Goal: Task Accomplishment & Management: Manage account settings

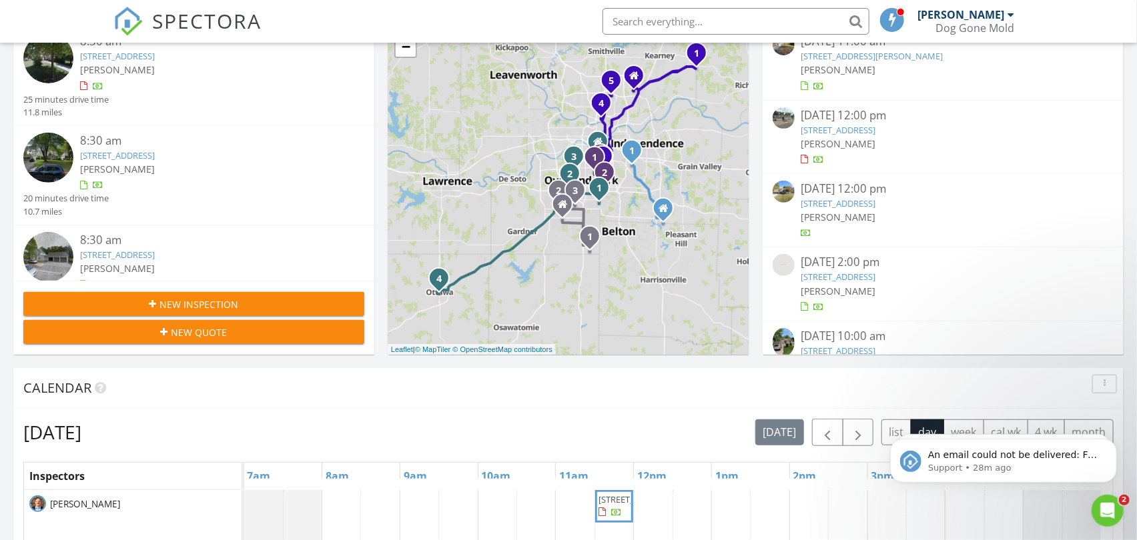
scroll to position [370, 0]
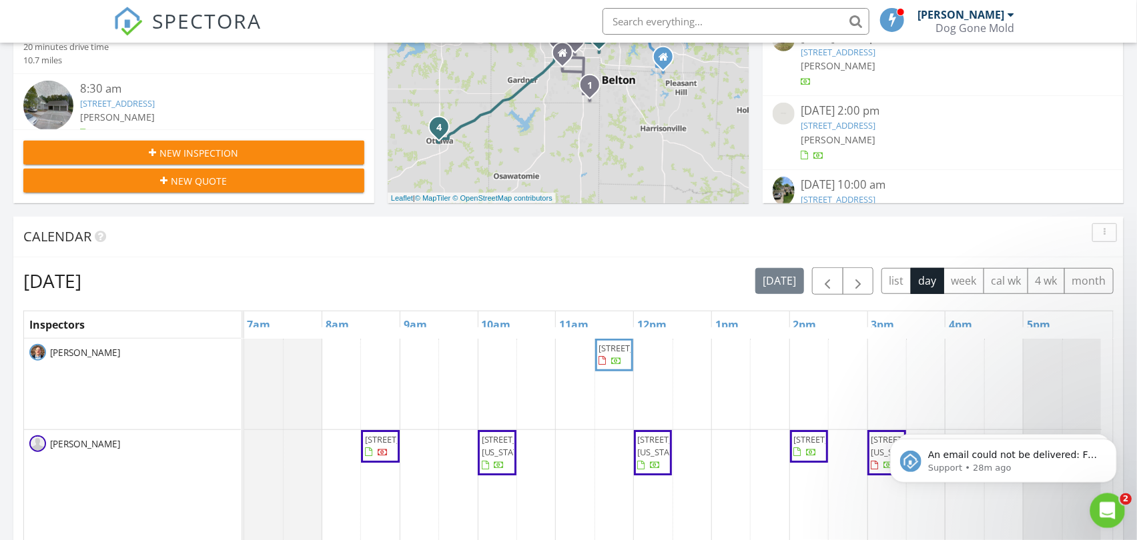
click at [1115, 520] on div "Open Intercom Messenger" at bounding box center [1105, 509] width 44 height 44
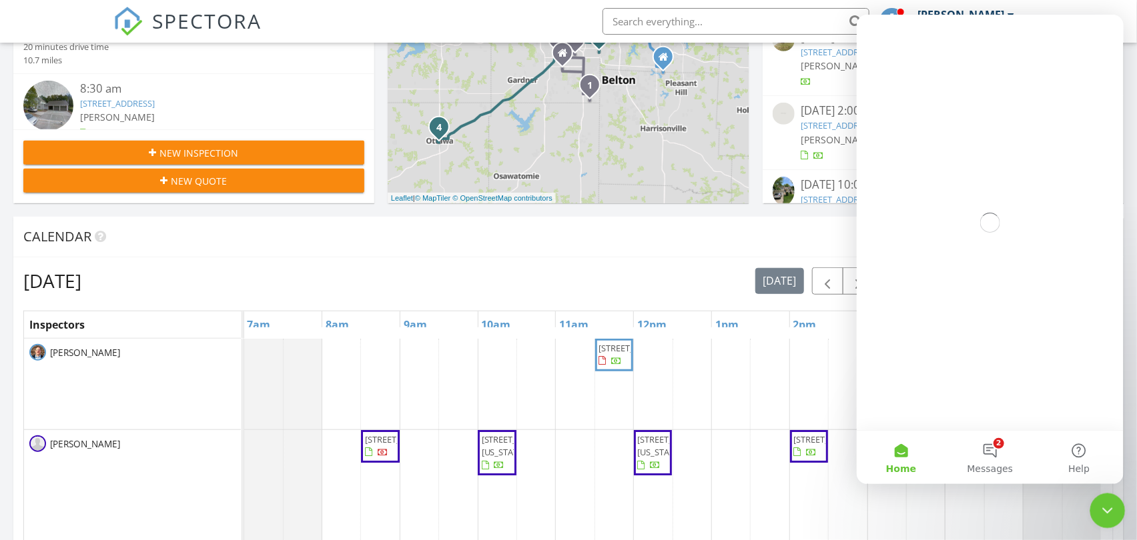
scroll to position [0, 0]
click at [999, 453] on button "2 Messages" at bounding box center [989, 457] width 89 height 53
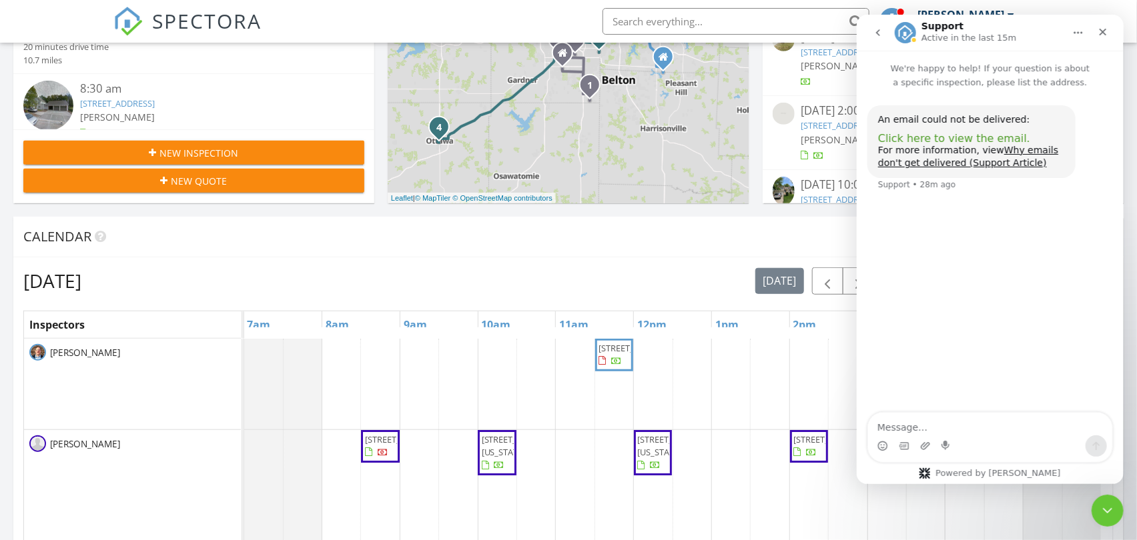
click at [933, 136] on span "Click here to view the email." at bounding box center [953, 138] width 152 height 13
click at [1106, 508] on icon "Close Intercom Messenger" at bounding box center [1105, 509] width 16 height 16
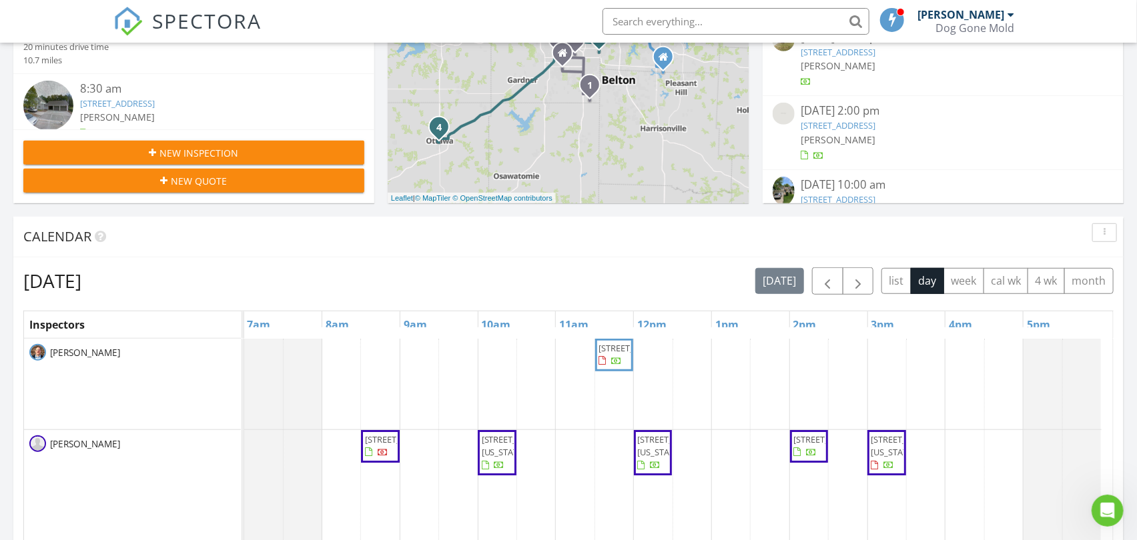
scroll to position [592, 0]
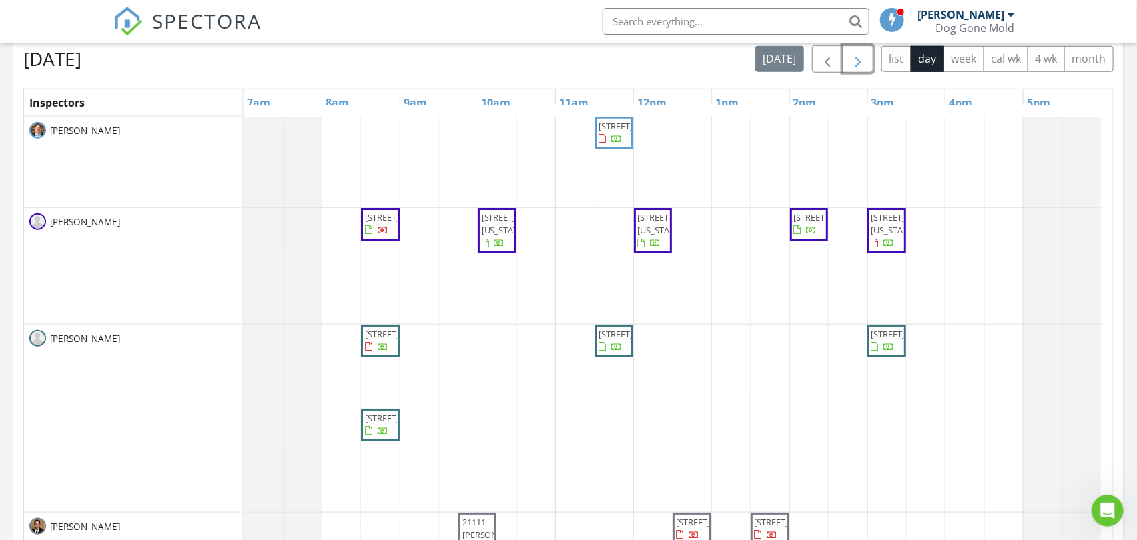
click at [861, 61] on span "button" at bounding box center [858, 59] width 16 height 16
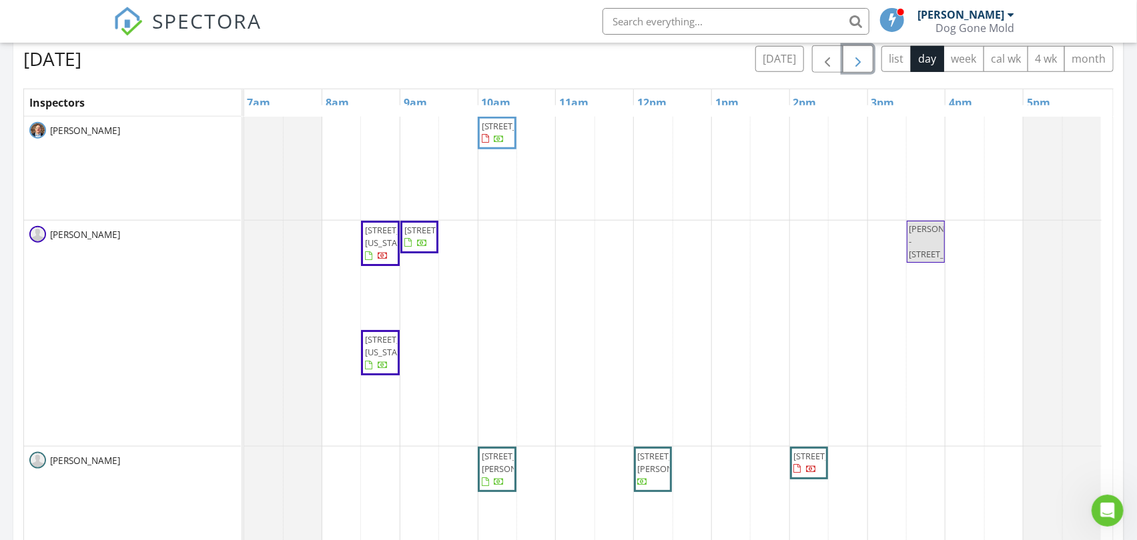
click at [861, 61] on span "button" at bounding box center [858, 59] width 16 height 16
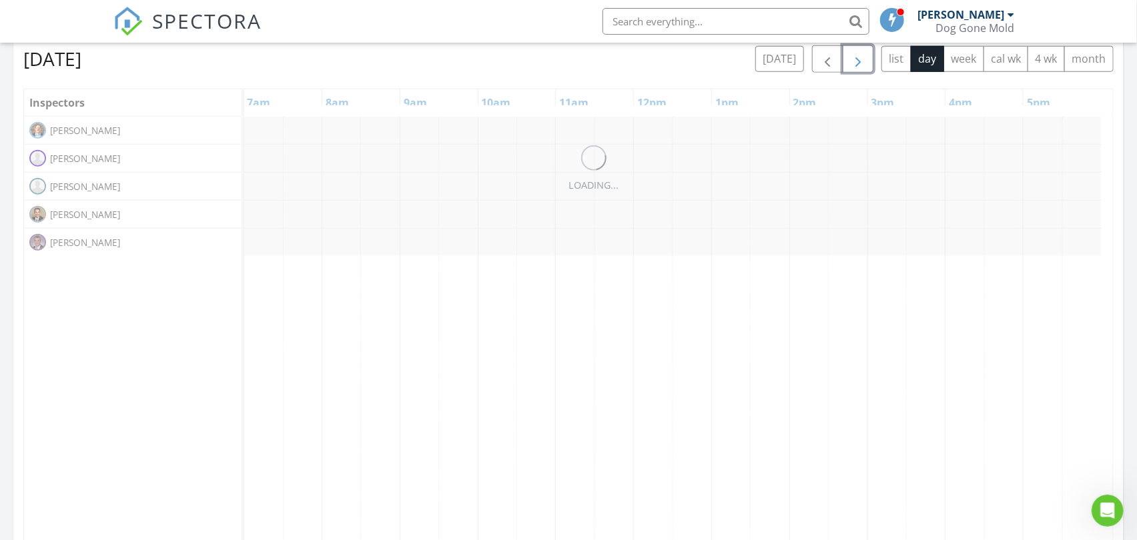
click at [861, 61] on span "button" at bounding box center [858, 59] width 16 height 16
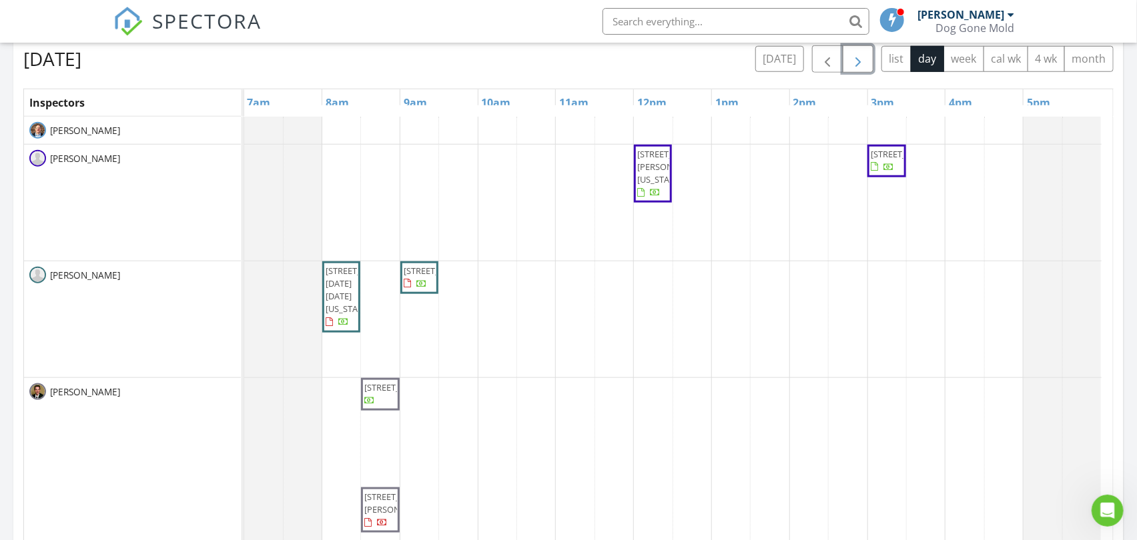
click at [861, 61] on span "button" at bounding box center [858, 59] width 16 height 16
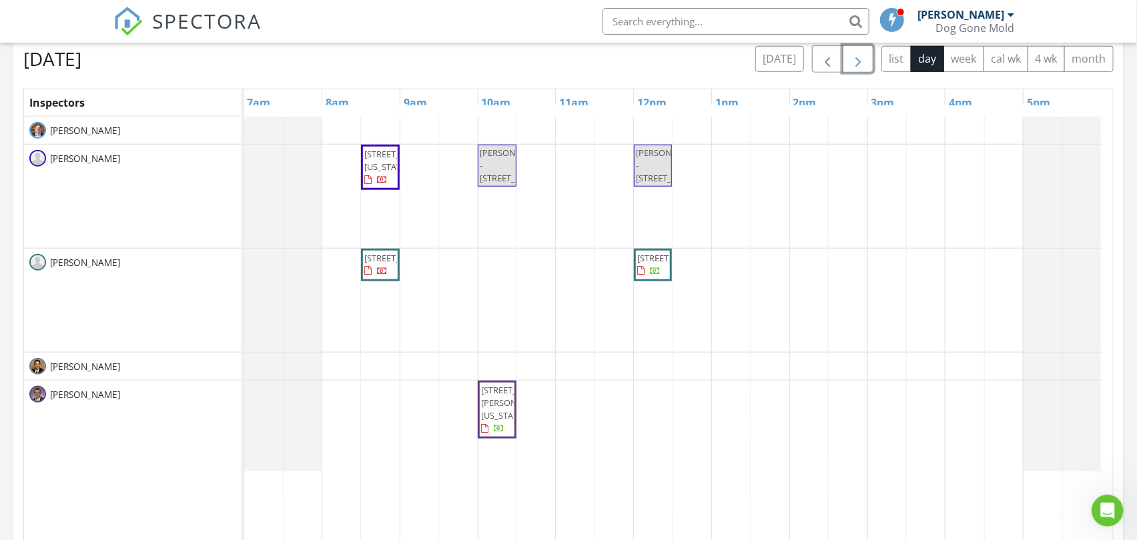
click at [861, 61] on span "button" at bounding box center [858, 59] width 16 height 16
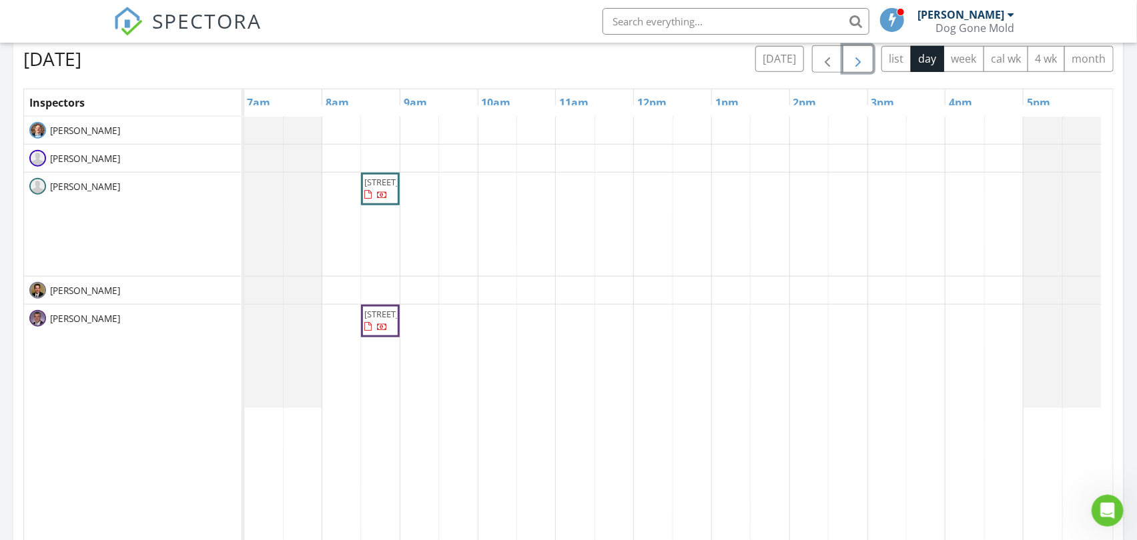
click at [410, 295] on div "17577 W 160th Terrace, Olathe 66062 11404 Grandview Dr, Overland Park 66210" at bounding box center [678, 375] width 869 height 516
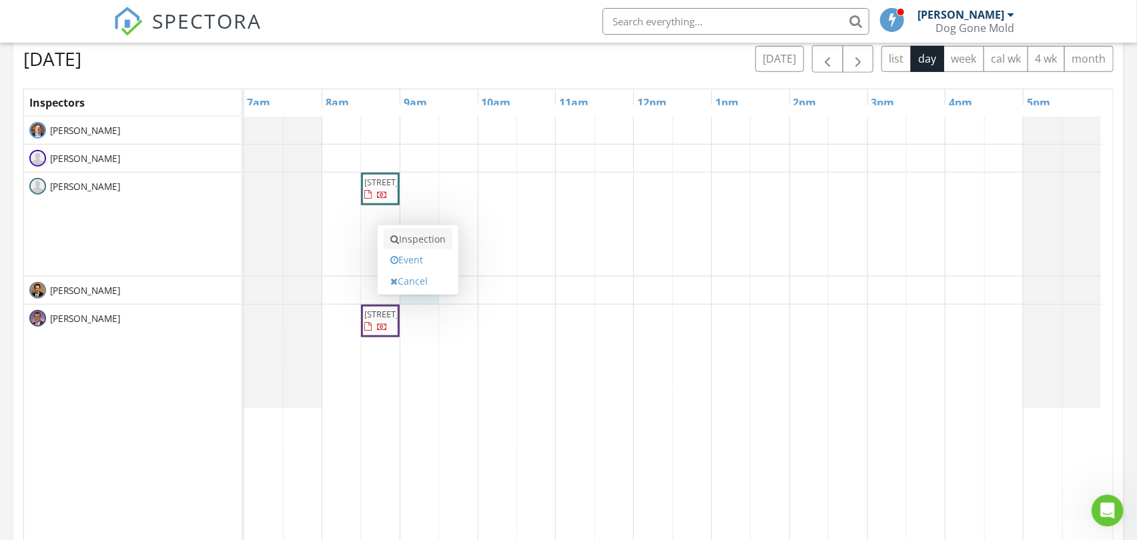
click at [422, 236] on link "Inspection" at bounding box center [418, 239] width 69 height 21
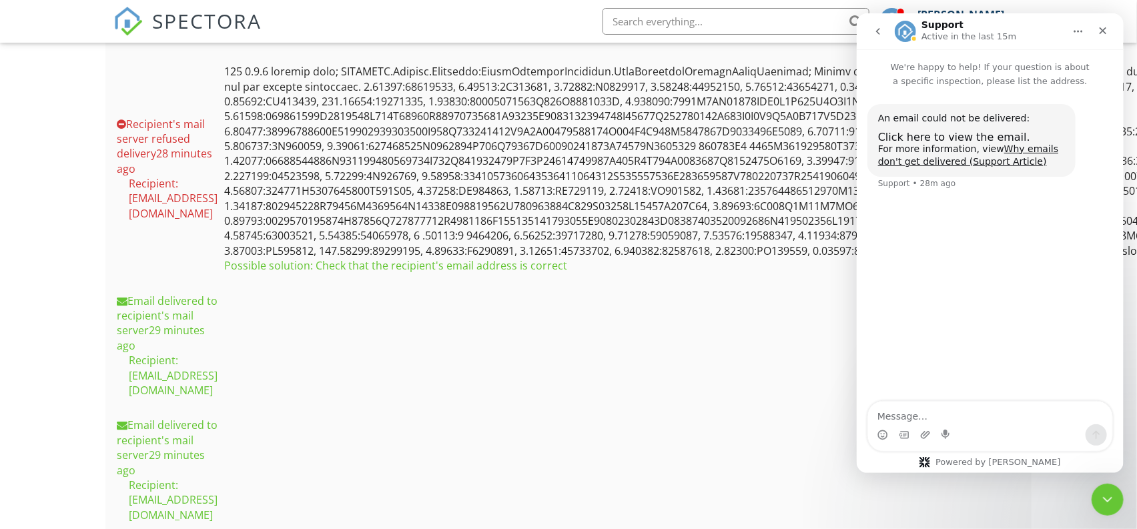
scroll to position [364, 0]
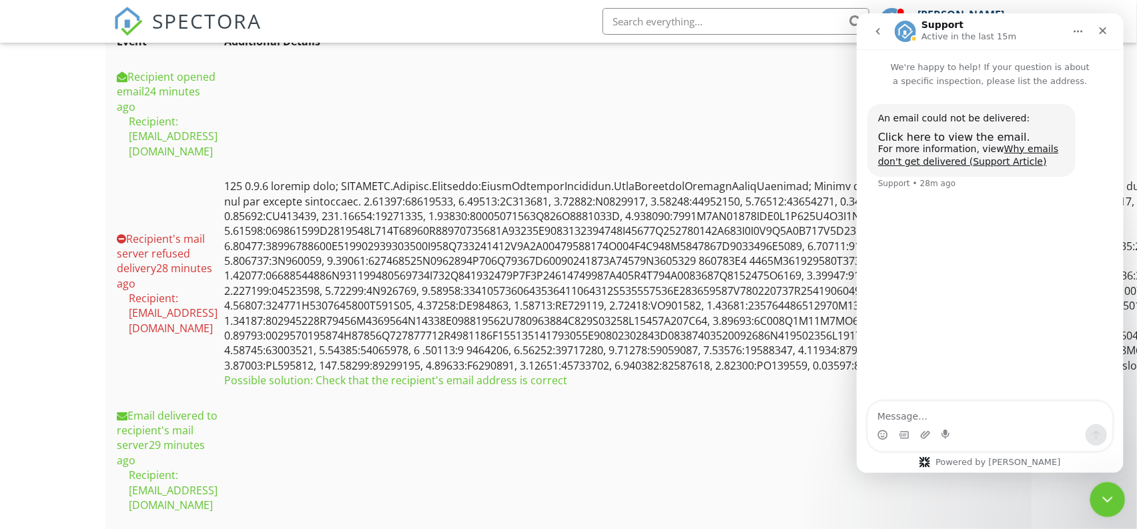
click at [1104, 496] on icon "Close Intercom Messenger" at bounding box center [1105, 498] width 16 height 16
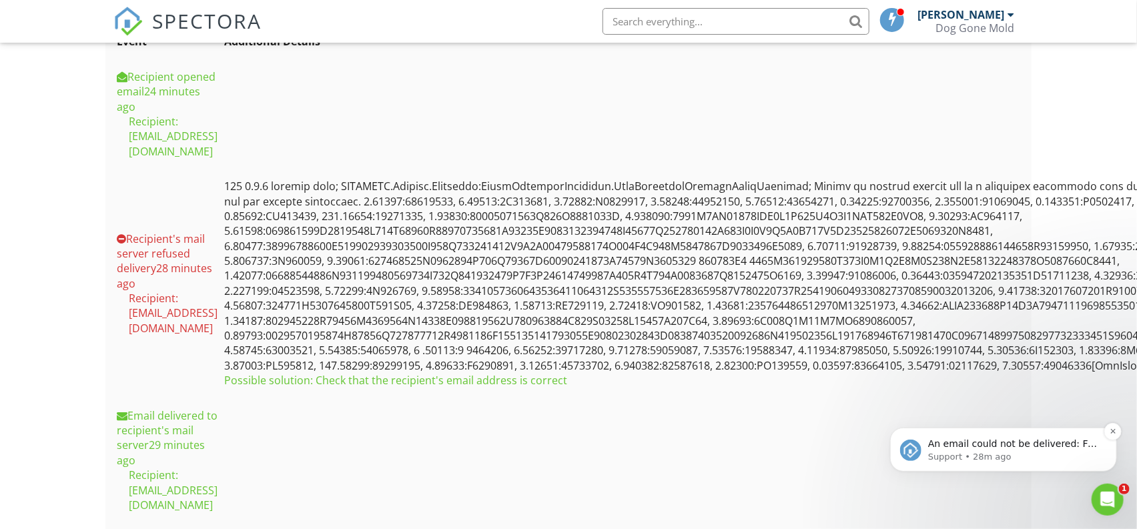
scroll to position [0, 0]
click at [1101, 494] on icon "Open Intercom Messenger" at bounding box center [1106, 498] width 22 height 22
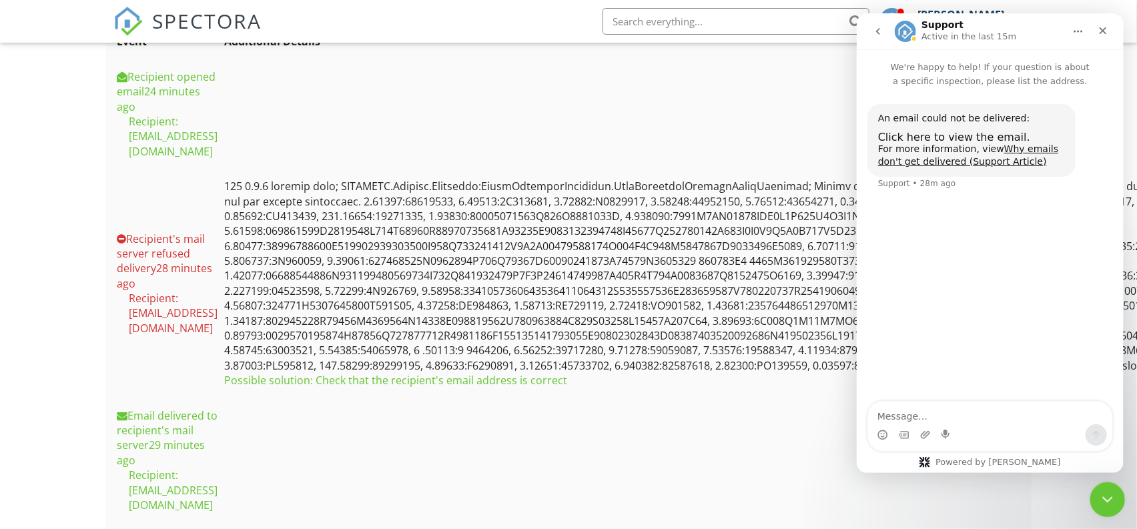
click at [1105, 497] on icon "Close Intercom Messenger" at bounding box center [1105, 498] width 16 height 16
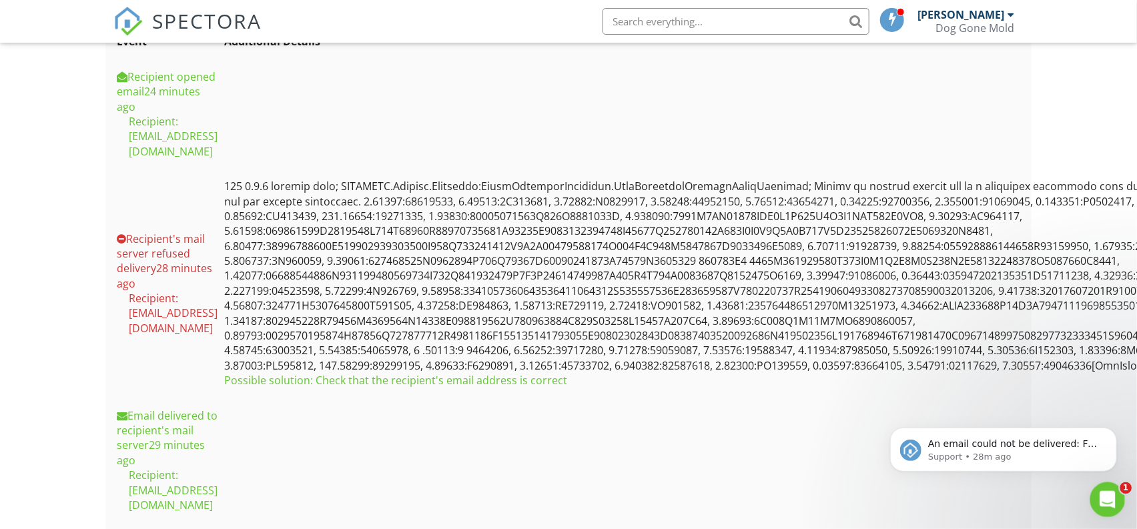
click at [1103, 496] on icon "Open Intercom Messenger" at bounding box center [1106, 498] width 22 height 22
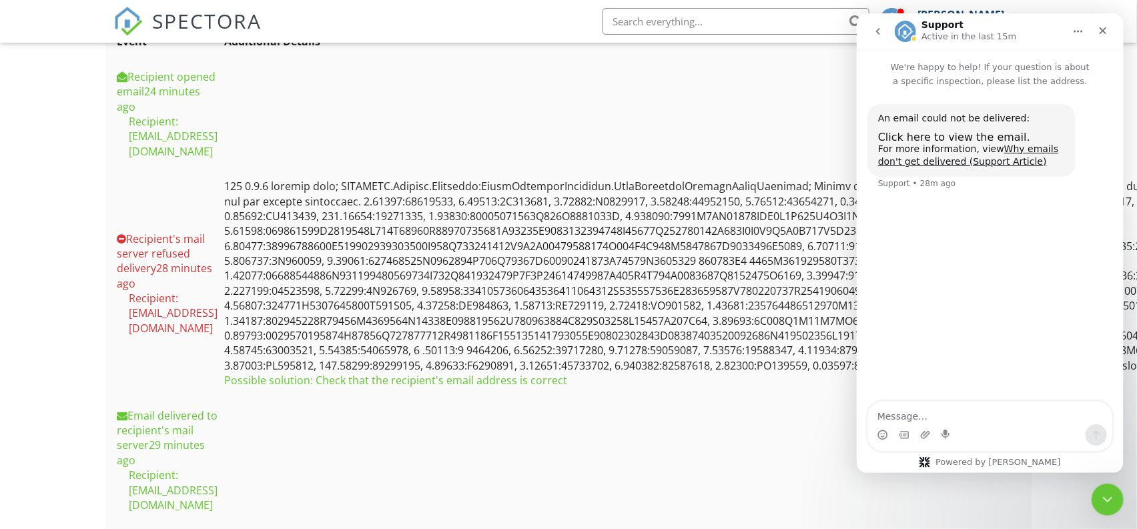
click at [873, 29] on icon "go back" at bounding box center [877, 31] width 11 height 11
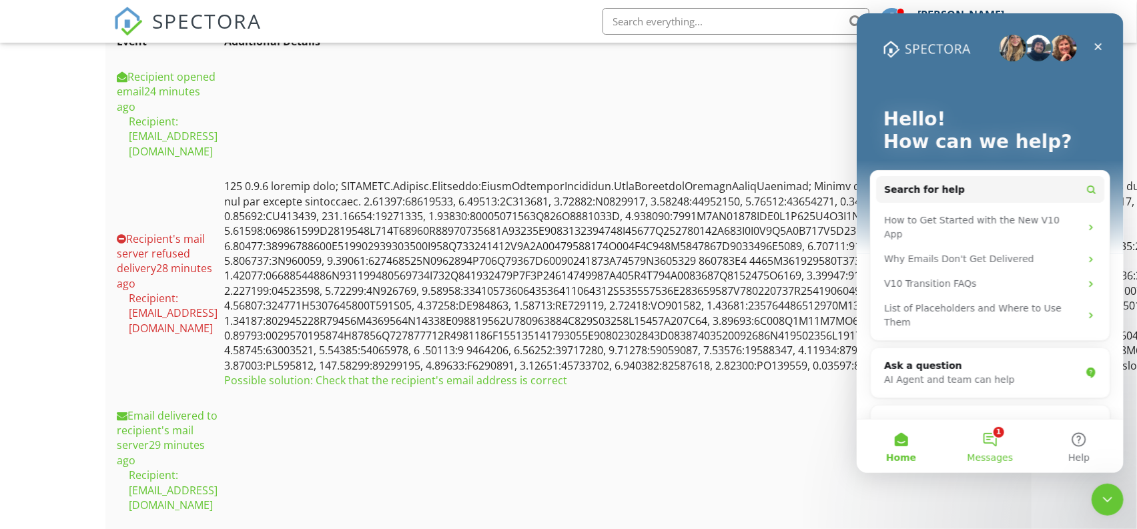
click at [987, 444] on button "1 Messages" at bounding box center [989, 446] width 89 height 53
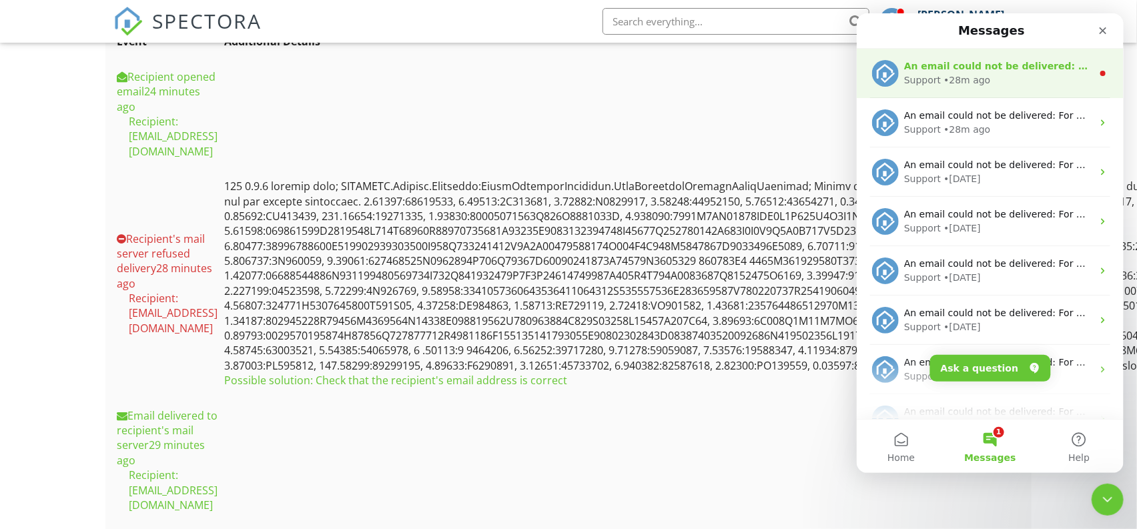
click at [947, 75] on div "• 28m ago" at bounding box center [966, 80] width 47 height 14
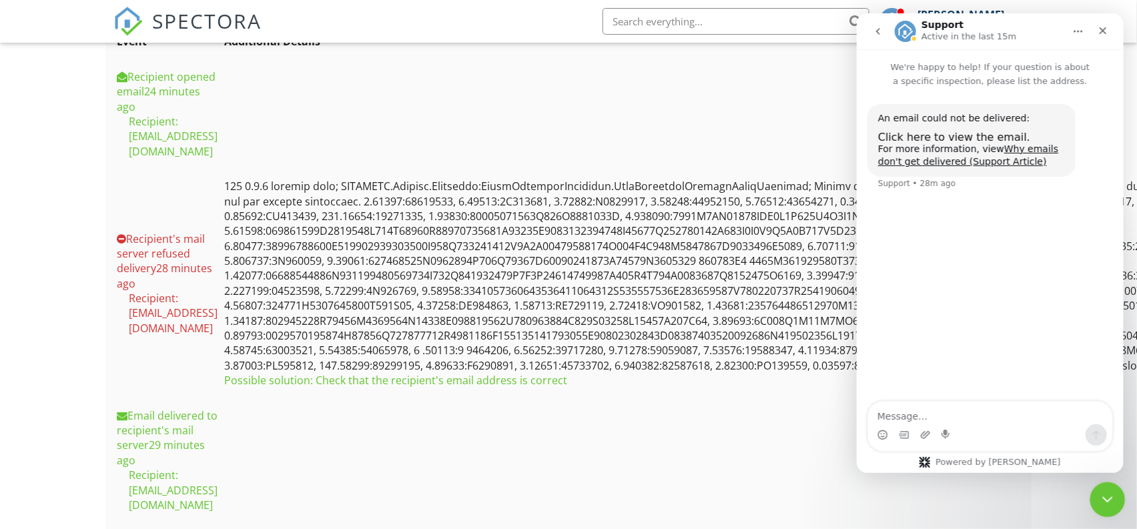
click at [1108, 499] on icon "Close Intercom Messenger" at bounding box center [1105, 498] width 16 height 16
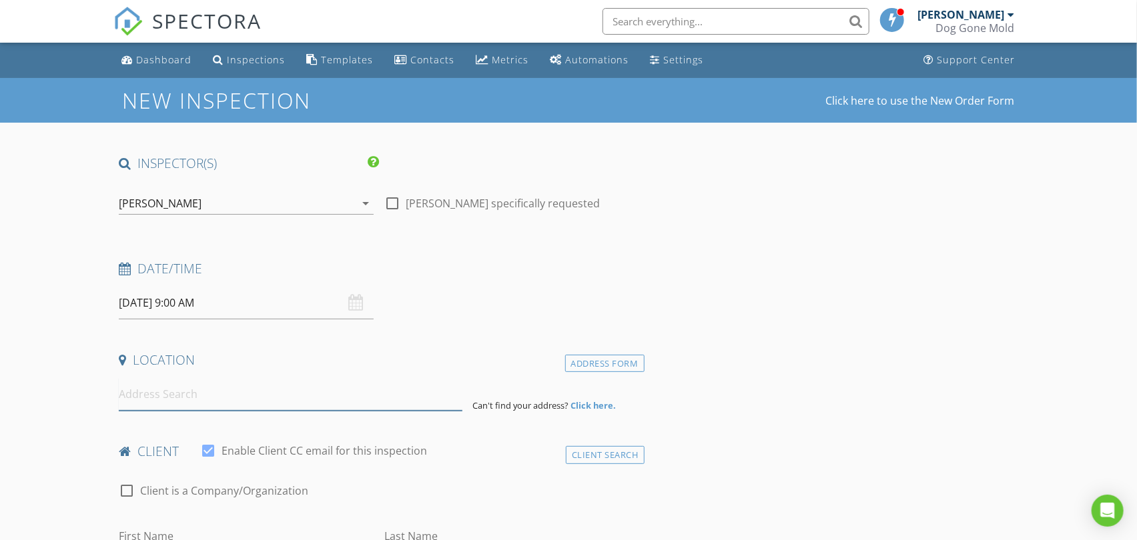
click at [218, 403] on input at bounding box center [290, 394] width 343 height 33
paste input "14724 Maple St"
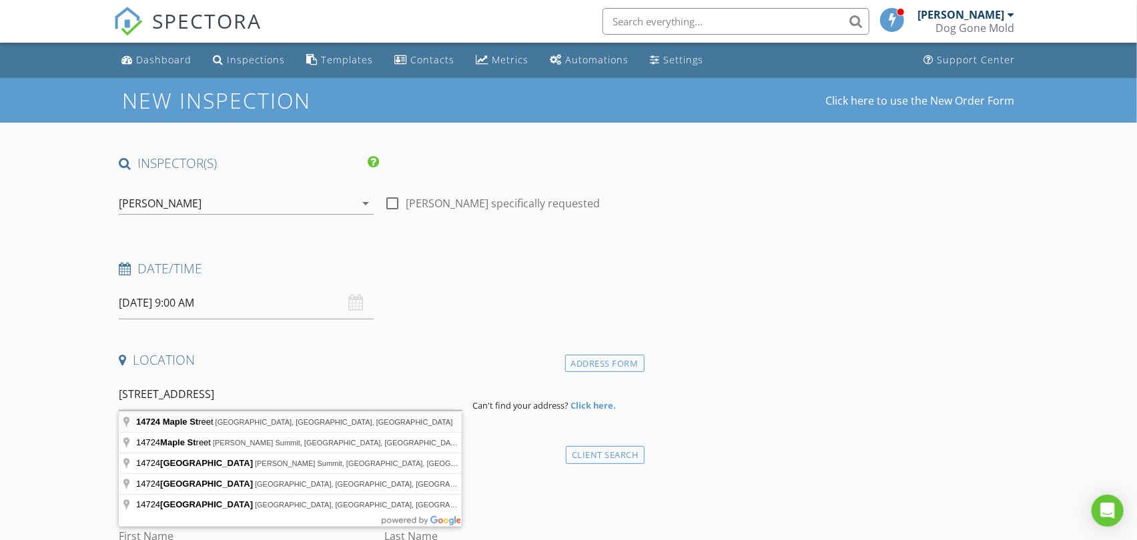
type input "14724 Maple Street, Overland Park, KS, USA"
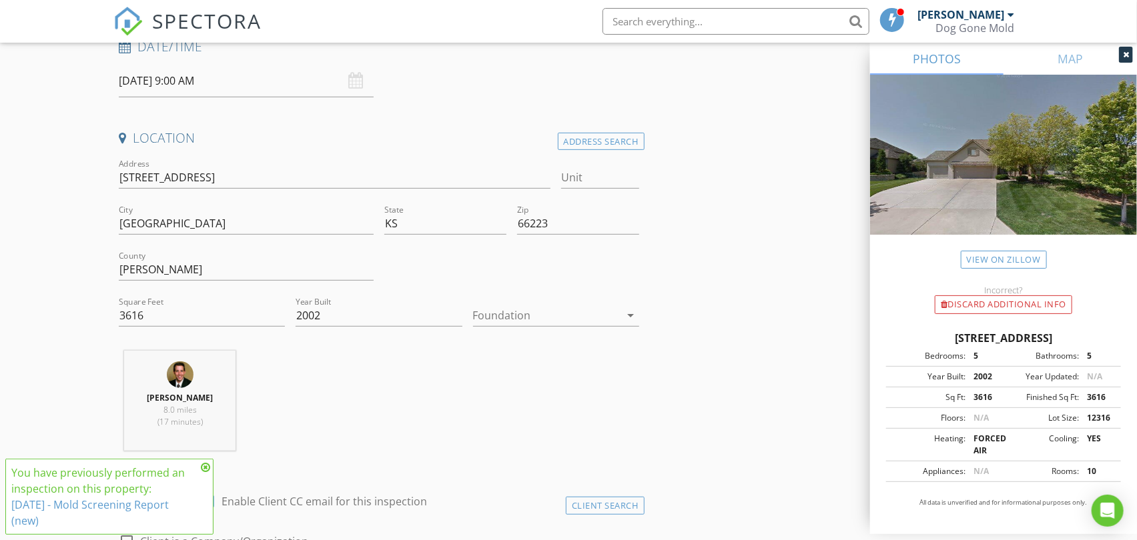
scroll to position [370, 0]
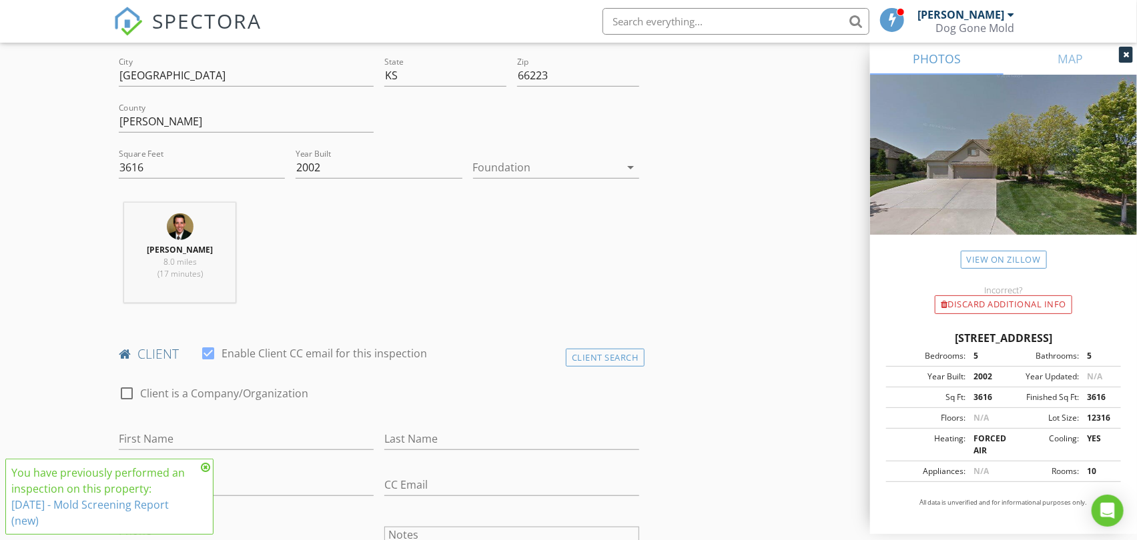
drag, startPoint x: 595, startPoint y: 356, endPoint x: 543, endPoint y: 359, distance: 52.1
click at [596, 357] on div "Client Search" at bounding box center [605, 358] width 79 height 18
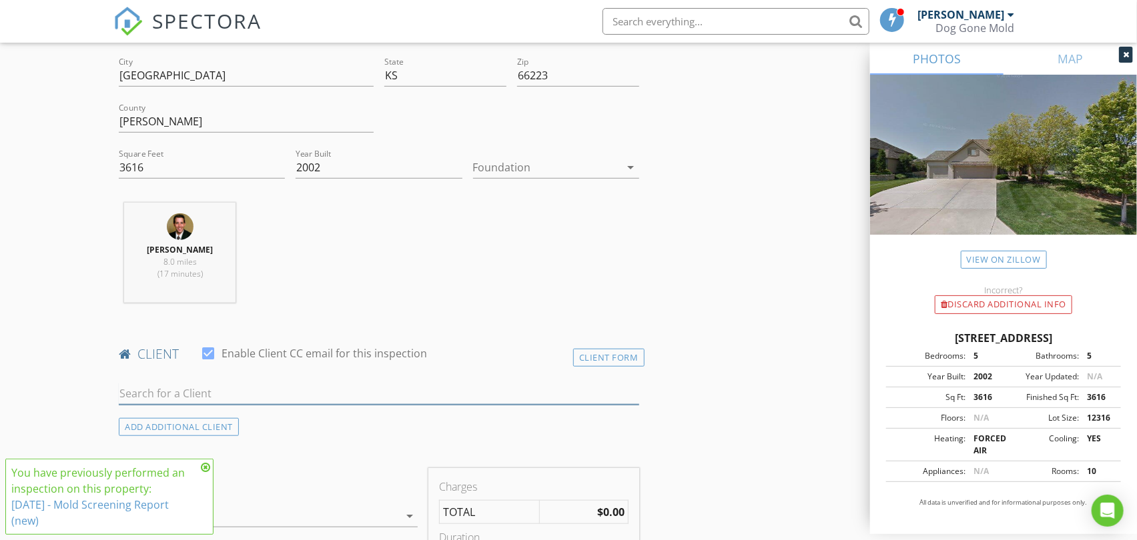
click at [202, 394] on input "text" at bounding box center [379, 394] width 520 height 22
paste input "[PERSON_NAME]"
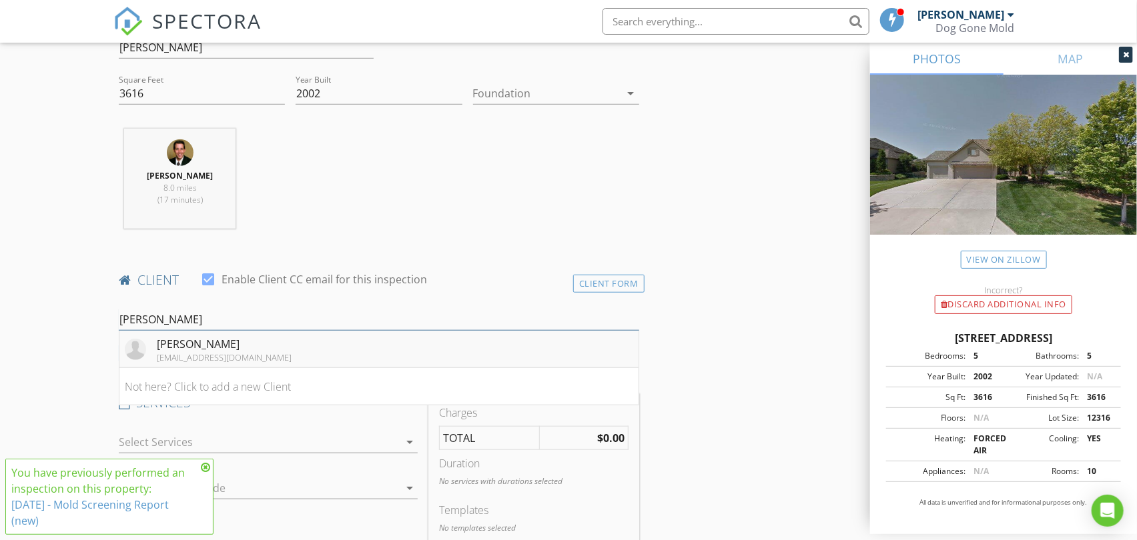
type input "[PERSON_NAME]"
click at [212, 344] on div "[PERSON_NAME]" at bounding box center [224, 344] width 135 height 16
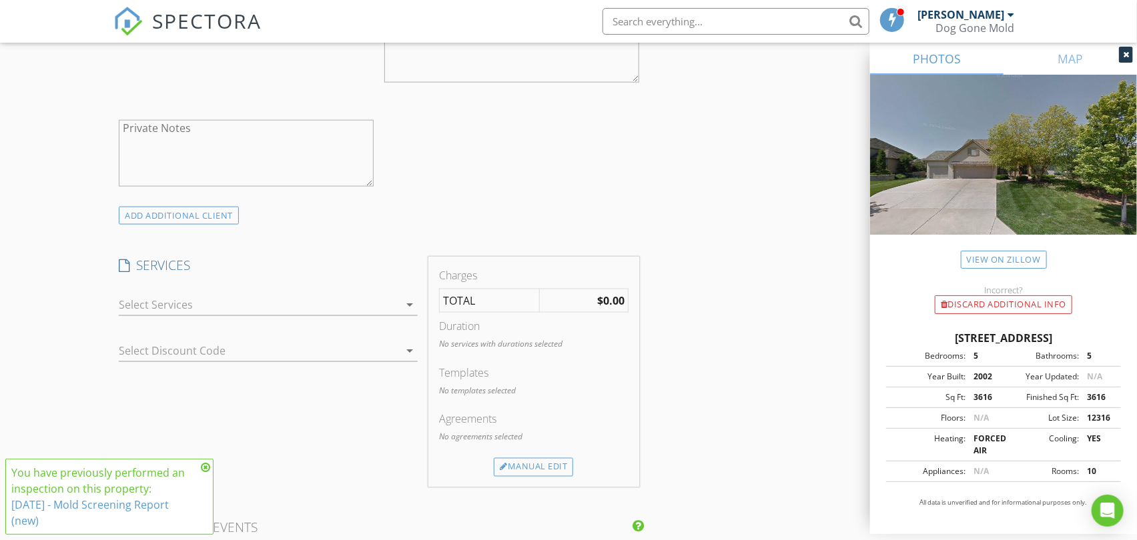
scroll to position [889, 0]
click at [210, 213] on div "ADD ADDITIONAL client" at bounding box center [179, 208] width 120 height 18
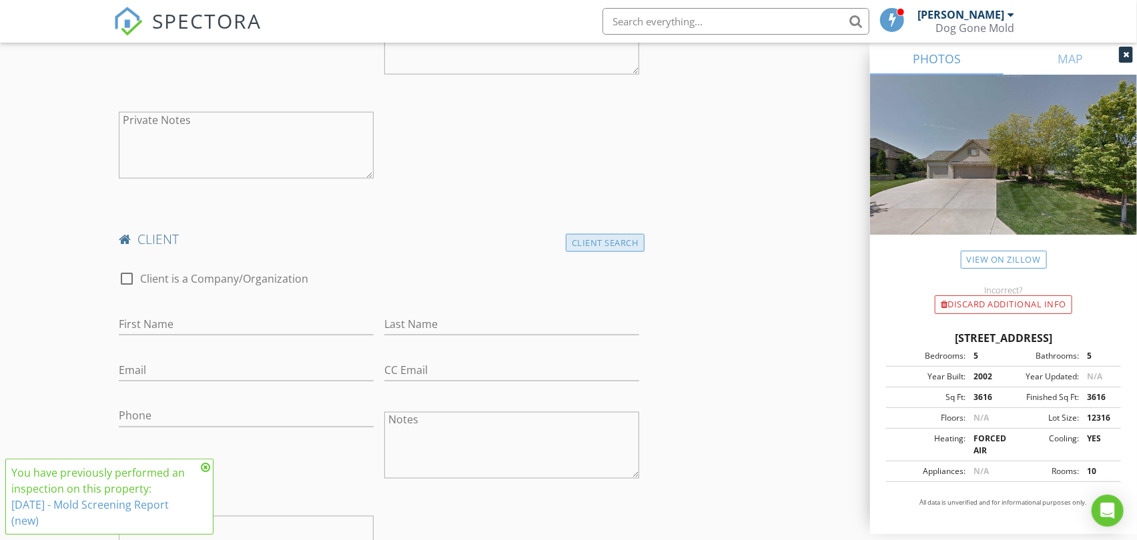
click at [612, 242] on div "Client Search" at bounding box center [605, 243] width 79 height 18
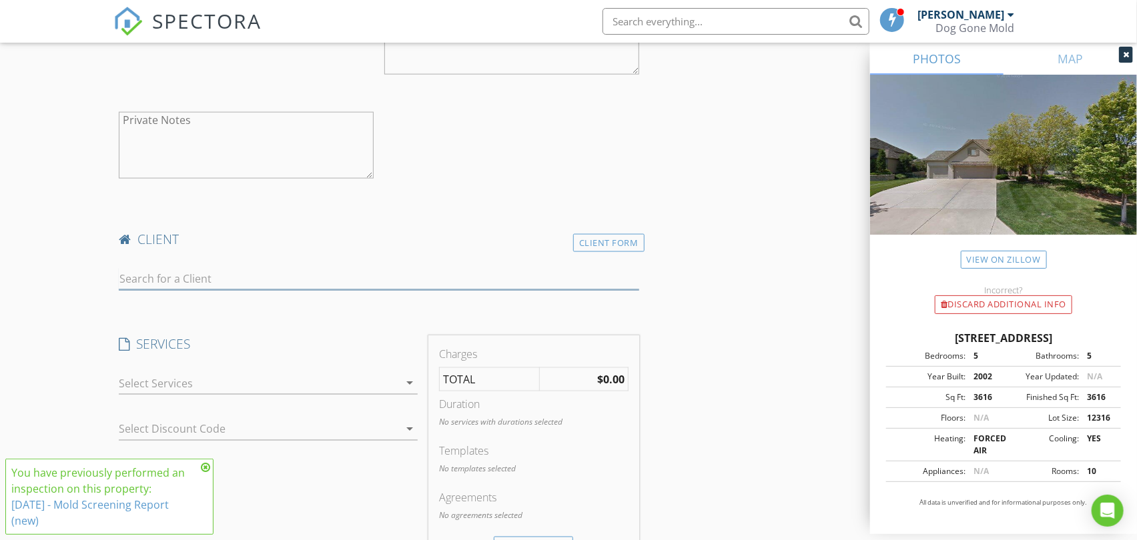
click at [223, 276] on input "text" at bounding box center [379, 279] width 520 height 22
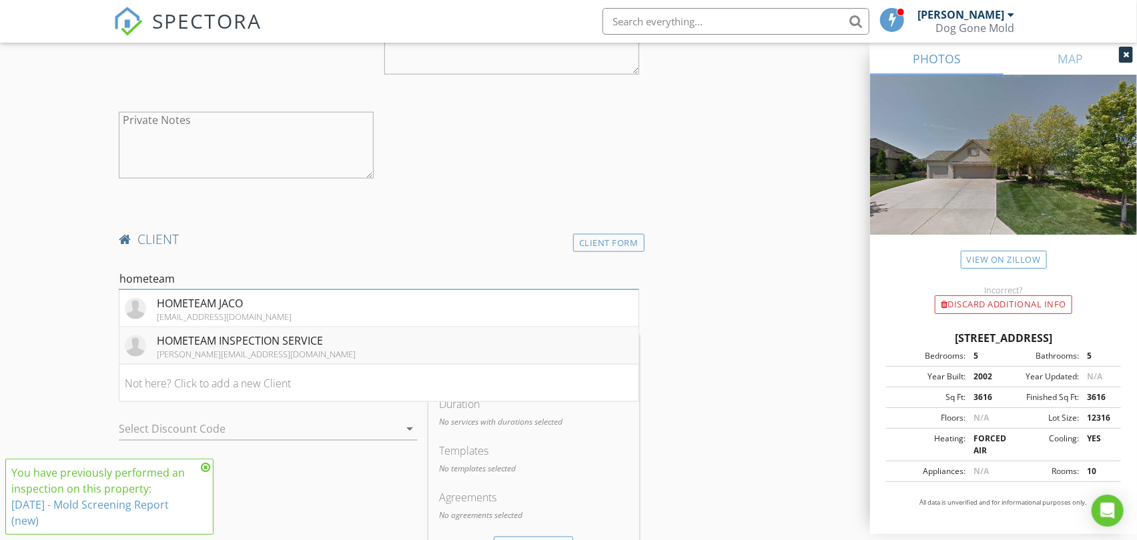
type input "hometeam"
click at [173, 360] on li "HOMETEAM INSPECTION SERVICE mike@hometeamkc.com" at bounding box center [378, 346] width 518 height 37
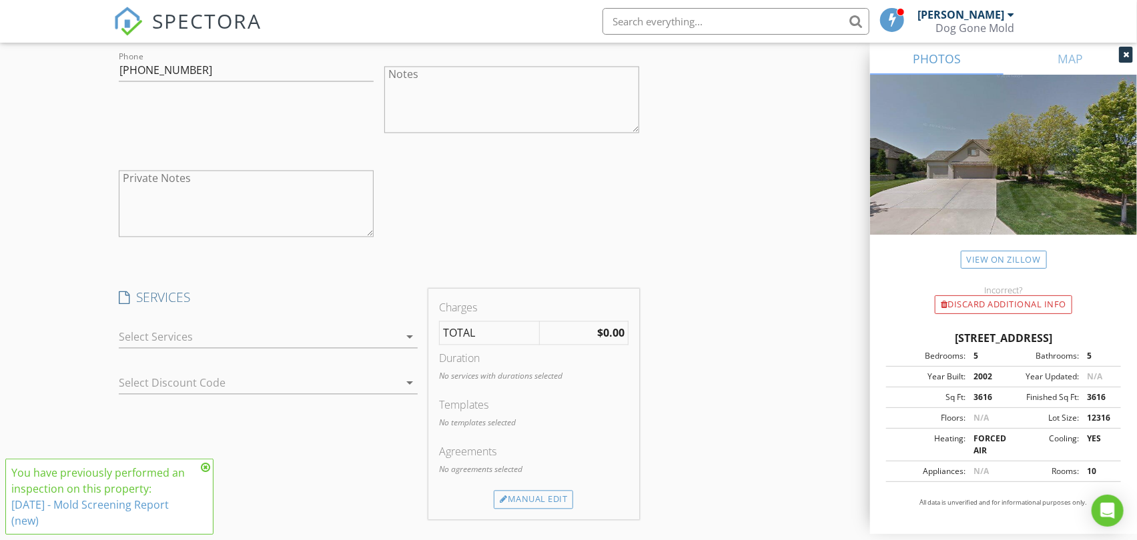
scroll to position [1482, 0]
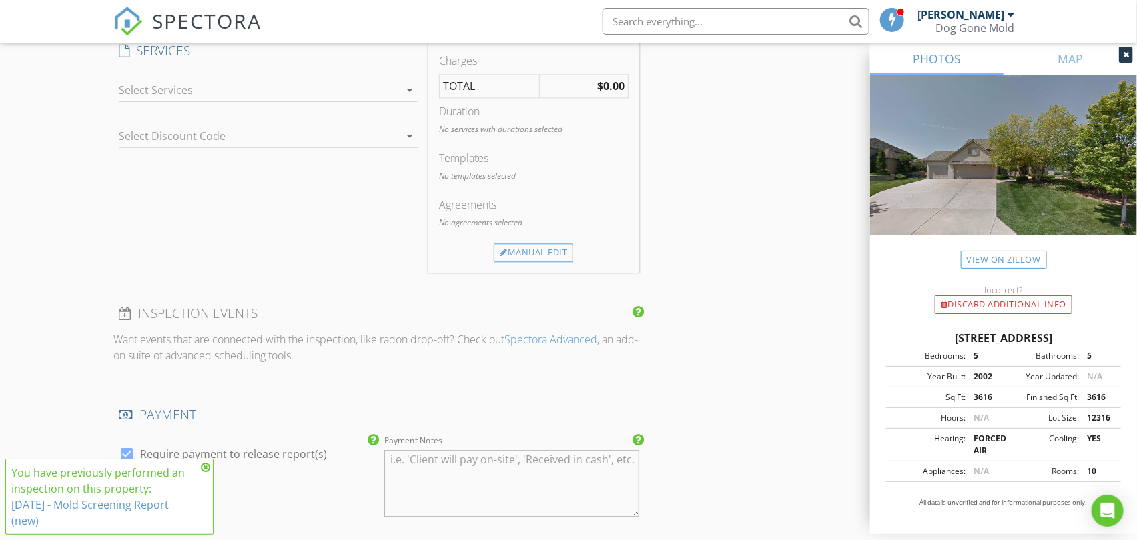
click at [384, 83] on div at bounding box center [259, 89] width 280 height 21
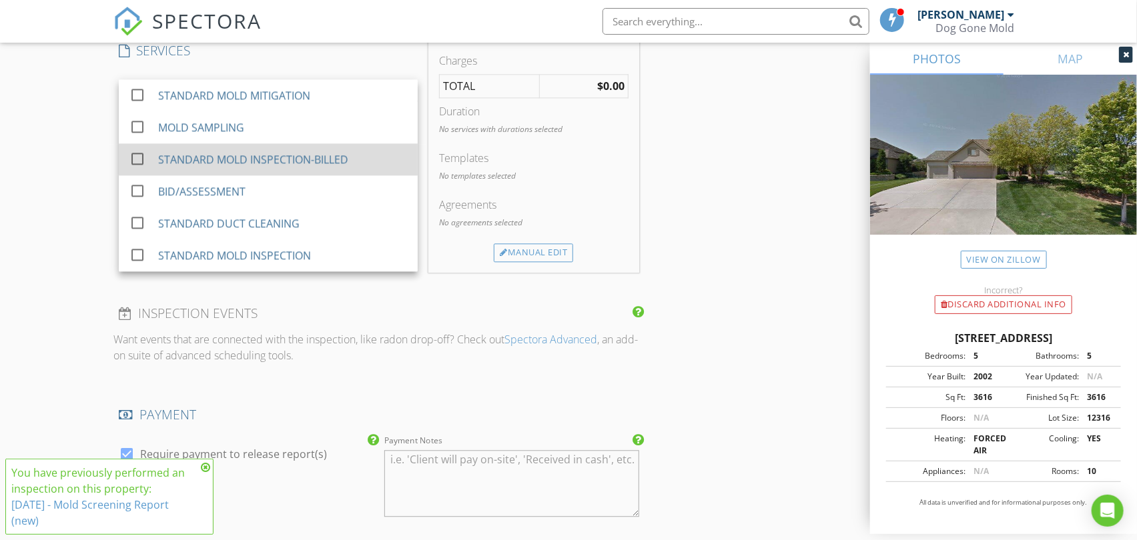
click at [350, 154] on div "STANDARD MOLD INSPECTION-BILLED" at bounding box center [282, 159] width 249 height 27
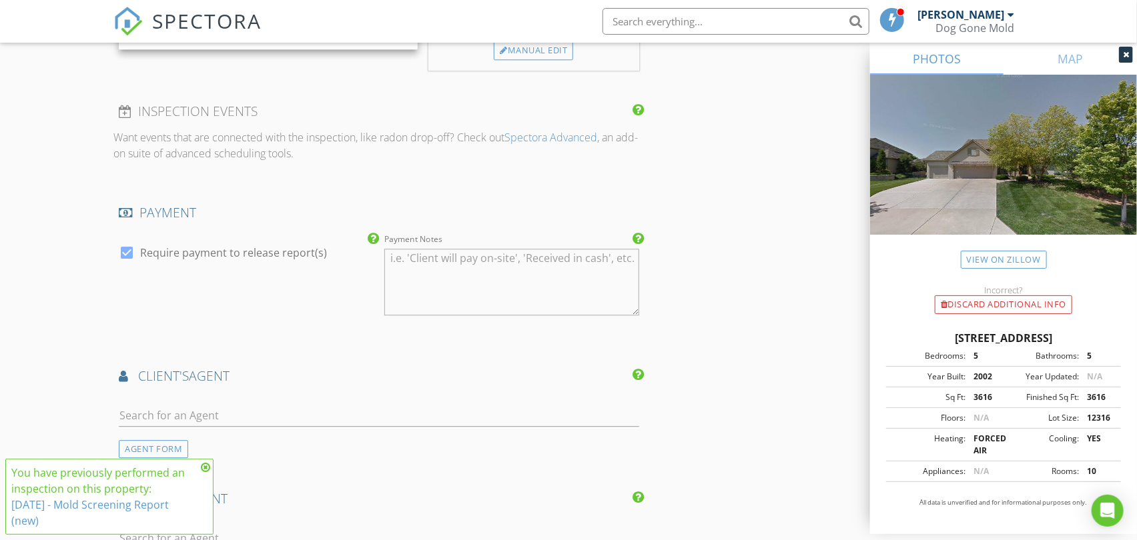
click at [284, 256] on label "Require payment to release report(s)" at bounding box center [233, 252] width 187 height 13
checkbox input "false"
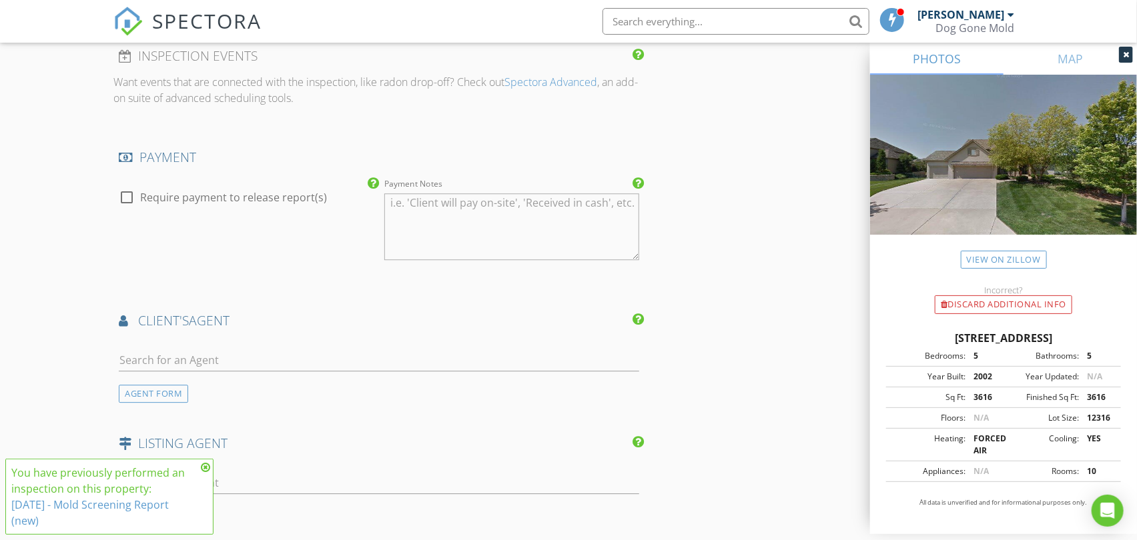
scroll to position [1927, 0]
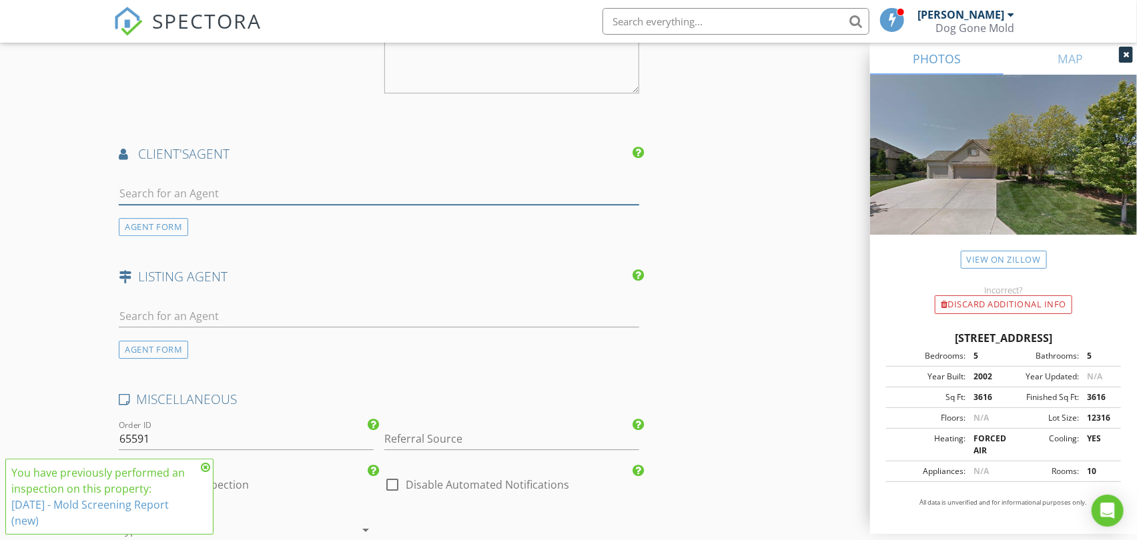
click at [189, 189] on input "text" at bounding box center [379, 194] width 520 height 22
paste input "[PERSON_NAME]"
type input "[PERSON_NAME]"
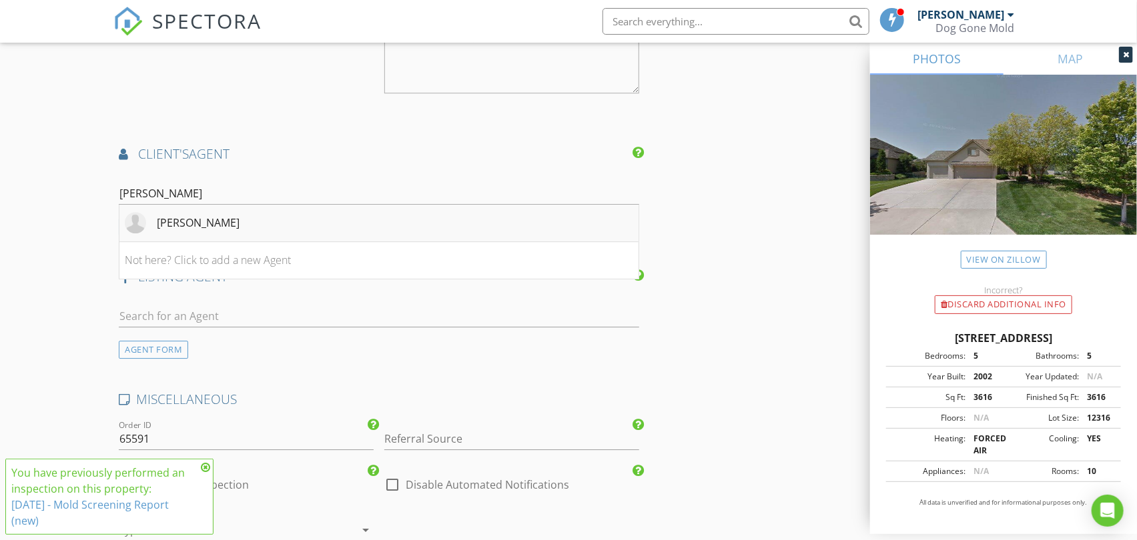
click at [224, 221] on div "[PERSON_NAME]" at bounding box center [198, 223] width 83 height 16
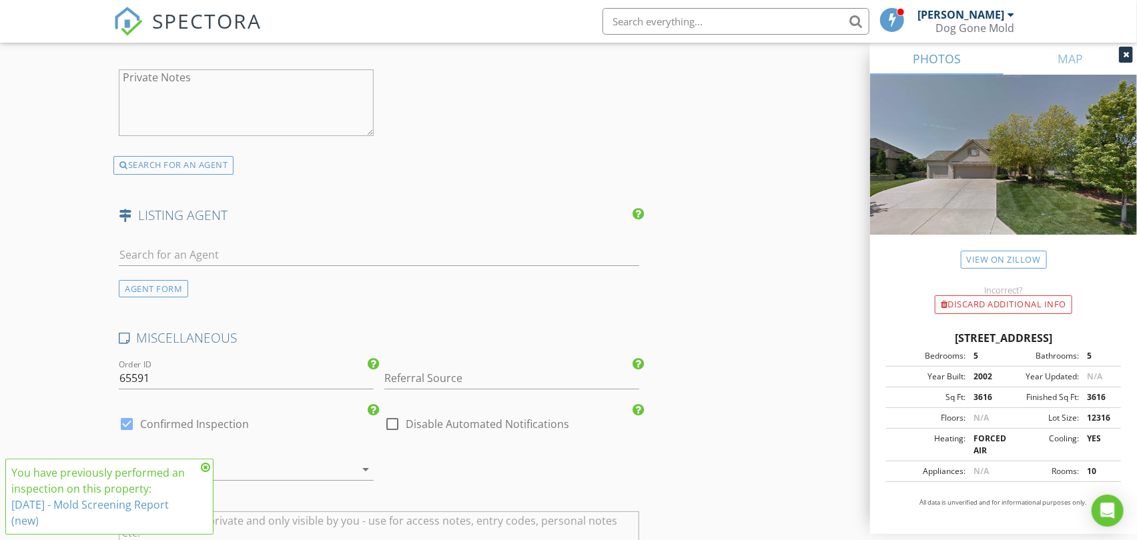
scroll to position [2372, 0]
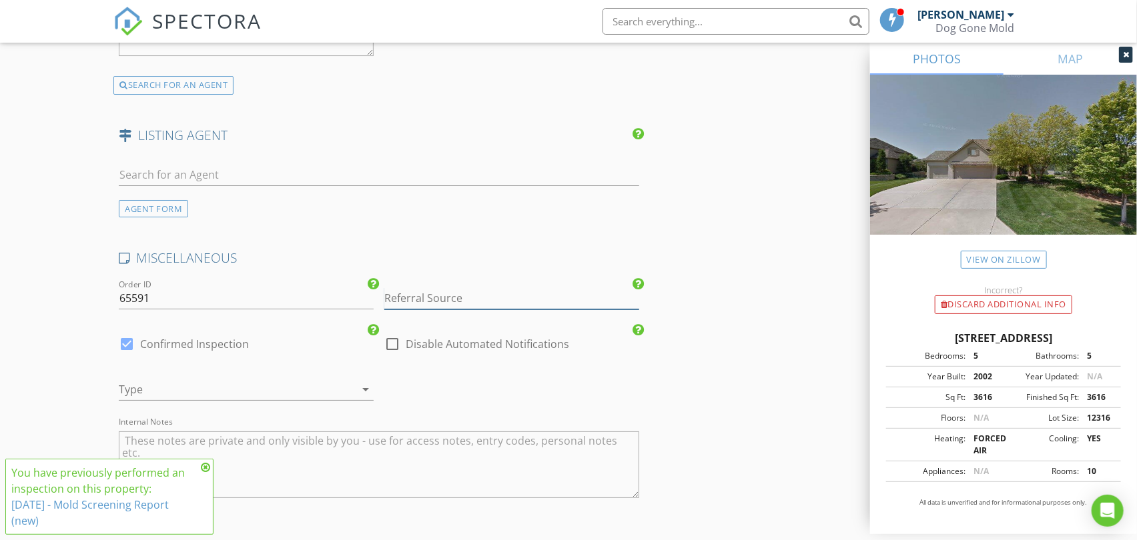
click at [425, 298] on input "Referral Source" at bounding box center [511, 299] width 255 height 22
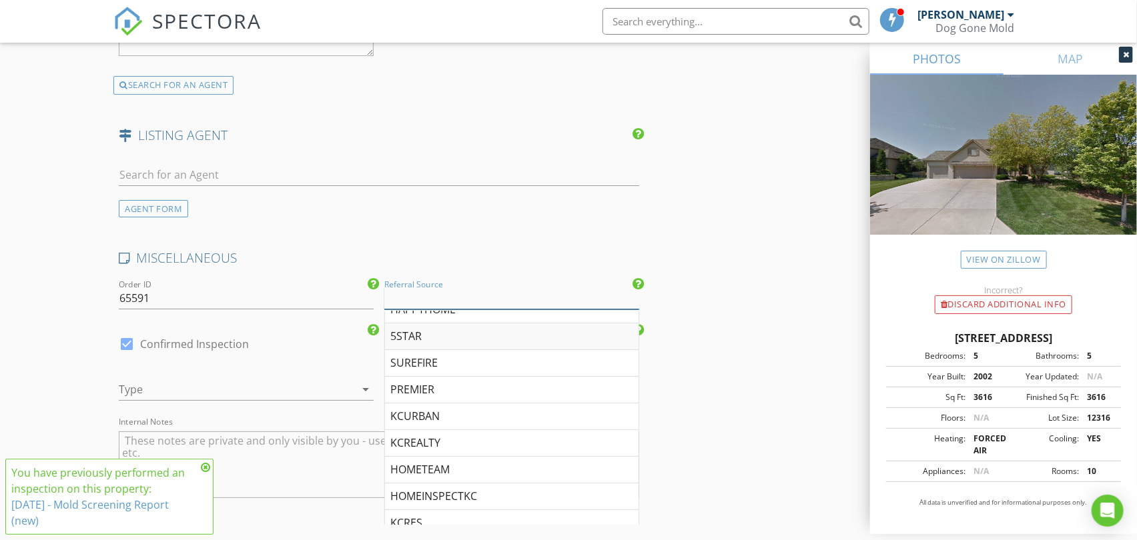
scroll to position [222, 0]
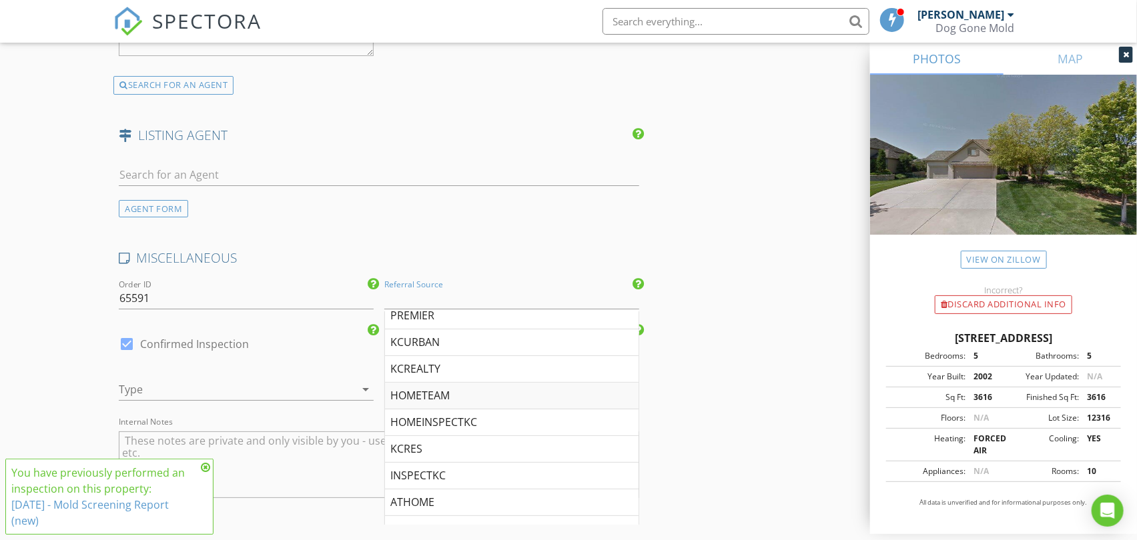
click at [436, 399] on div "HOMETEAM" at bounding box center [512, 396] width 254 height 27
type input "HOMETEAM"
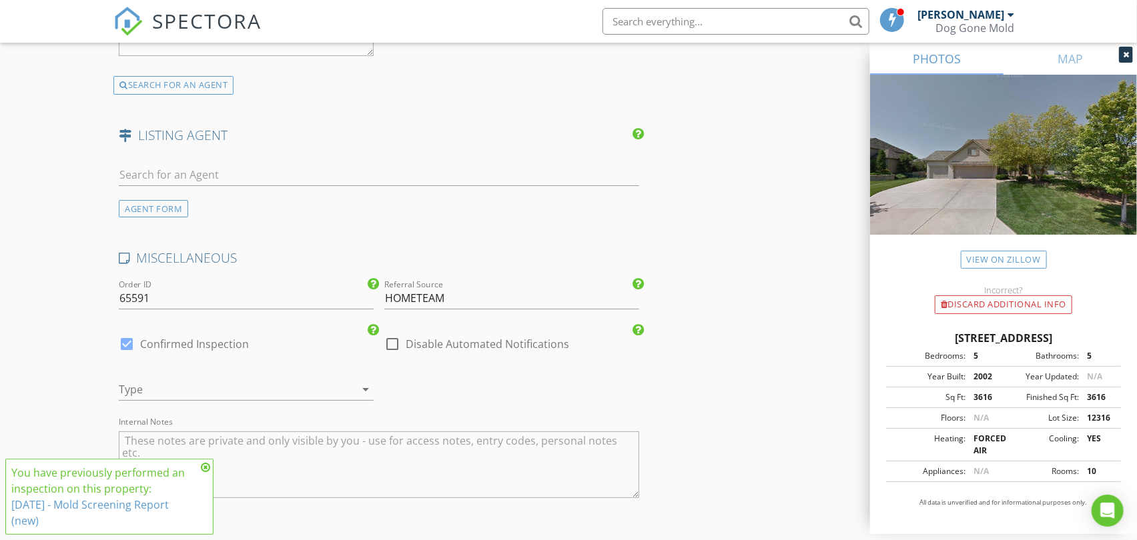
click at [294, 394] on div at bounding box center [227, 389] width 217 height 21
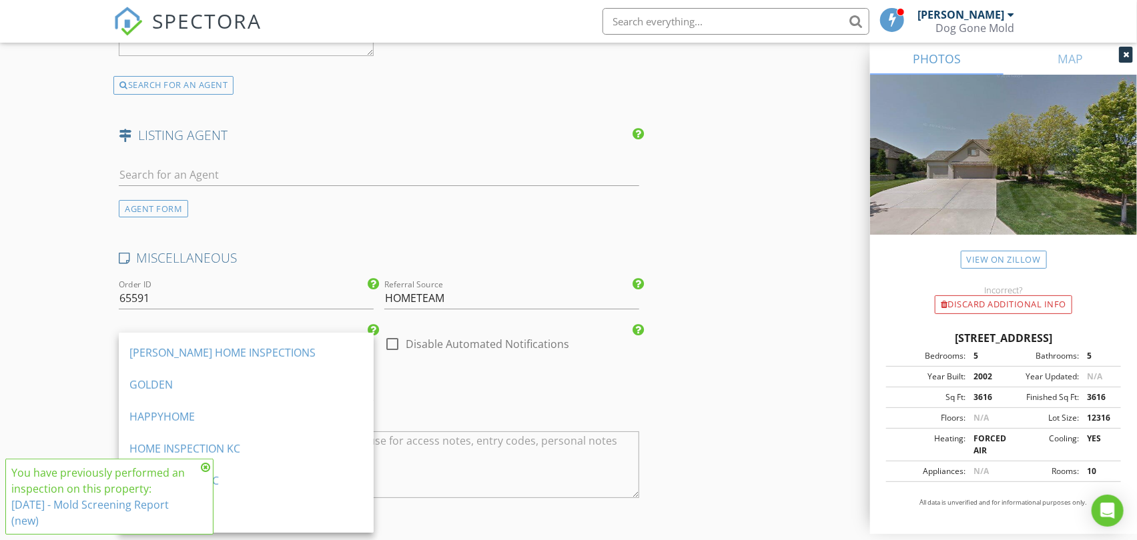
scroll to position [518, 0]
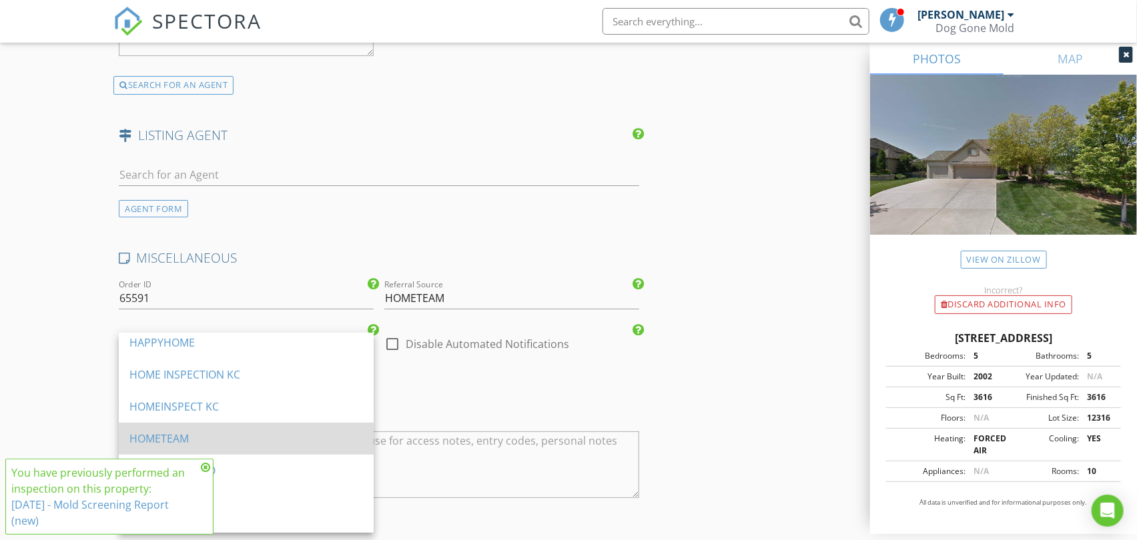
click at [192, 438] on div "HOMETEAM" at bounding box center [246, 439] width 234 height 16
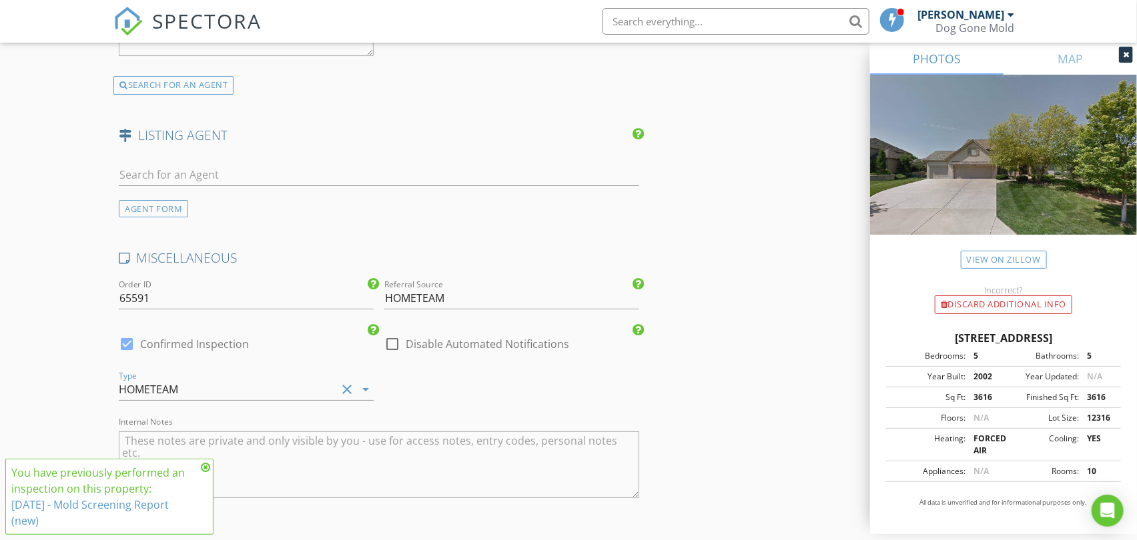
scroll to position [2592, 0]
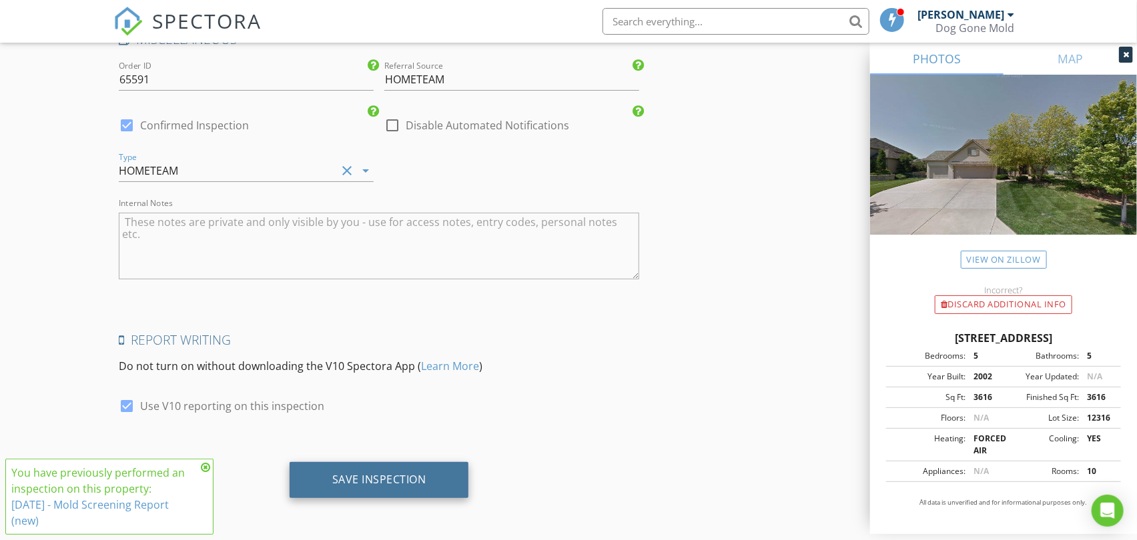
click at [394, 479] on div "Save Inspection" at bounding box center [379, 479] width 94 height 13
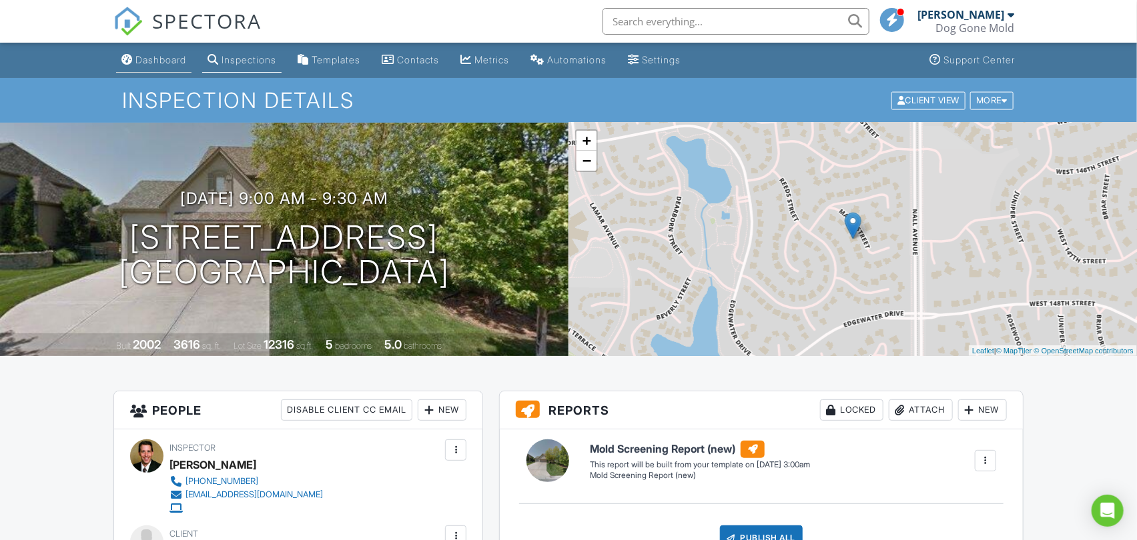
click at [171, 63] on div "Dashboard" at bounding box center [160, 59] width 51 height 11
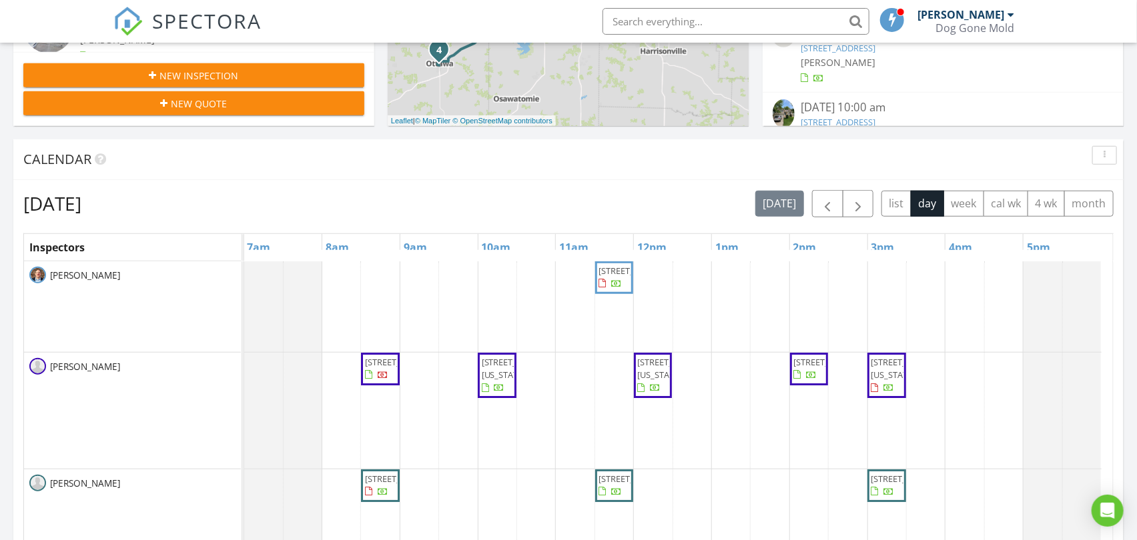
scroll to position [536, 0]
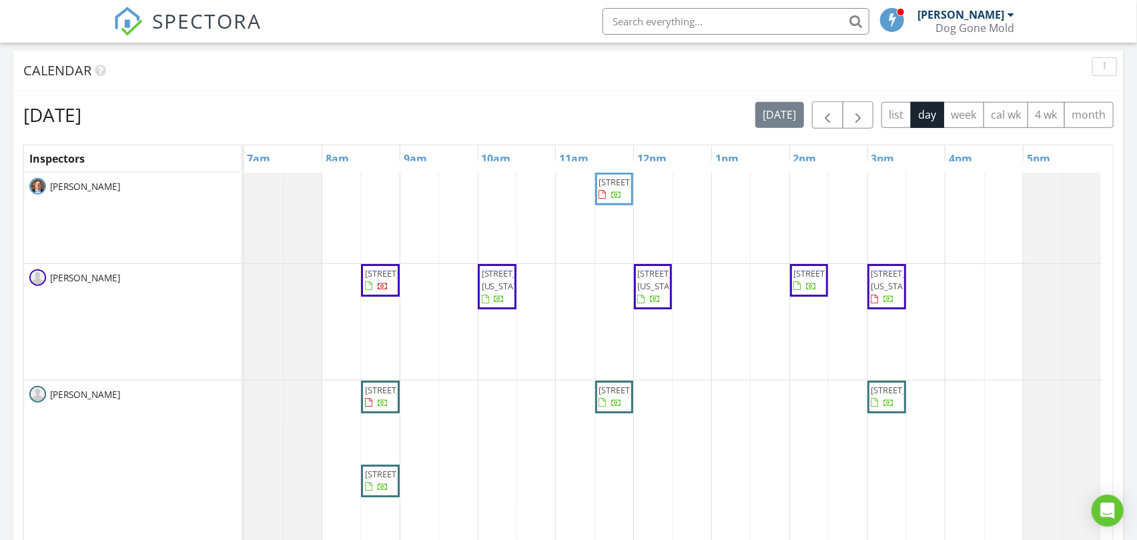
click at [614, 115] on div "Thursday, August 28, 2025 today list day week cal wk 4 wk month" at bounding box center [568, 114] width 1090 height 27
click at [855, 120] on span "button" at bounding box center [858, 115] width 16 height 16
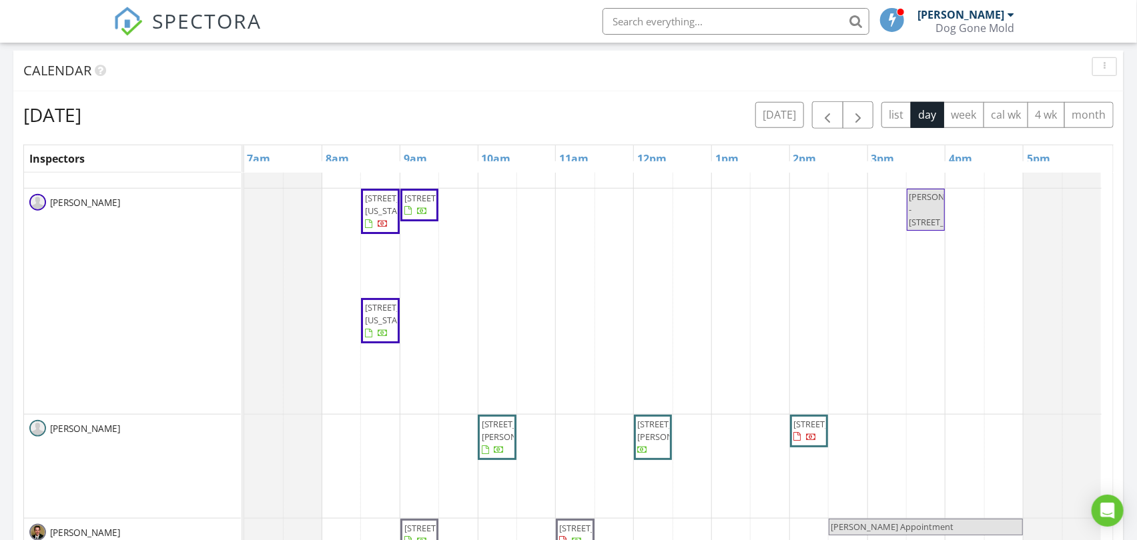
click at [575, 109] on div "Friday, August 29, 2025 today list day week cal wk 4 wk month" at bounding box center [568, 114] width 1090 height 27
click at [614, 109] on div "Friday, August 29, 2025 today list day week cal wk 4 wk month" at bounding box center [568, 114] width 1090 height 27
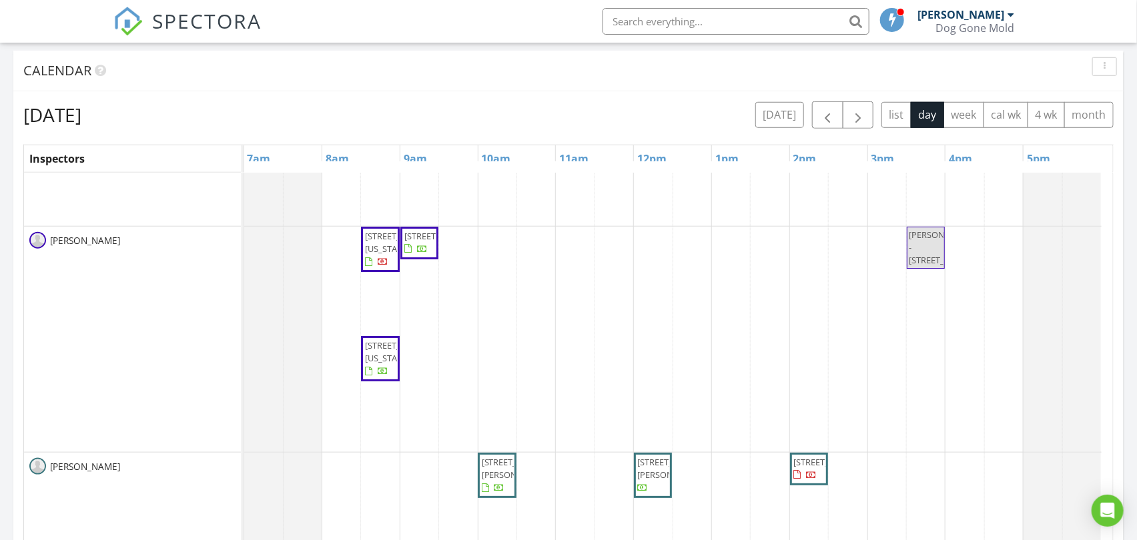
scroll to position [15, 0]
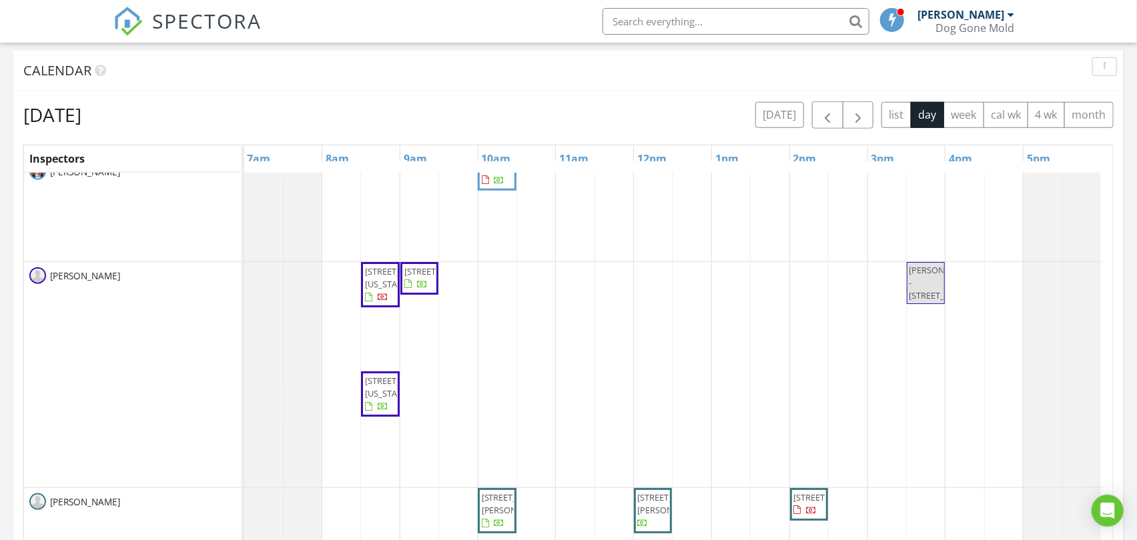
click at [624, 97] on div "Friday, August 29, 2025 today list day week cal wk 4 wk month Inspectors 7am 8a…" at bounding box center [568, 394] width 1110 height 607
click at [626, 107] on div "Friday, August 29, 2025 today list day week cal wk 4 wk month" at bounding box center [568, 114] width 1090 height 27
click at [609, 111] on div "Friday, August 29, 2025 today list day week cal wk 4 wk month" at bounding box center [568, 114] width 1090 height 27
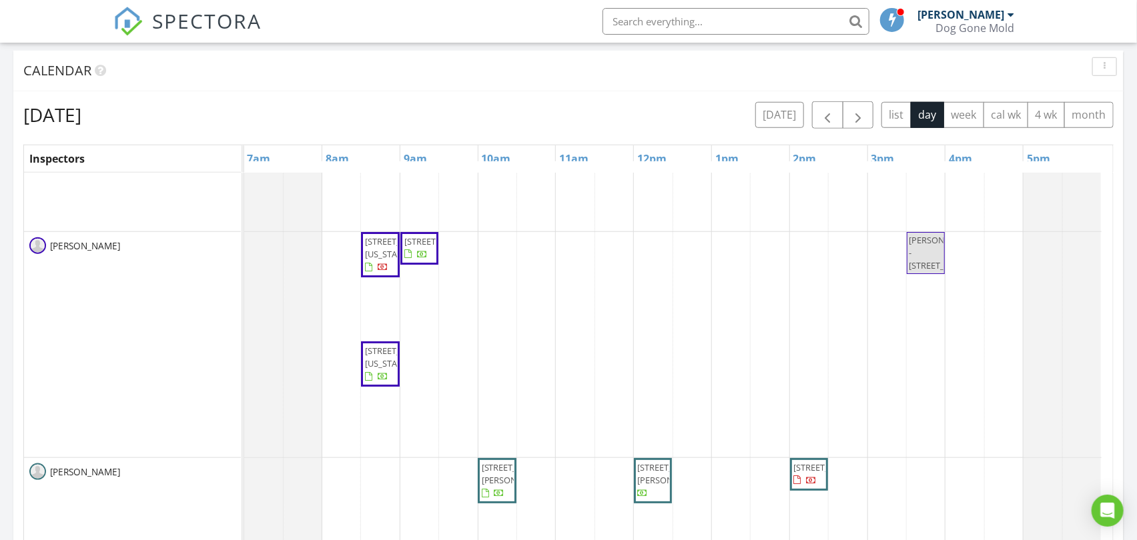
scroll to position [0, 0]
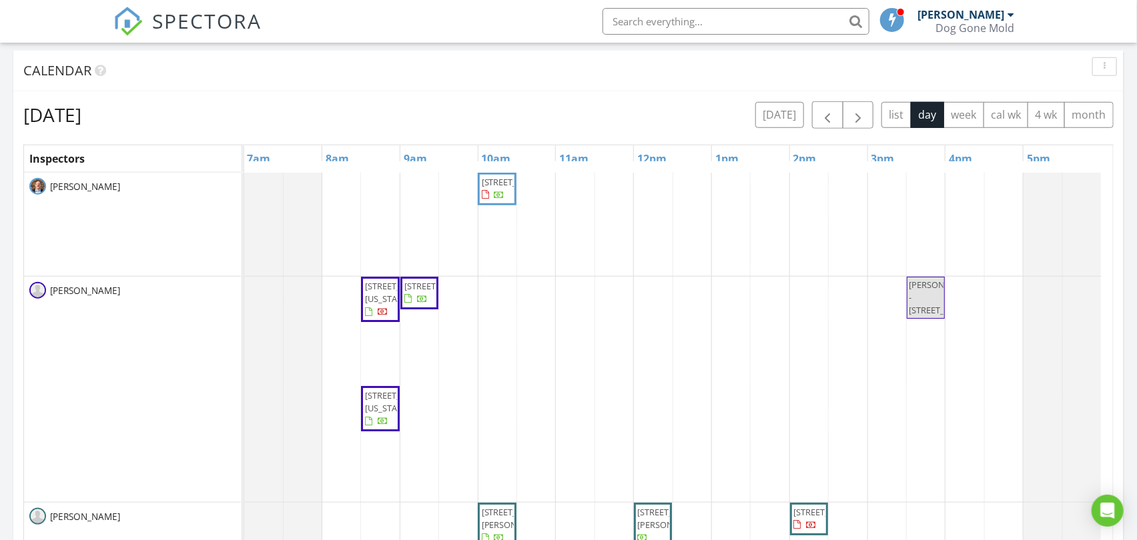
click at [624, 117] on div "Friday, August 29, 2025 today list day week cal wk 4 wk month" at bounding box center [568, 114] width 1090 height 27
click at [617, 107] on div "Friday, August 29, 2025 today list day week cal wk 4 wk month" at bounding box center [568, 114] width 1090 height 27
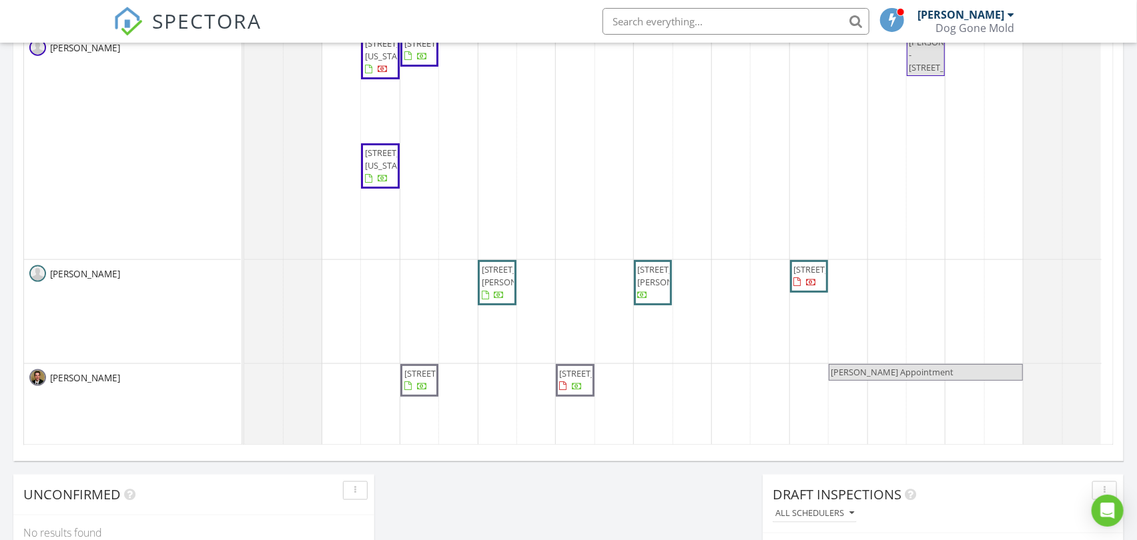
scroll to position [610, 0]
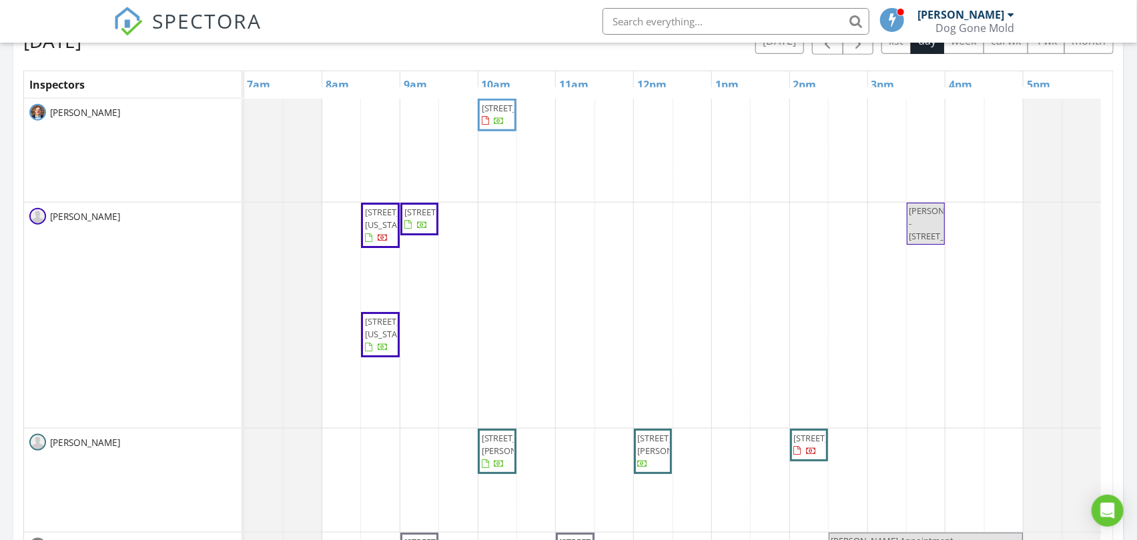
click at [623, 59] on div "Friday, August 29, 2025 today list day week cal wk 4 wk month Inspectors 7am 8a…" at bounding box center [568, 320] width 1090 height 587
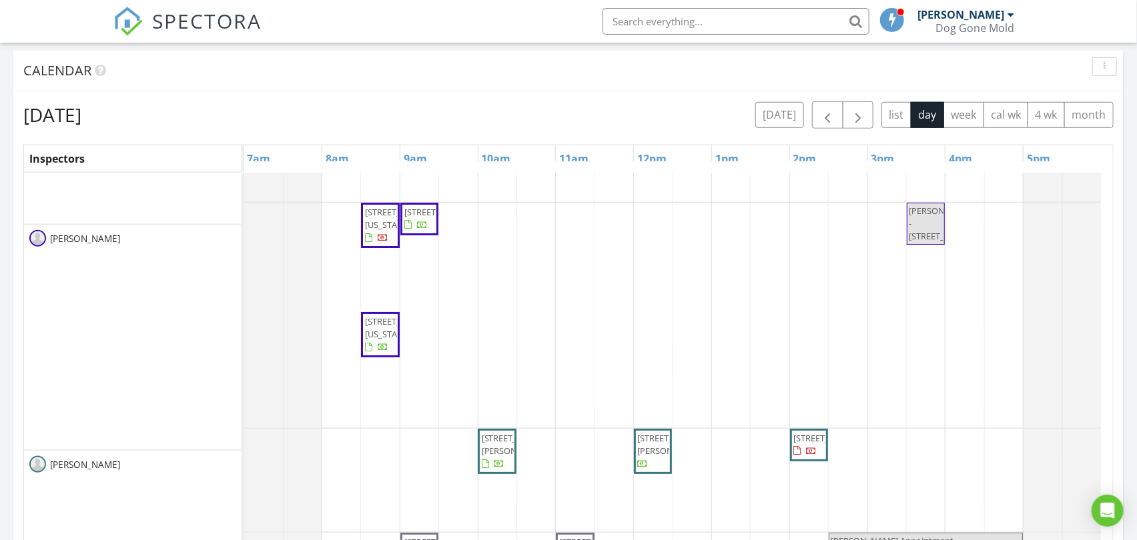
scroll to position [0, 0]
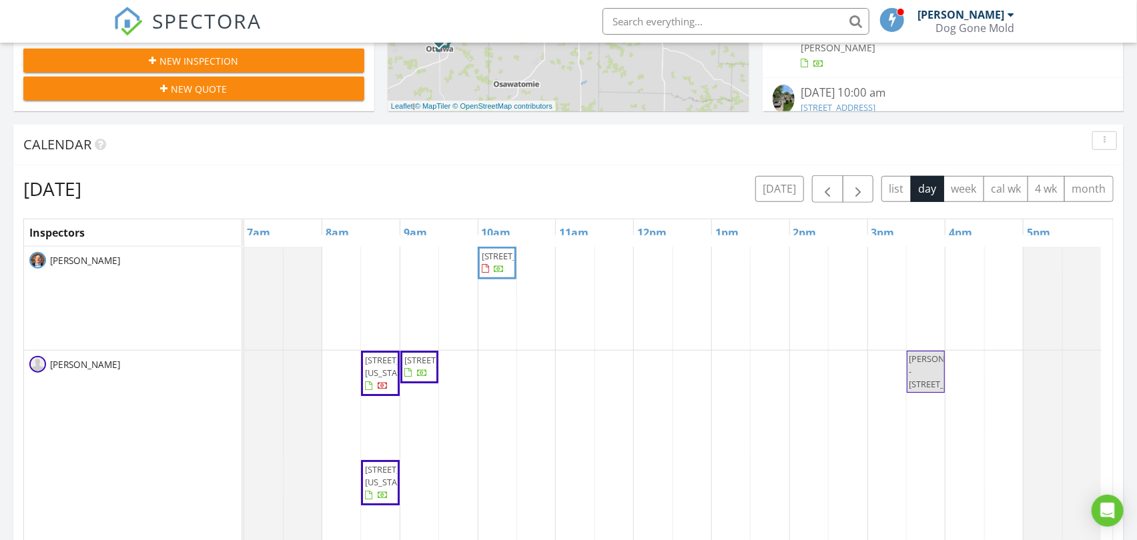
click at [610, 188] on div "Friday, August 29, 2025 today list day week cal wk 4 wk month" at bounding box center [568, 188] width 1090 height 27
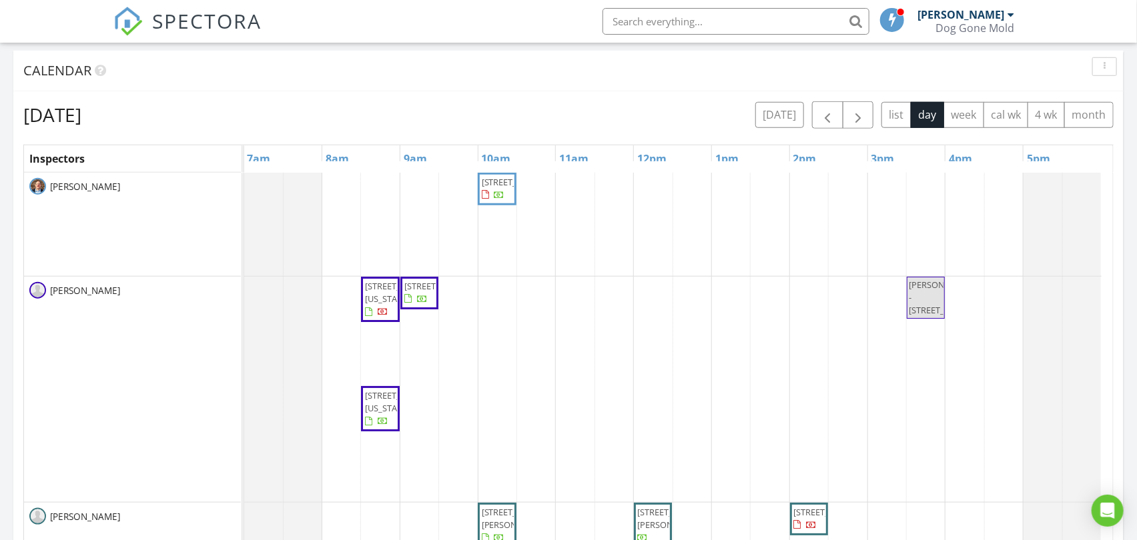
click at [641, 323] on div "2409 SE Ridge Line Dr, Blue Springs 64014 4311 NW 80th Terrace, Kansas City 641…" at bounding box center [678, 475] width 869 height 604
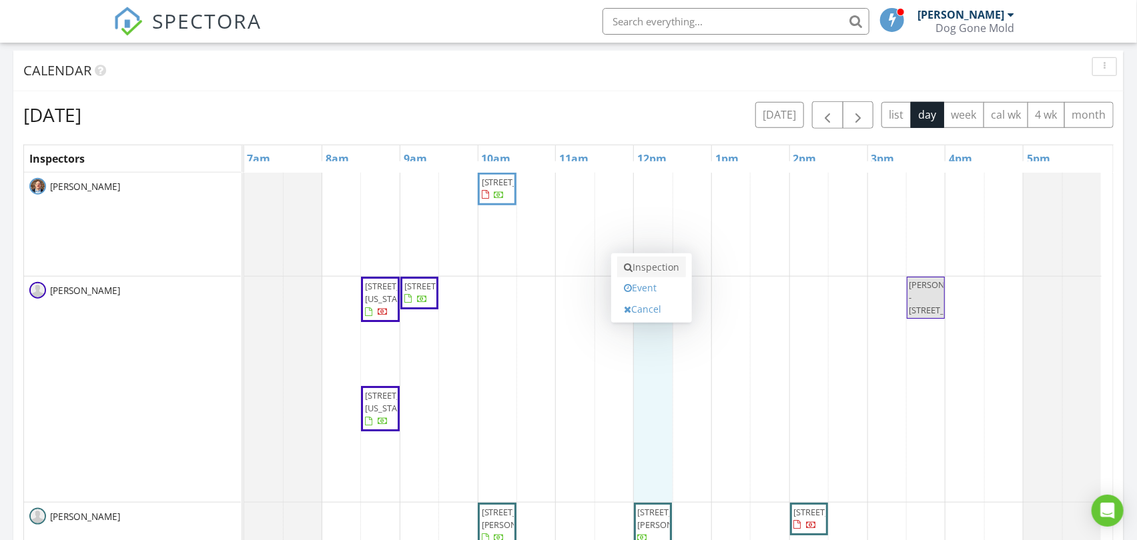
click at [642, 267] on link "Inspection" at bounding box center [651, 267] width 69 height 21
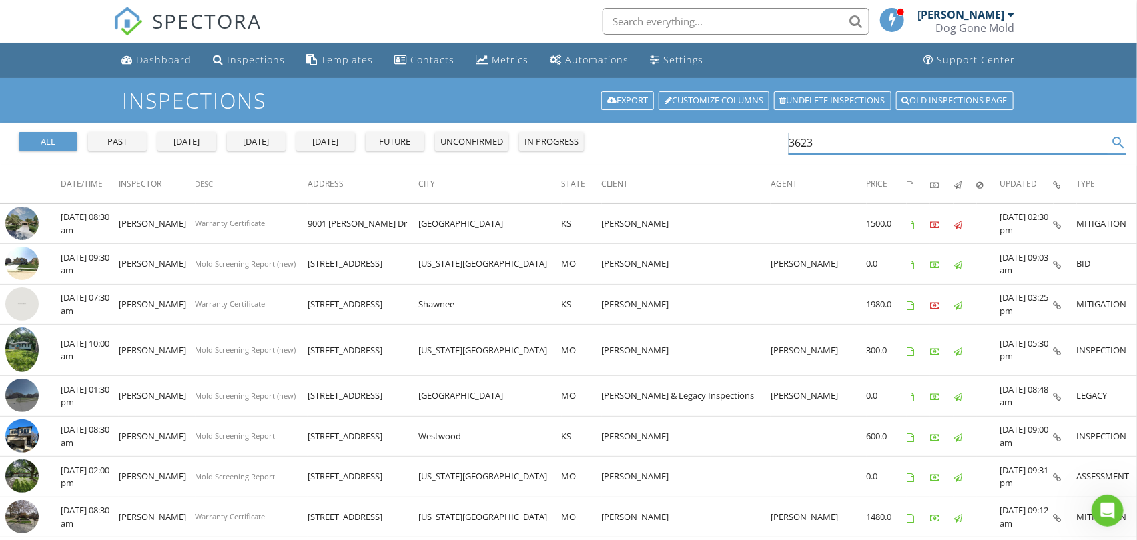
drag, startPoint x: 827, startPoint y: 141, endPoint x: 743, endPoint y: 142, distance: 84.1
click at [743, 142] on div "all past [DATE] [DATE] [DATE] future unconfirmed in progress 3623 search" at bounding box center [568, 144] width 1137 height 43
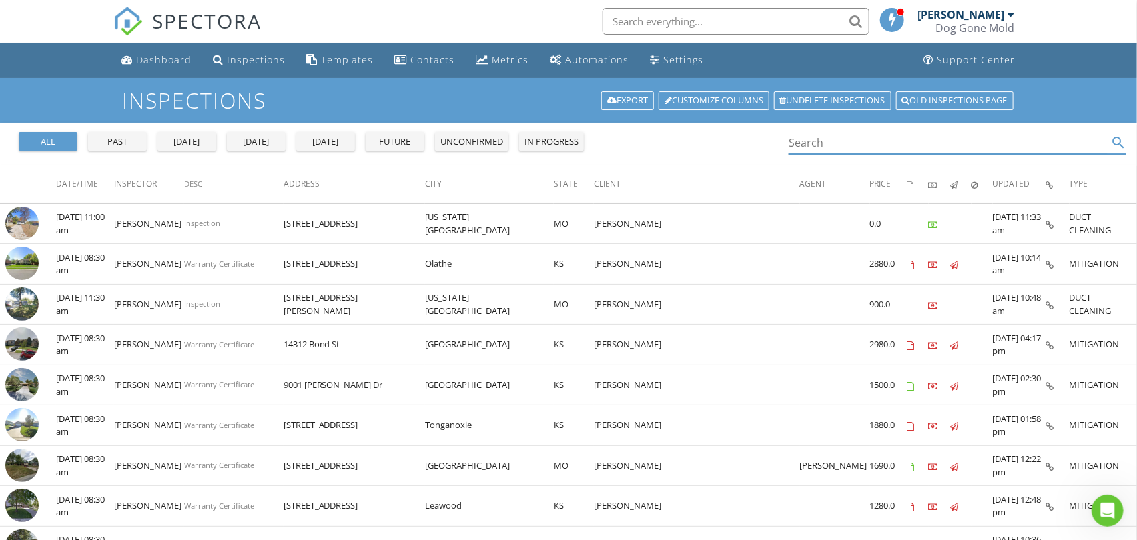
click at [268, 141] on div "[DATE]" at bounding box center [256, 141] width 48 height 13
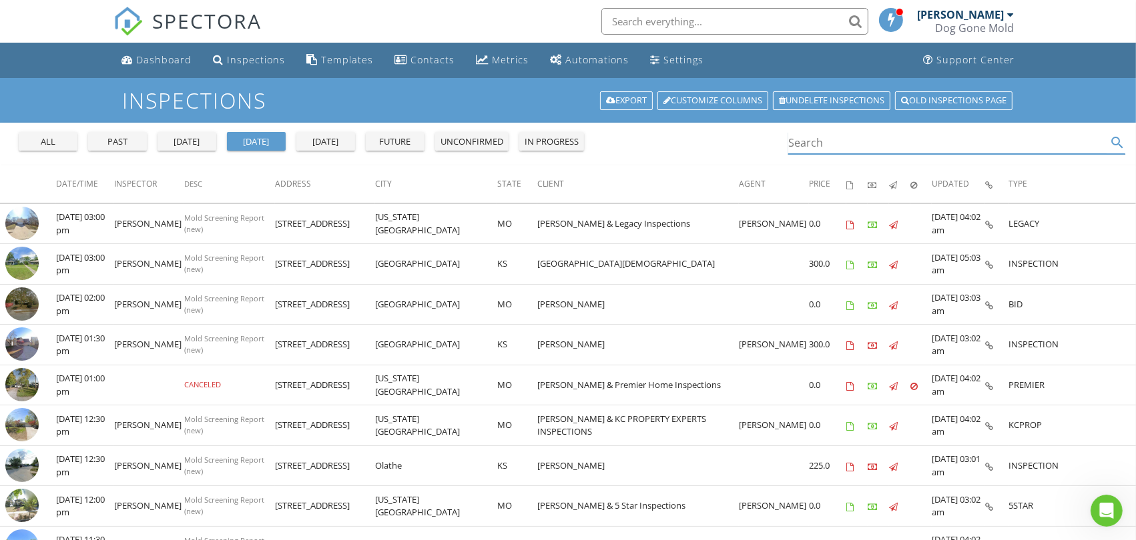
click at [836, 141] on input "Search" at bounding box center [947, 143] width 318 height 22
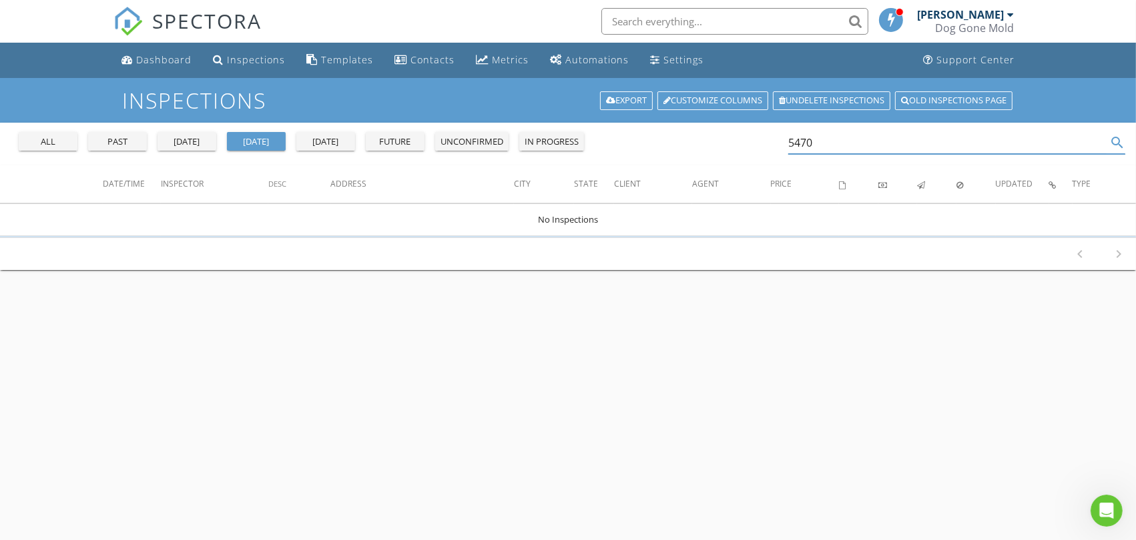
click at [55, 133] on button "all" at bounding box center [48, 141] width 59 height 19
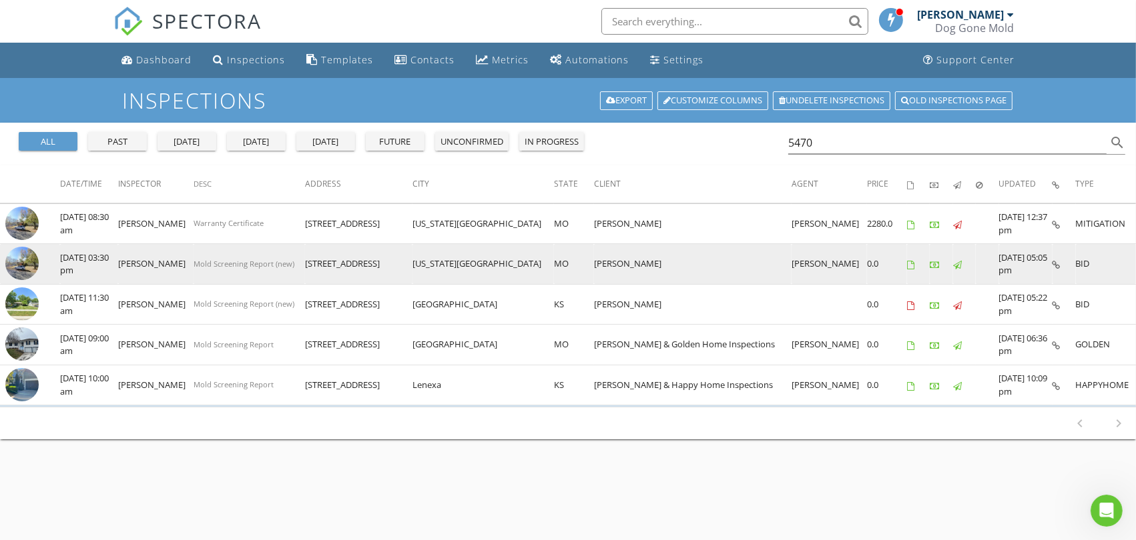
click at [21, 262] on img at bounding box center [21, 263] width 33 height 33
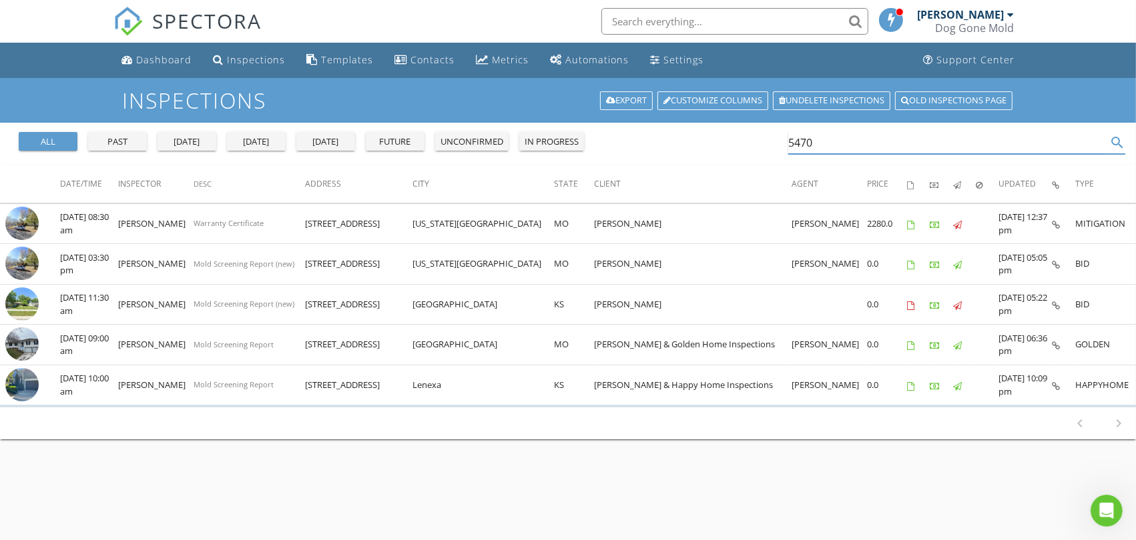
drag, startPoint x: 824, startPoint y: 139, endPoint x: 743, endPoint y: 140, distance: 81.4
click at [744, 140] on div "all past [DATE] [DATE] [DATE] future unconfirmed in progress 5470 search" at bounding box center [568, 144] width 1136 height 43
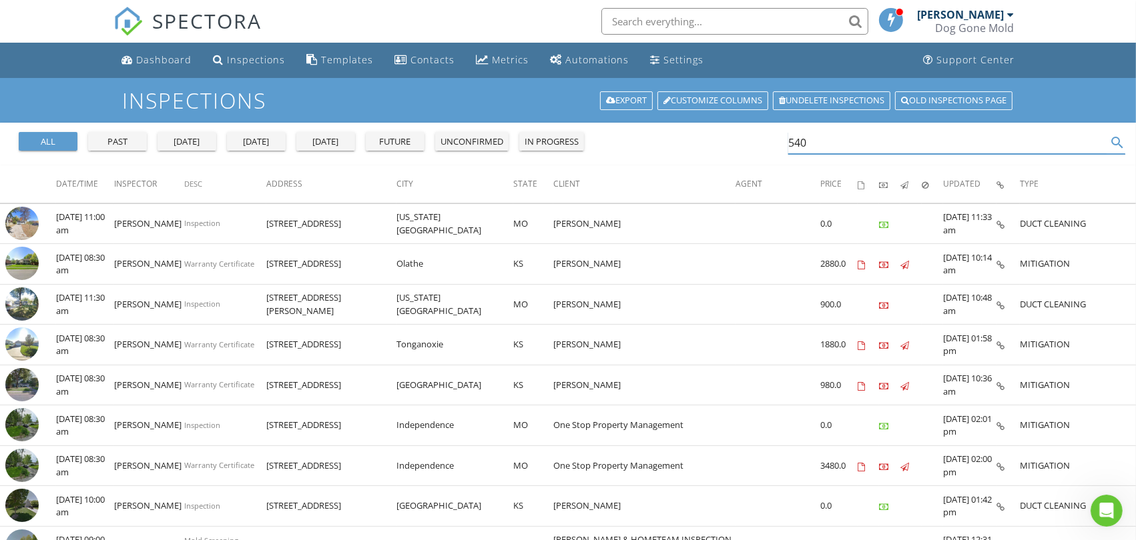
type input "5402"
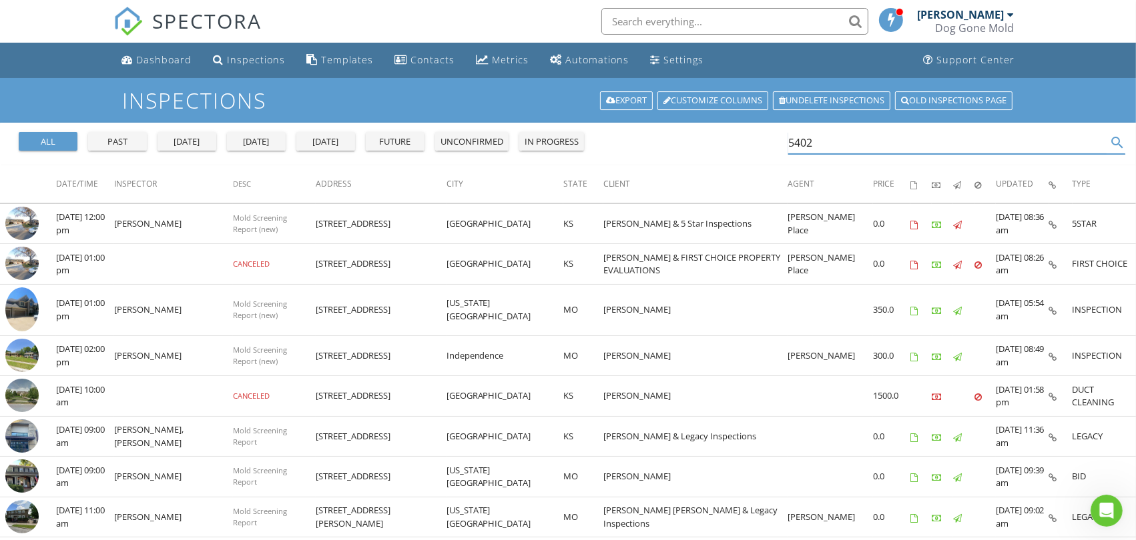
drag, startPoint x: 849, startPoint y: 145, endPoint x: 555, endPoint y: 143, distance: 294.2
click at [556, 143] on div "all past [DATE] [DATE] [DATE] future unconfirmed in progress 5402 search" at bounding box center [568, 144] width 1136 height 43
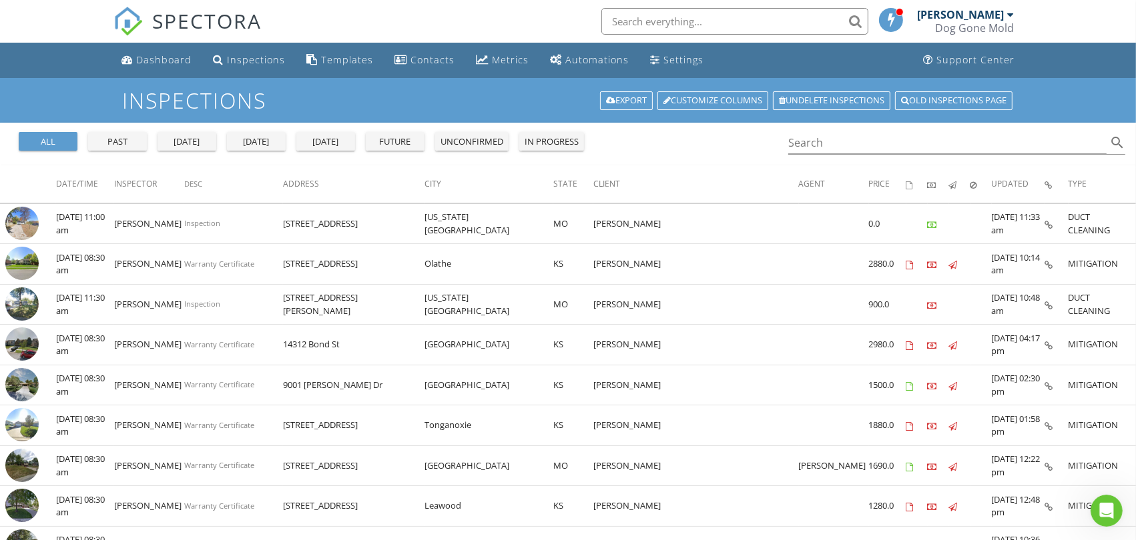
click at [261, 142] on div "today" at bounding box center [256, 141] width 48 height 13
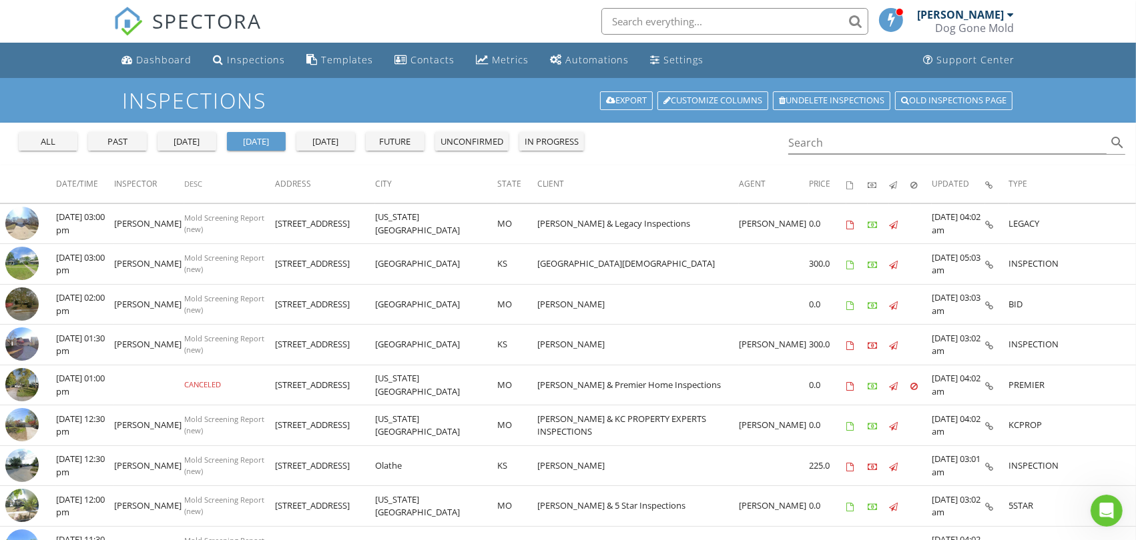
click at [41, 138] on div "all" at bounding box center [48, 141] width 48 height 13
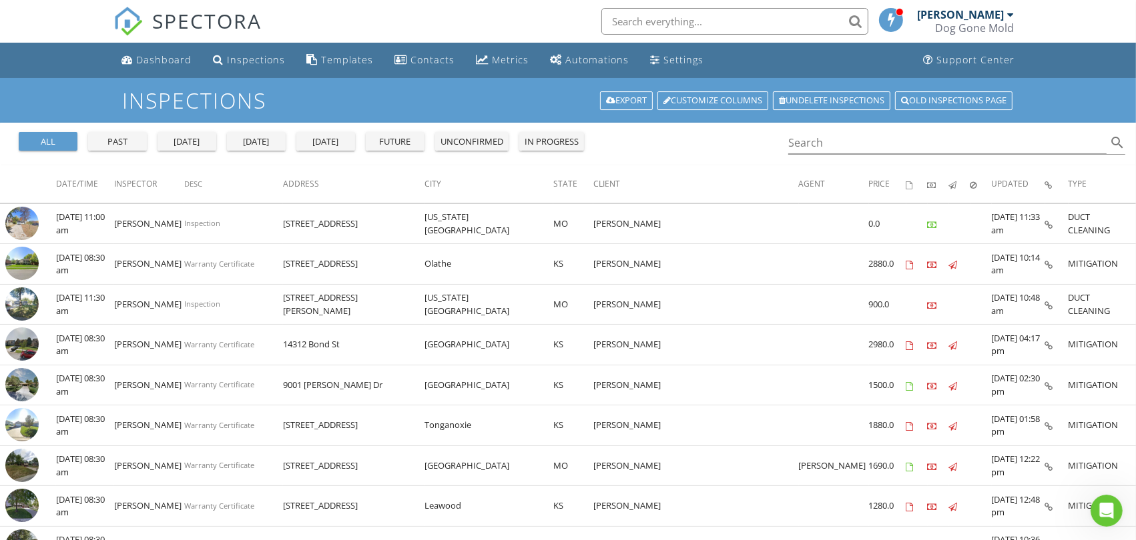
click at [246, 142] on div "today" at bounding box center [256, 141] width 48 height 13
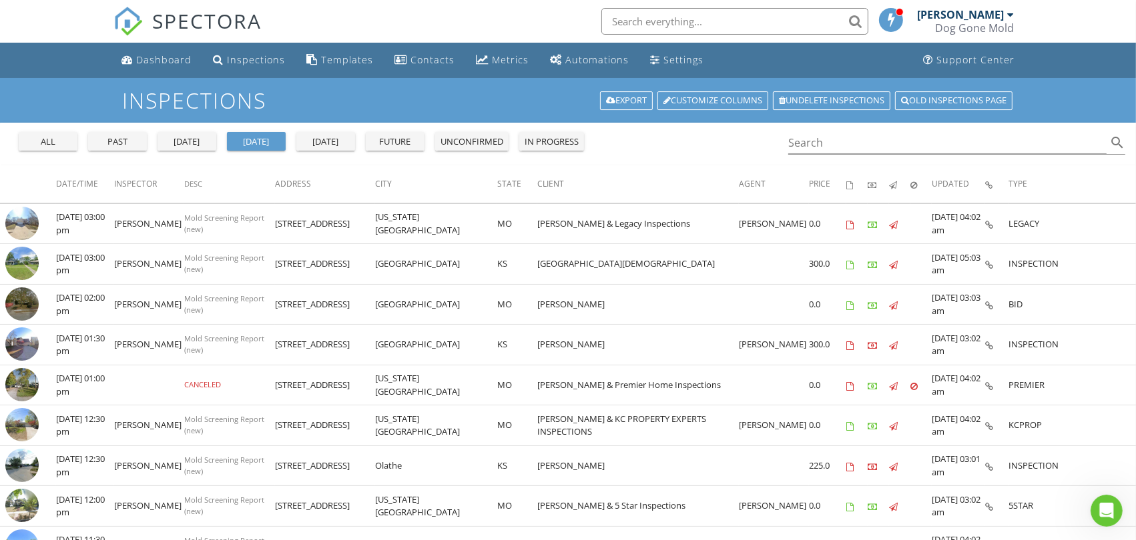
click at [55, 143] on div "all" at bounding box center [48, 141] width 48 height 13
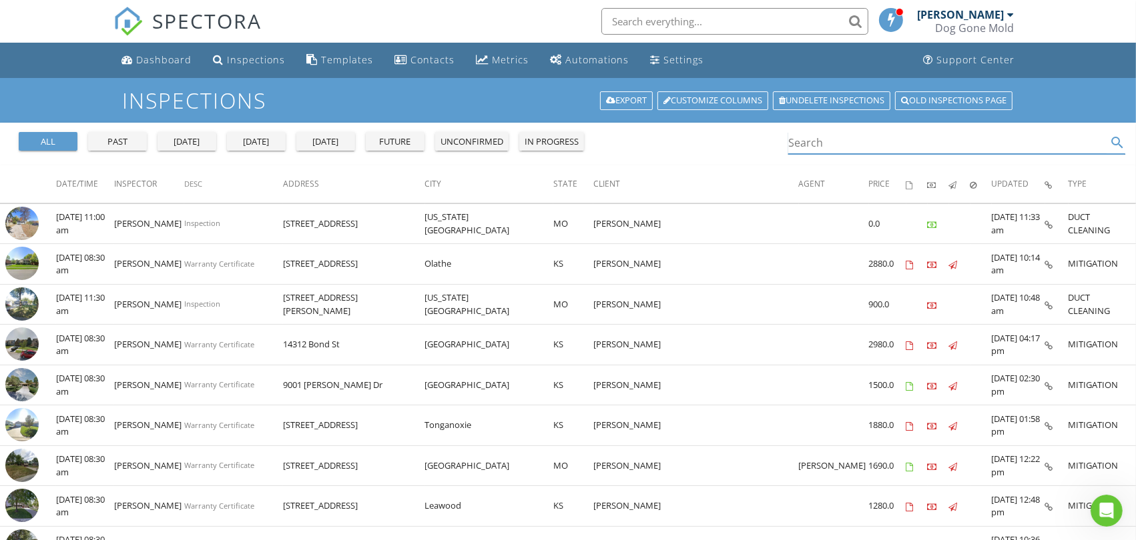
click at [843, 144] on input "Search" at bounding box center [947, 143] width 318 height 22
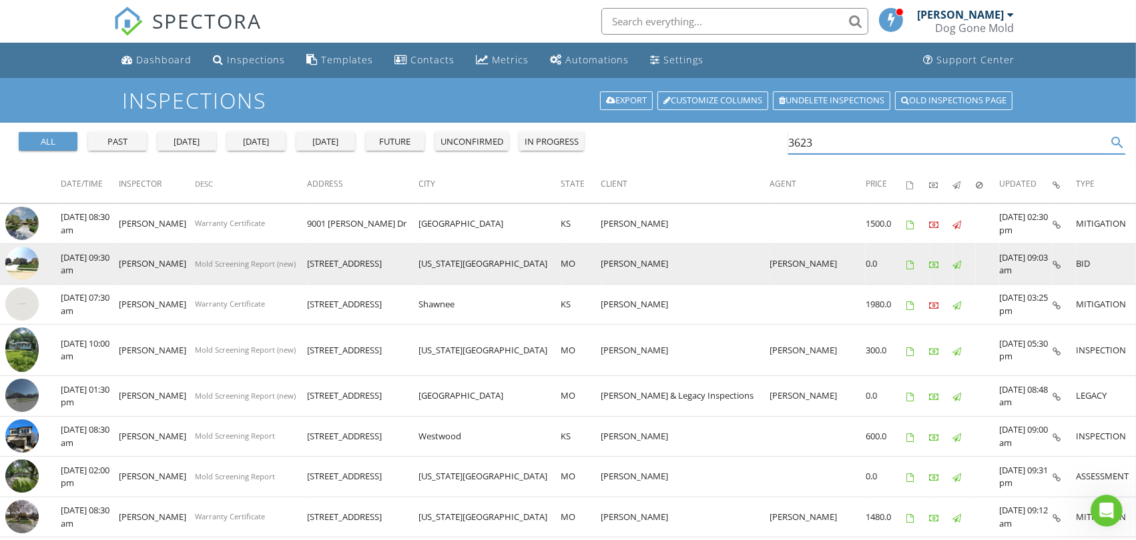
type input "3623"
click at [19, 259] on img at bounding box center [21, 263] width 33 height 33
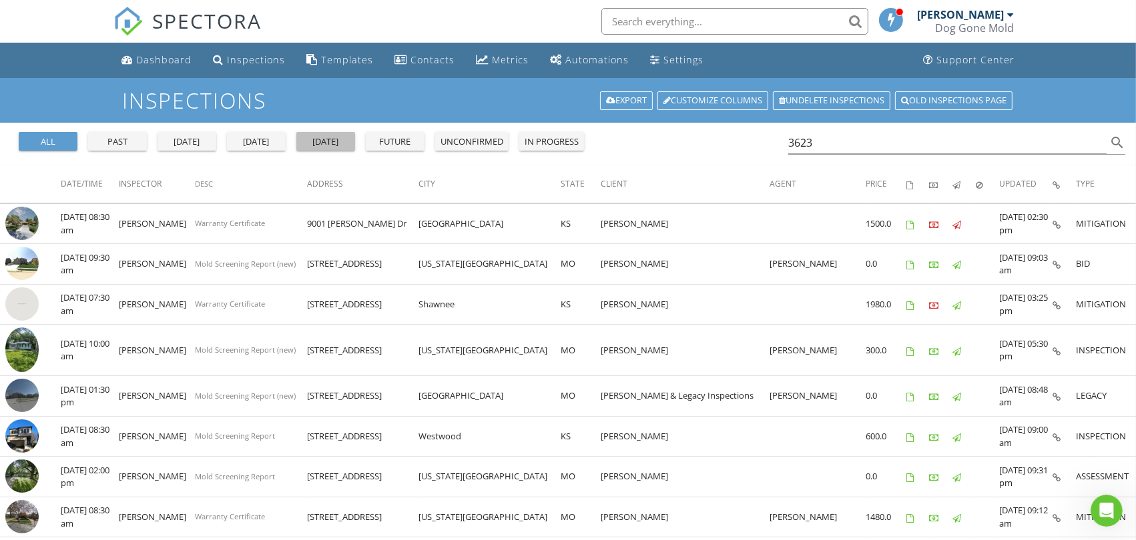
click at [323, 140] on div "tomorrow" at bounding box center [326, 141] width 48 height 13
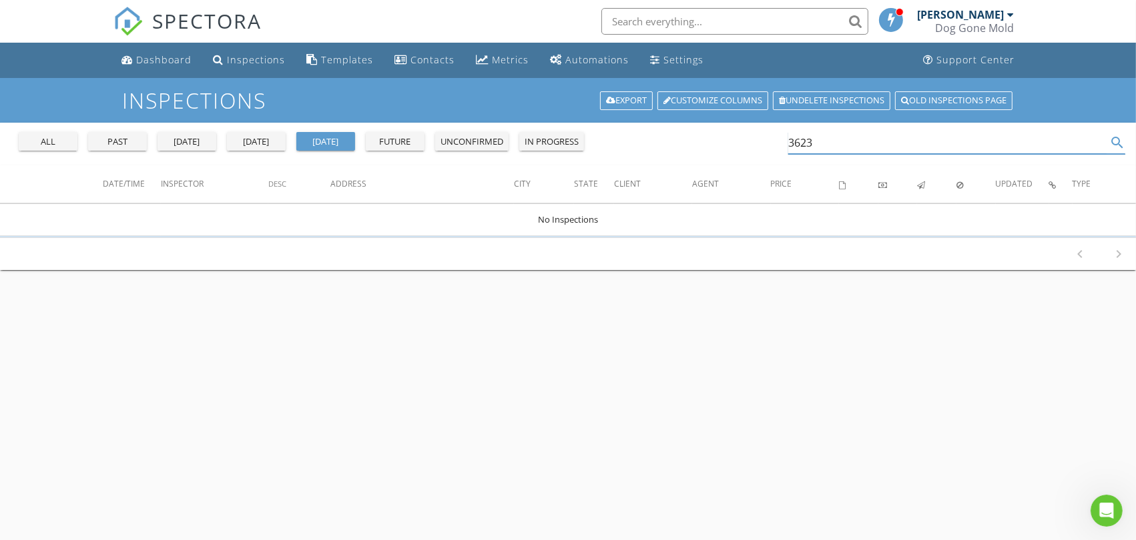
drag, startPoint x: 837, startPoint y: 149, endPoint x: 630, endPoint y: 112, distance: 209.4
click at [630, 112] on div "Inspections Export Customize Columns Undelete inspections Old inspections page …" at bounding box center [568, 348] width 1136 height 540
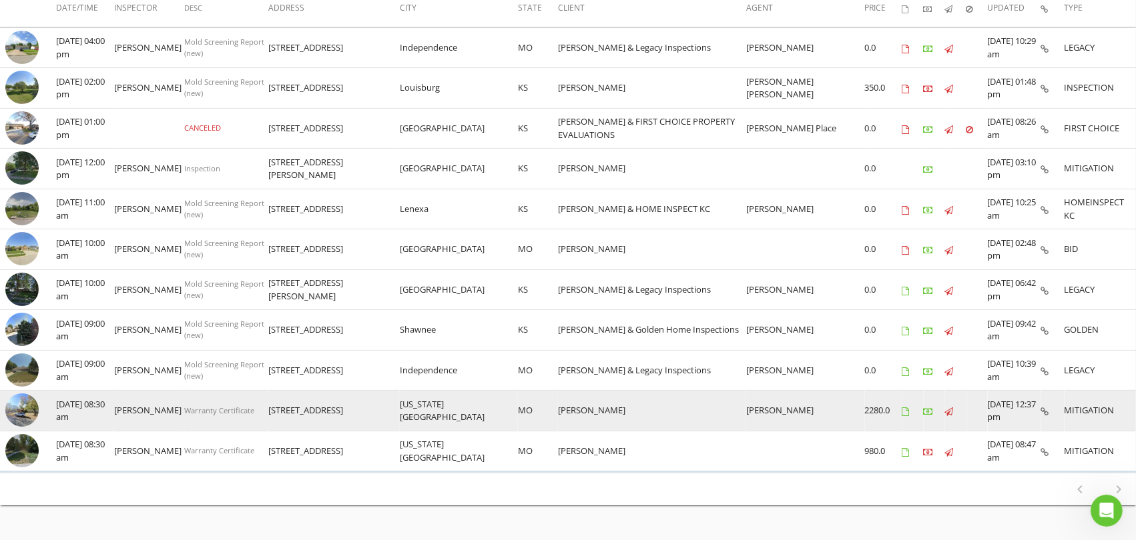
scroll to position [197, 0]
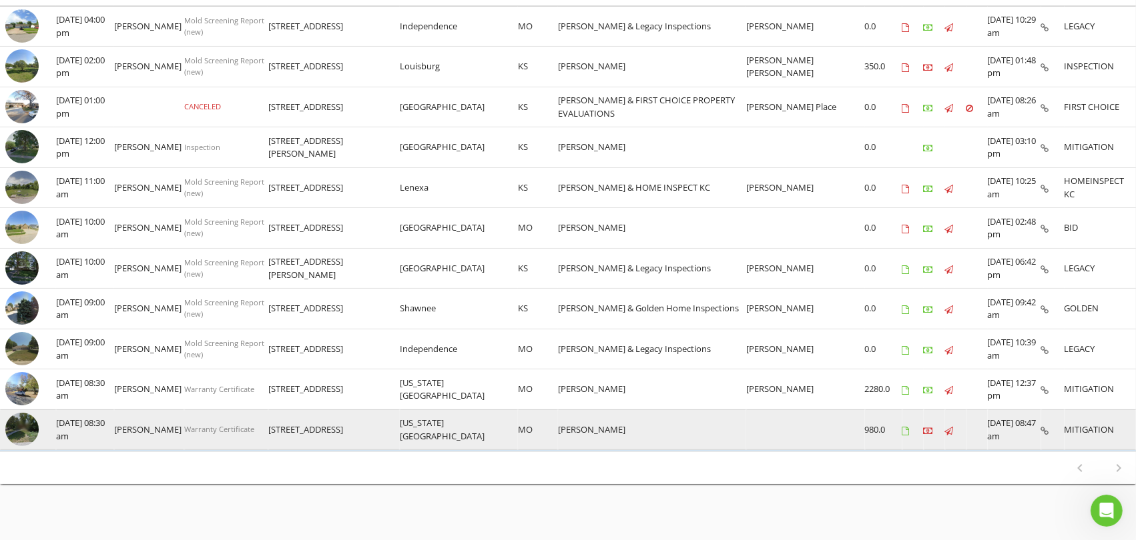
click at [22, 428] on img at bounding box center [21, 429] width 33 height 33
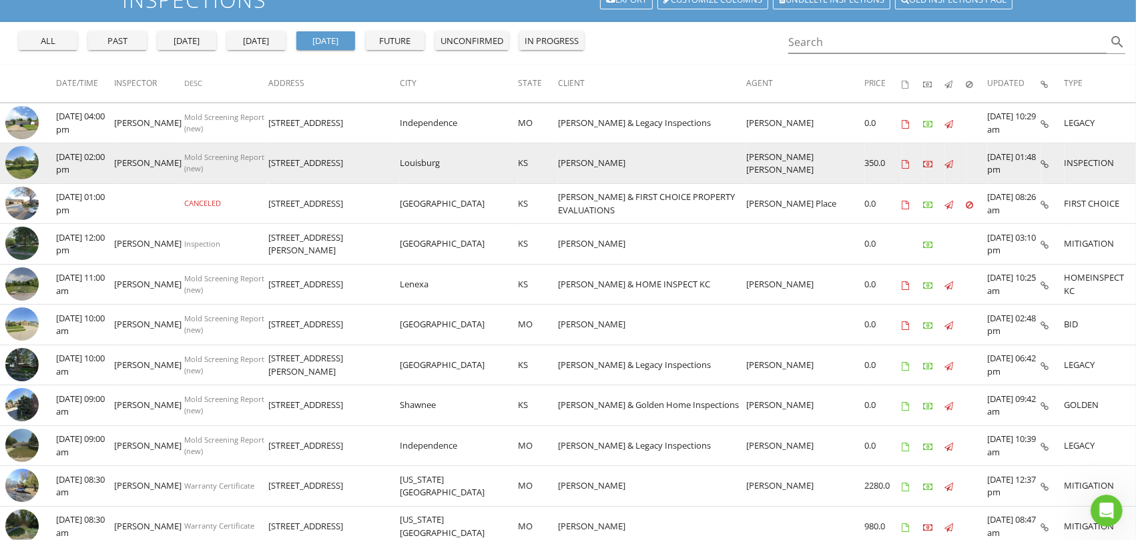
scroll to position [0, 0]
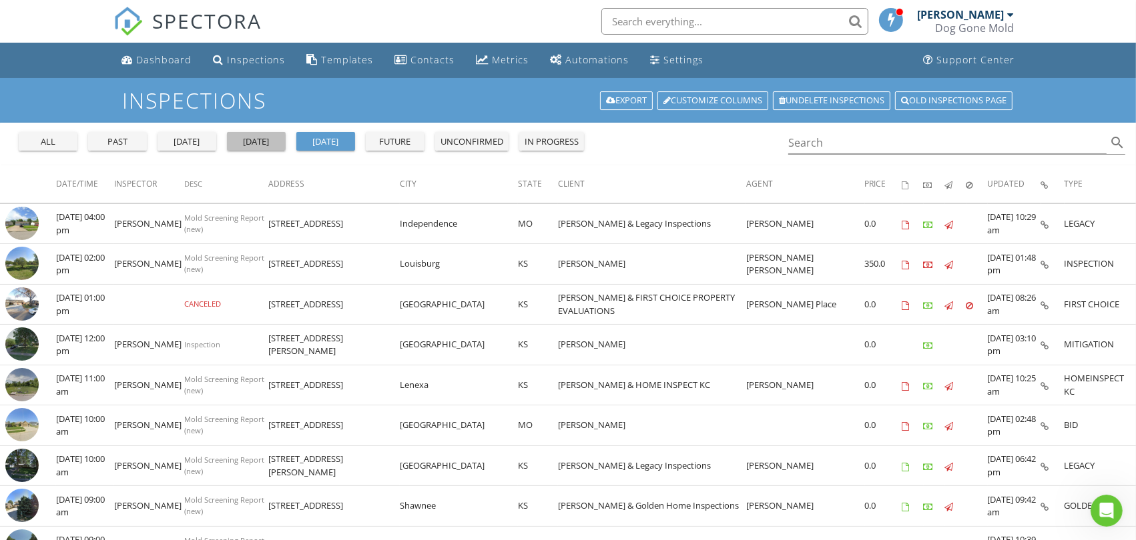
click at [268, 141] on div "today" at bounding box center [256, 141] width 48 height 13
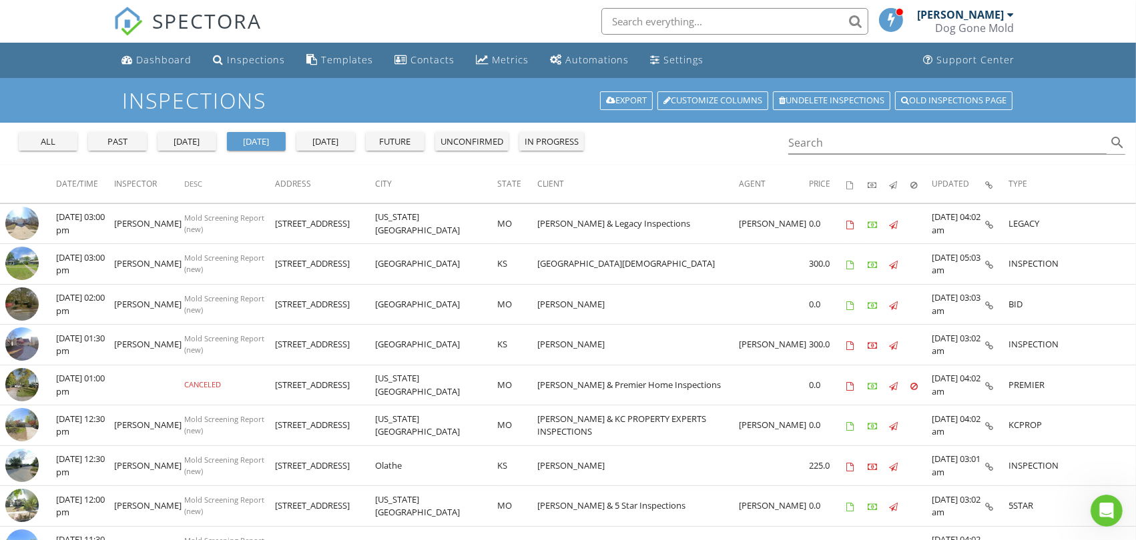
click at [318, 140] on div "tomorrow" at bounding box center [326, 141] width 48 height 13
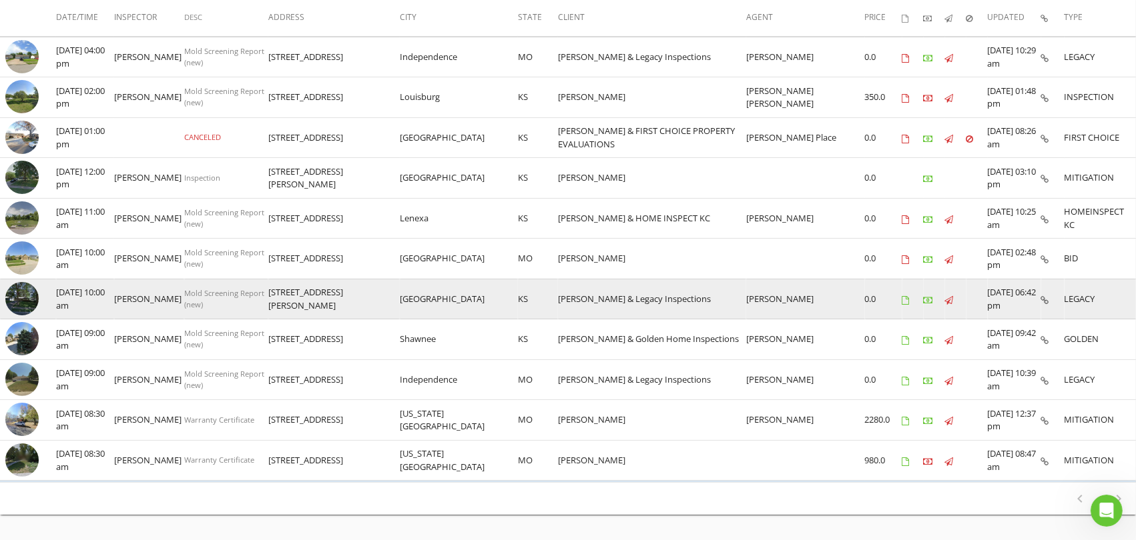
scroll to position [131, 0]
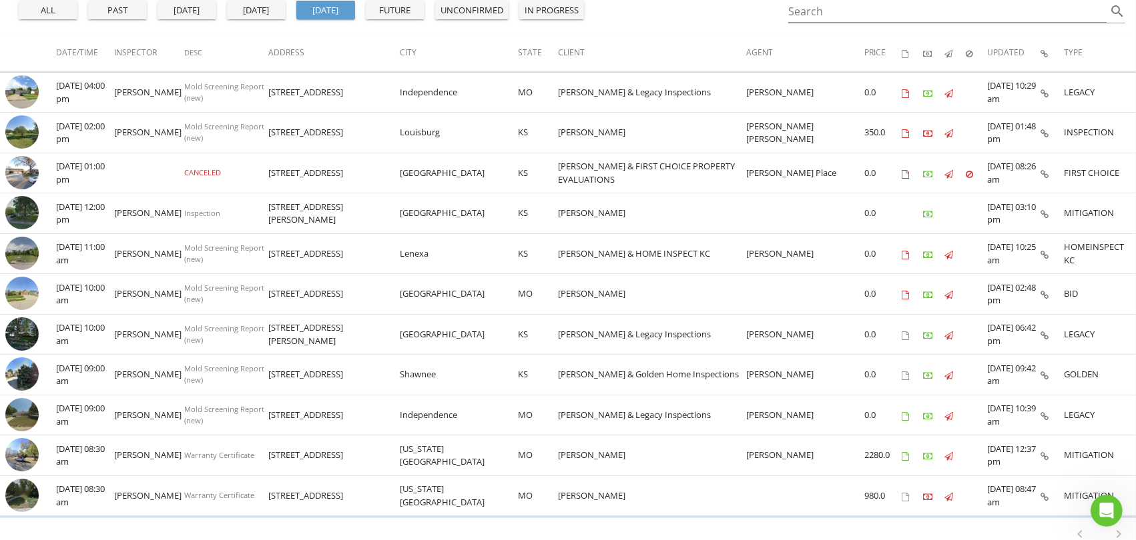
click at [258, 9] on div "today" at bounding box center [256, 10] width 48 height 13
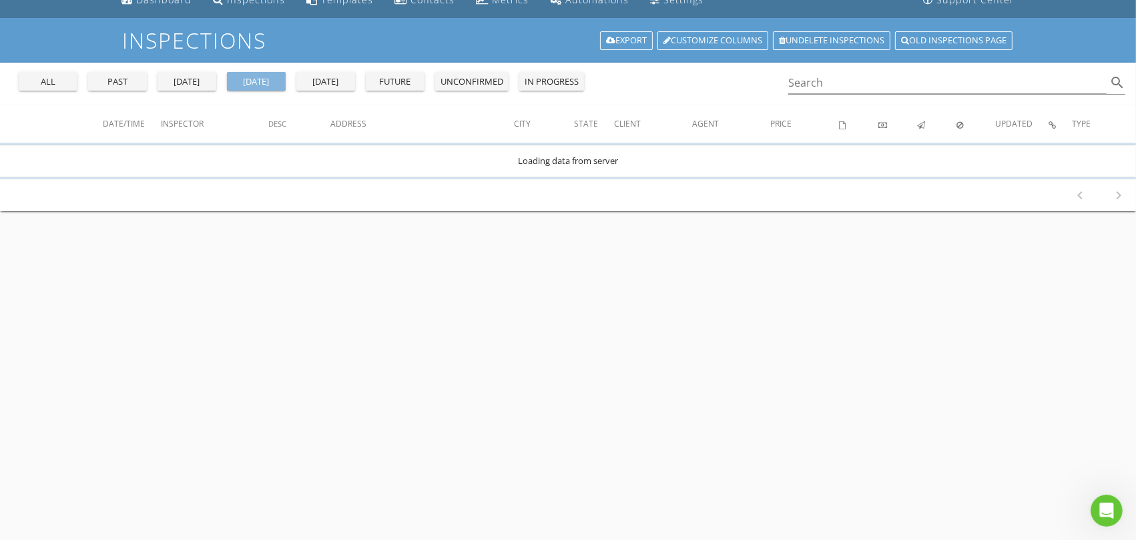
scroll to position [0, 0]
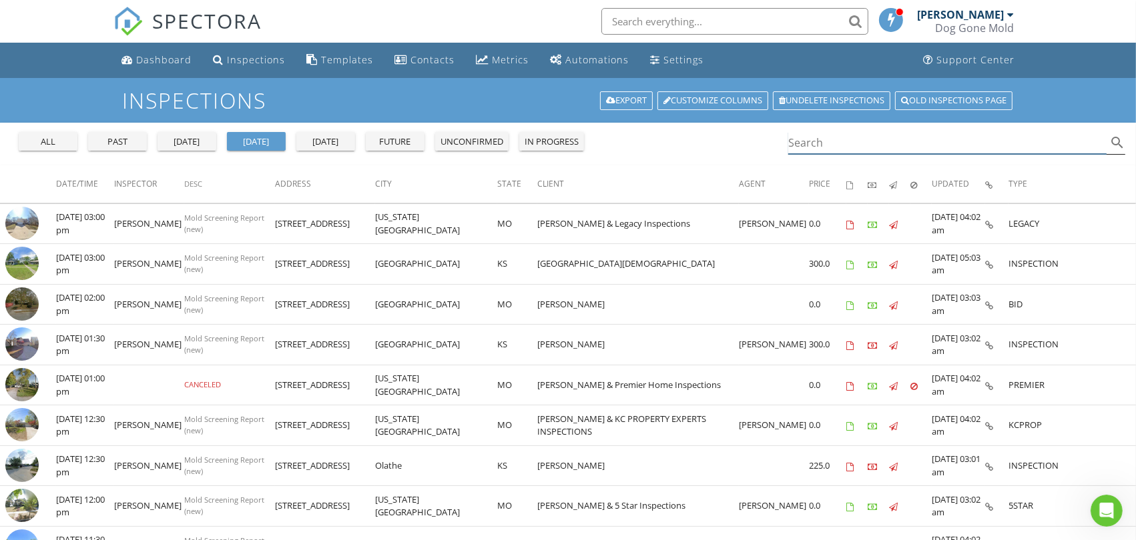
click at [841, 141] on input "Search" at bounding box center [947, 143] width 318 height 22
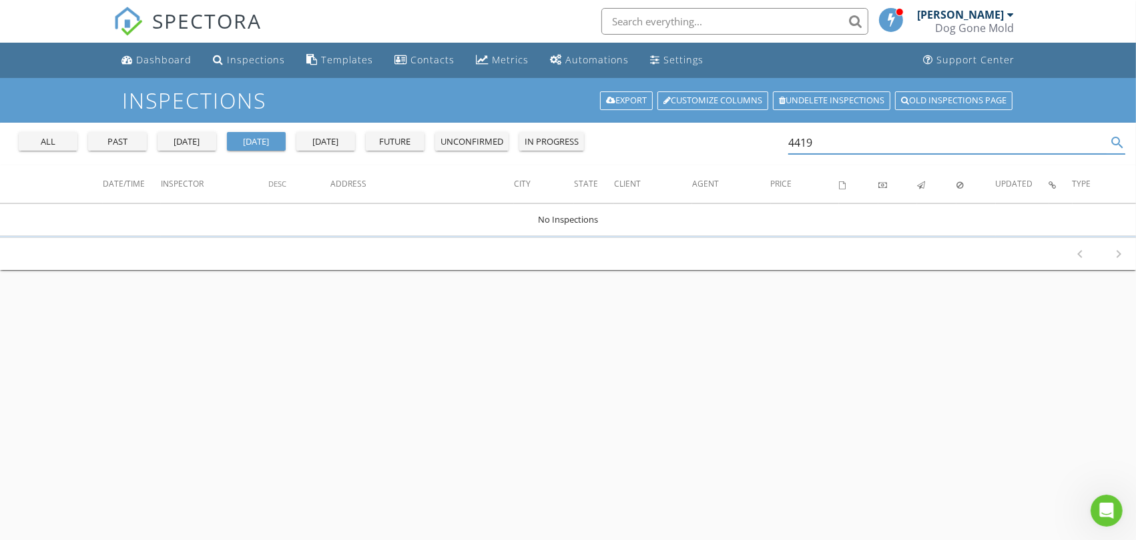
click at [57, 140] on div "all" at bounding box center [48, 141] width 48 height 13
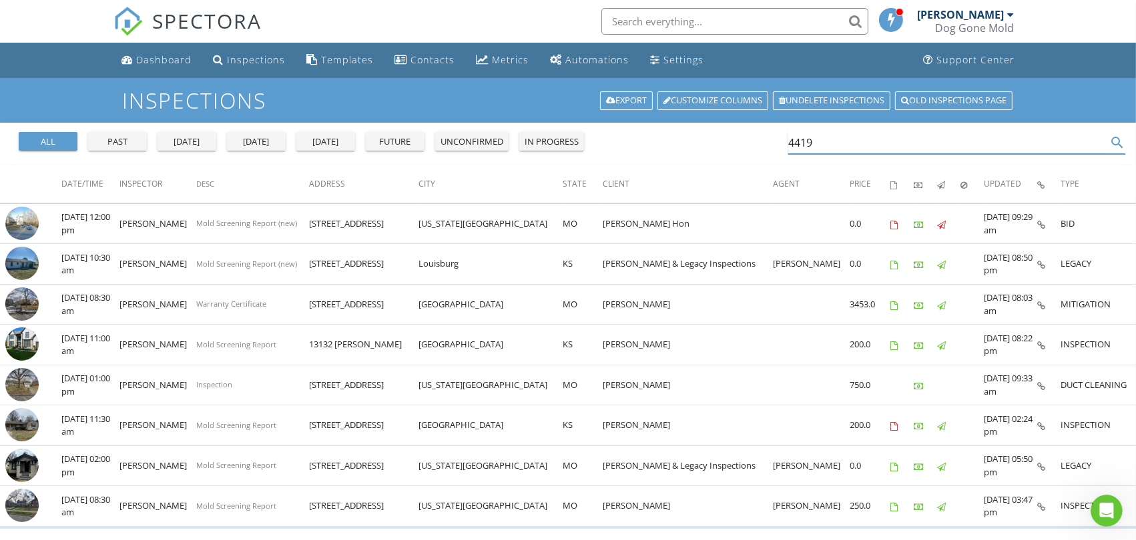
click at [872, 143] on input "4419" at bounding box center [947, 143] width 318 height 22
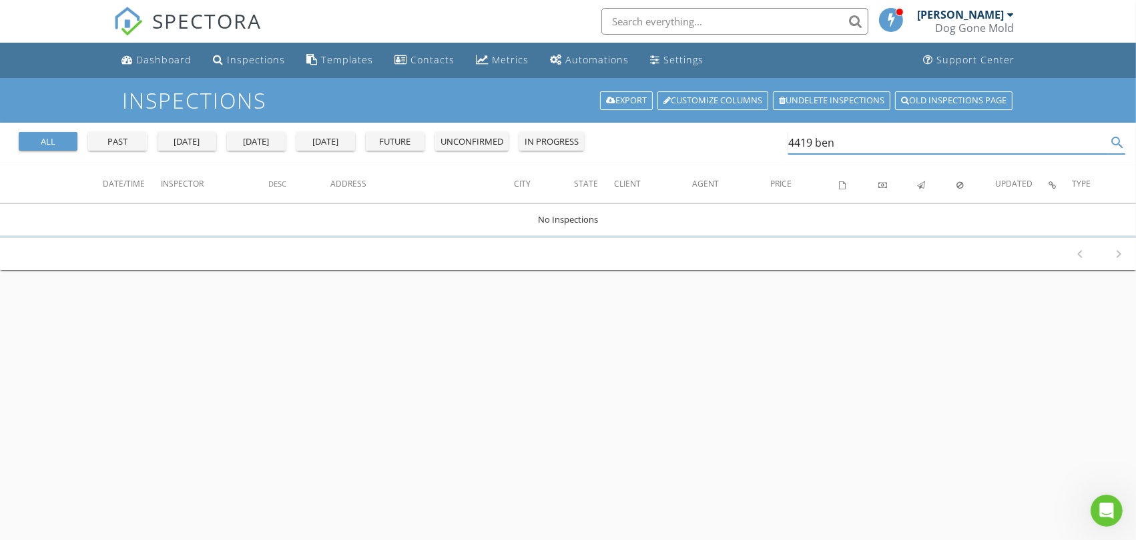
type input "4419 ben"
drag, startPoint x: 865, startPoint y: 143, endPoint x: 669, endPoint y: 141, distance: 195.5
click at [669, 141] on div "all past yesterday today tomorrow future unconfirmed in progress 4419 ben search" at bounding box center [568, 144] width 1136 height 43
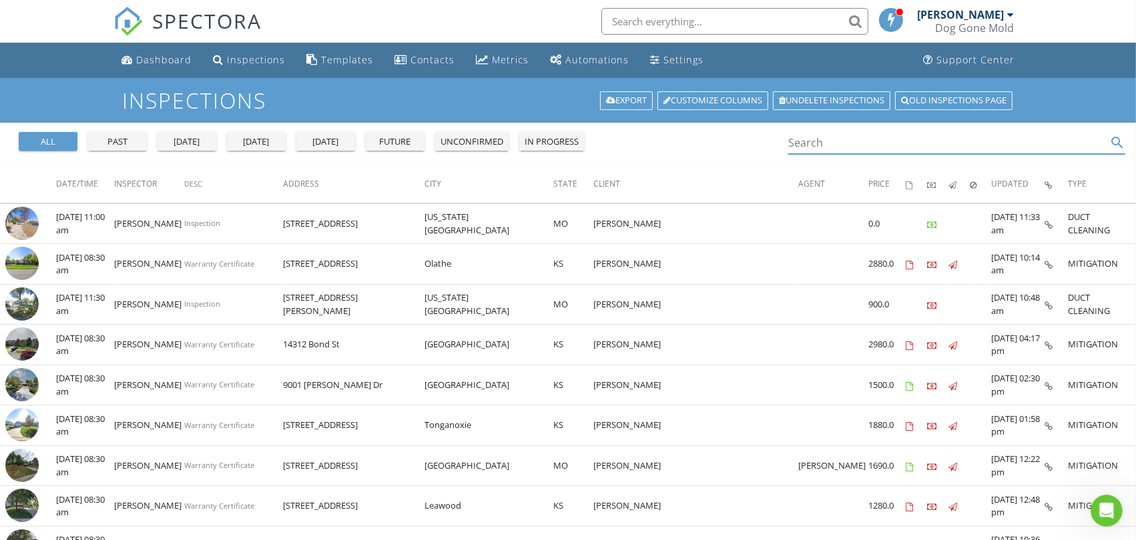
click at [257, 141] on div "today" at bounding box center [256, 141] width 48 height 13
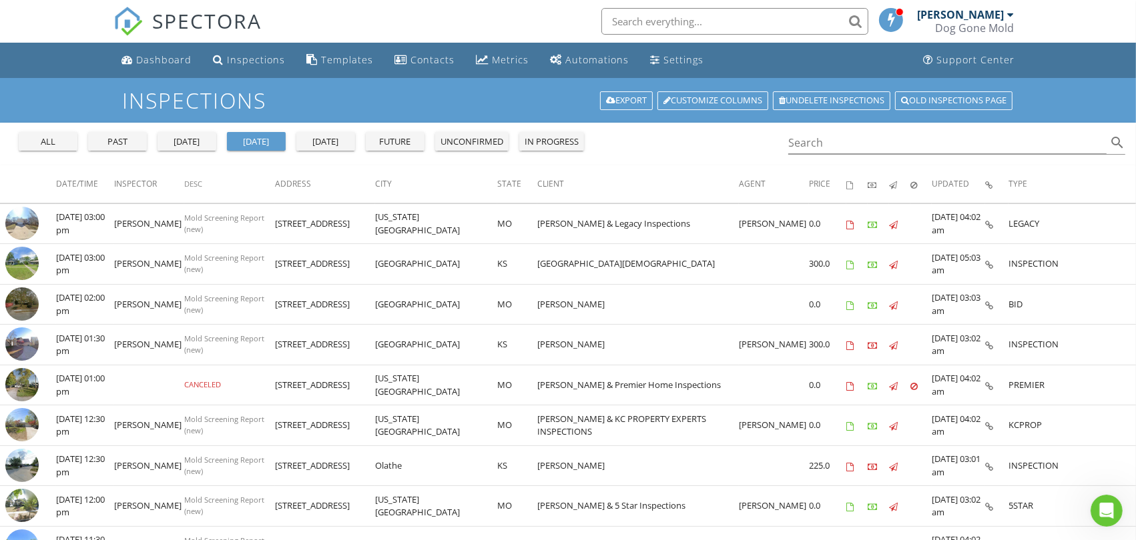
click at [32, 139] on div "all" at bounding box center [48, 141] width 48 height 13
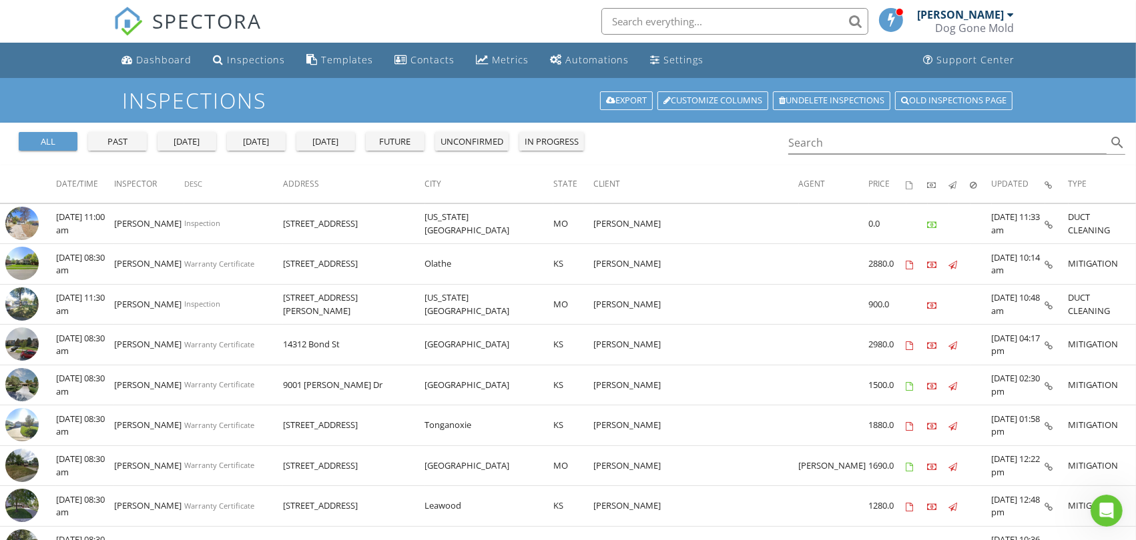
click at [247, 138] on div "today" at bounding box center [256, 141] width 48 height 13
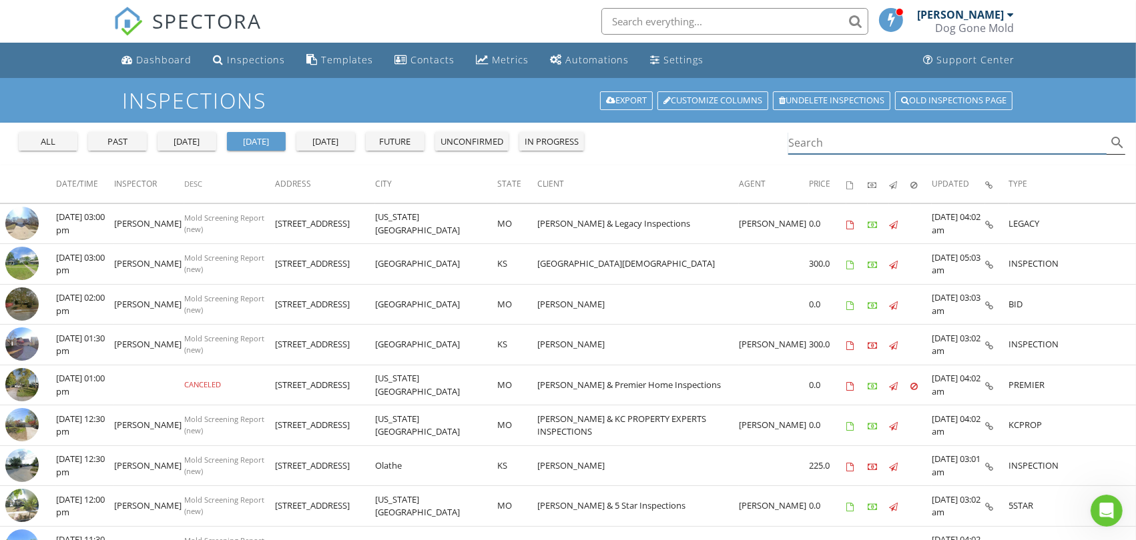
click at [850, 143] on input "Search" at bounding box center [947, 143] width 318 height 22
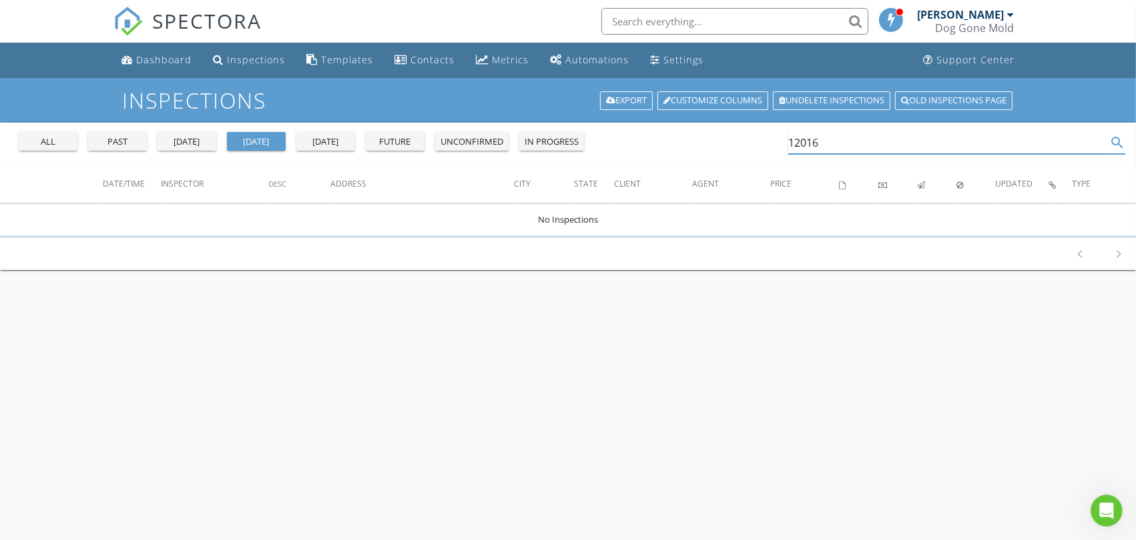
type input "12016"
click at [57, 137] on div "all" at bounding box center [48, 141] width 48 height 13
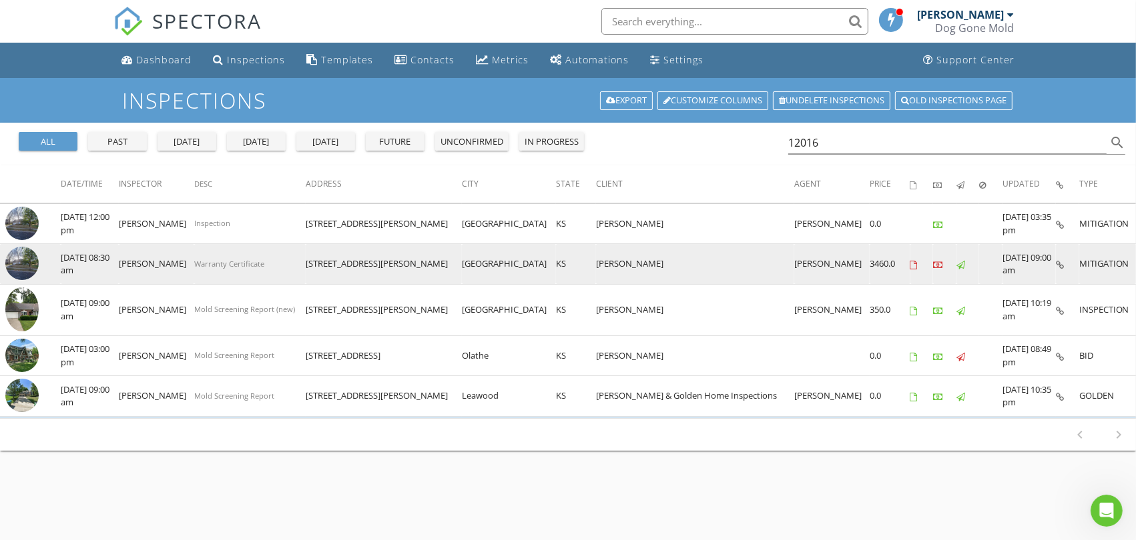
click at [18, 263] on img at bounding box center [21, 263] width 33 height 33
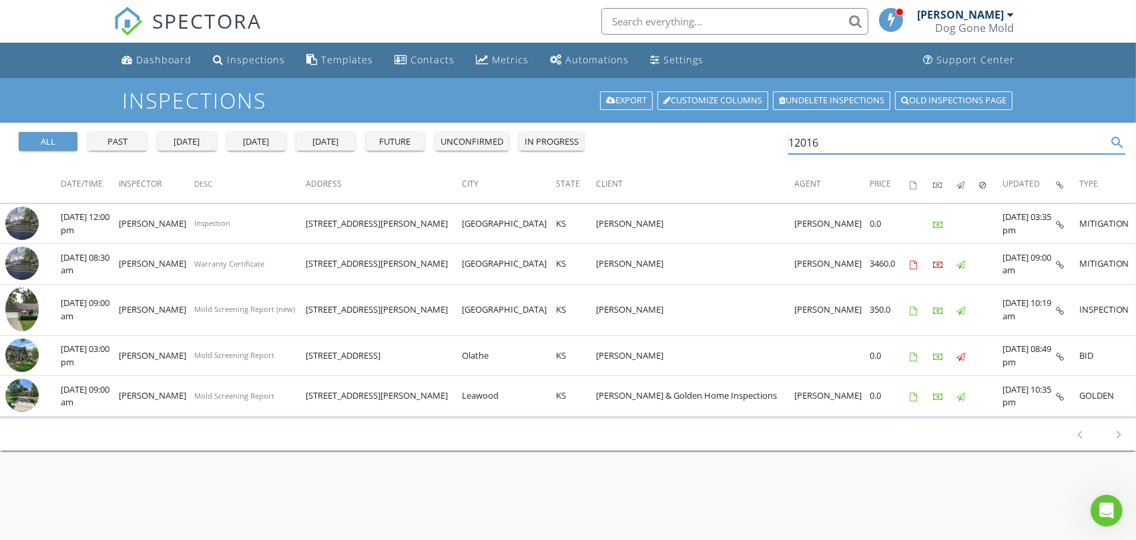
drag, startPoint x: 778, startPoint y: 135, endPoint x: 683, endPoint y: 139, distance: 95.5
click at [683, 139] on div "all past yesterday today tomorrow future unconfirmed in progress 12016 search" at bounding box center [568, 144] width 1136 height 43
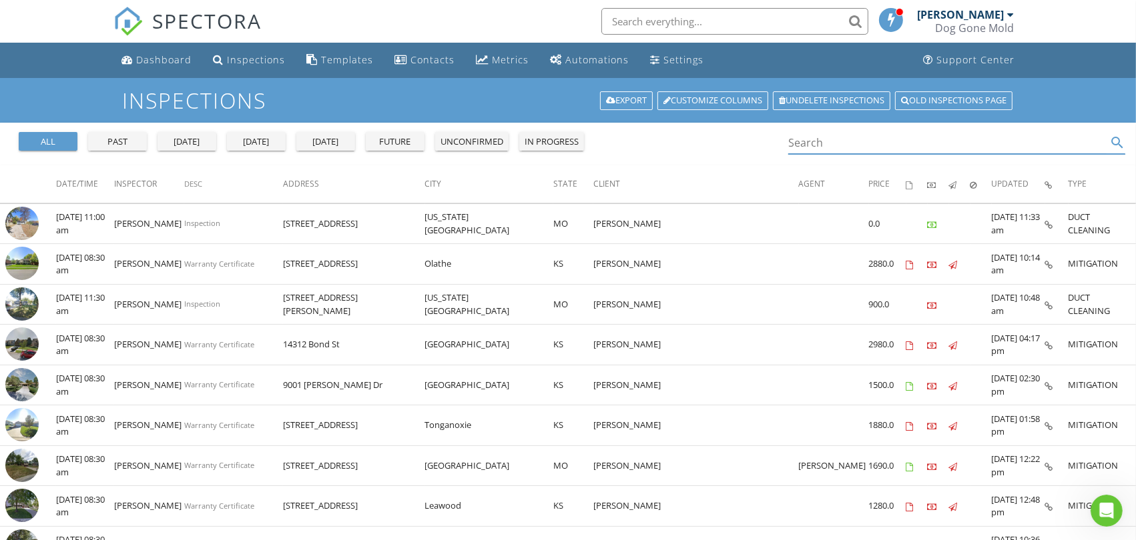
click at [265, 137] on div "today" at bounding box center [256, 141] width 48 height 13
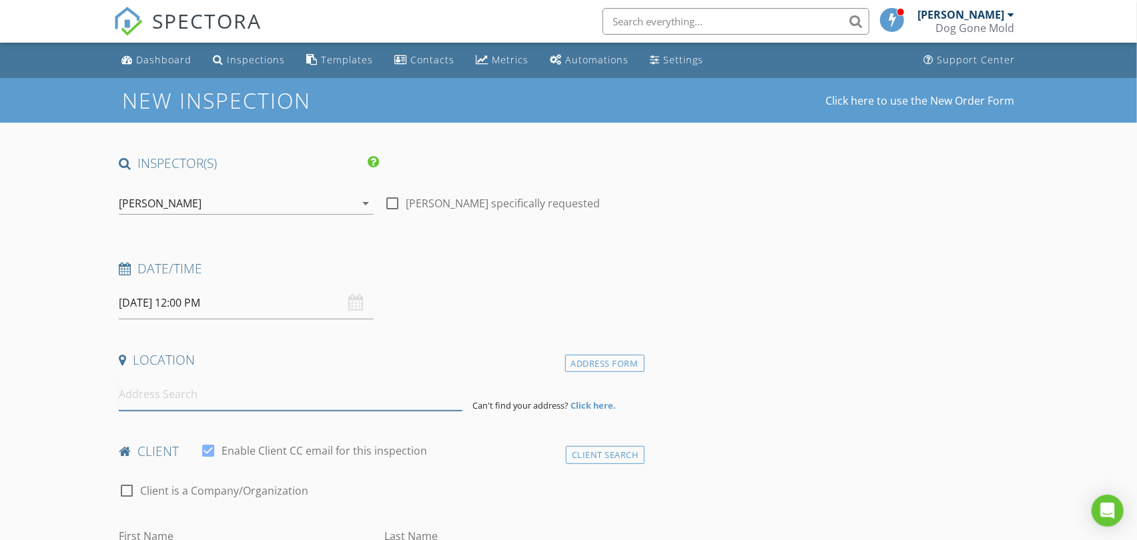
click at [204, 398] on input at bounding box center [290, 394] width 343 height 33
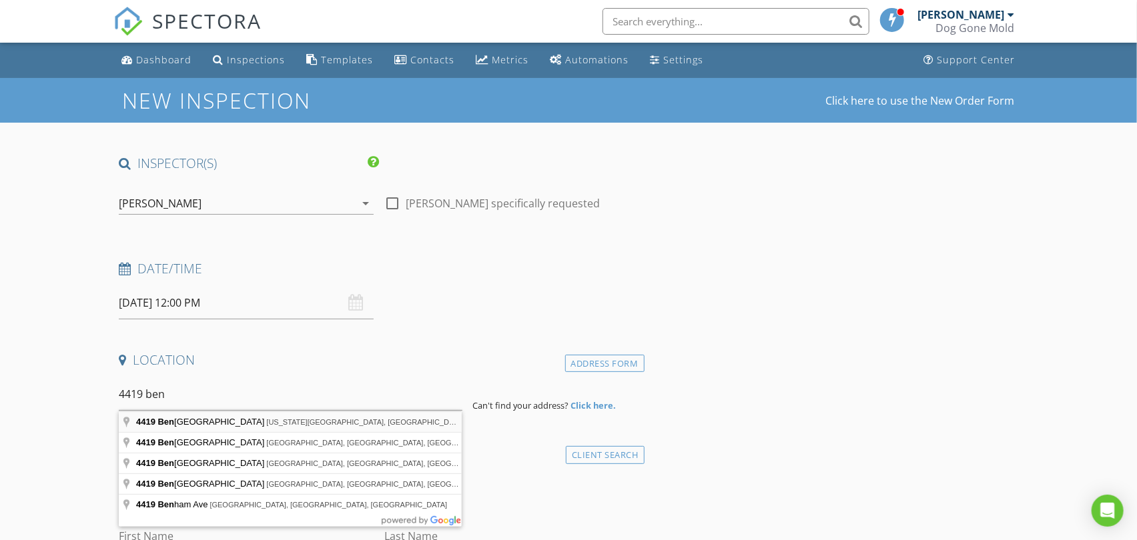
type input "[STREET_ADDRESS][PERSON_NAME][US_STATE]"
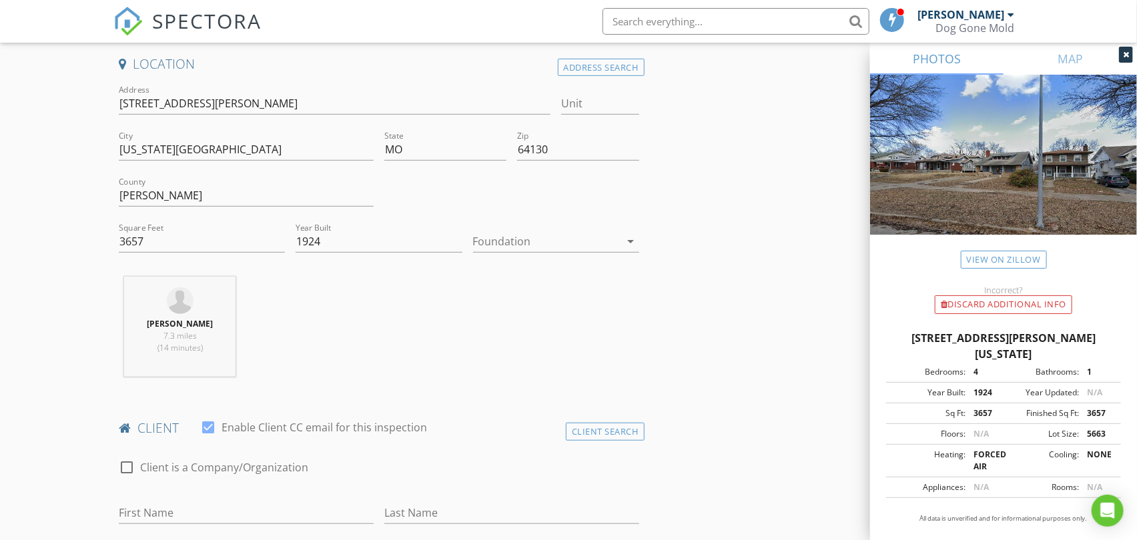
scroll to position [444, 0]
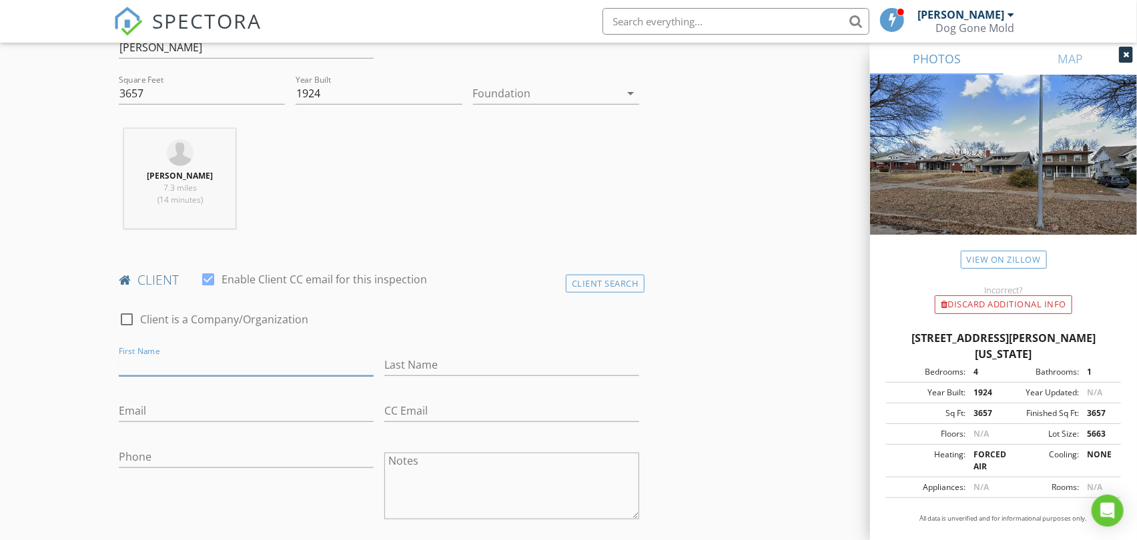
click at [282, 358] on input "First Name" at bounding box center [246, 365] width 255 height 22
click at [208, 362] on input "First Name" at bounding box center [246, 365] width 255 height 22
type input "[PERSON_NAME]"
type input "Buckingham"
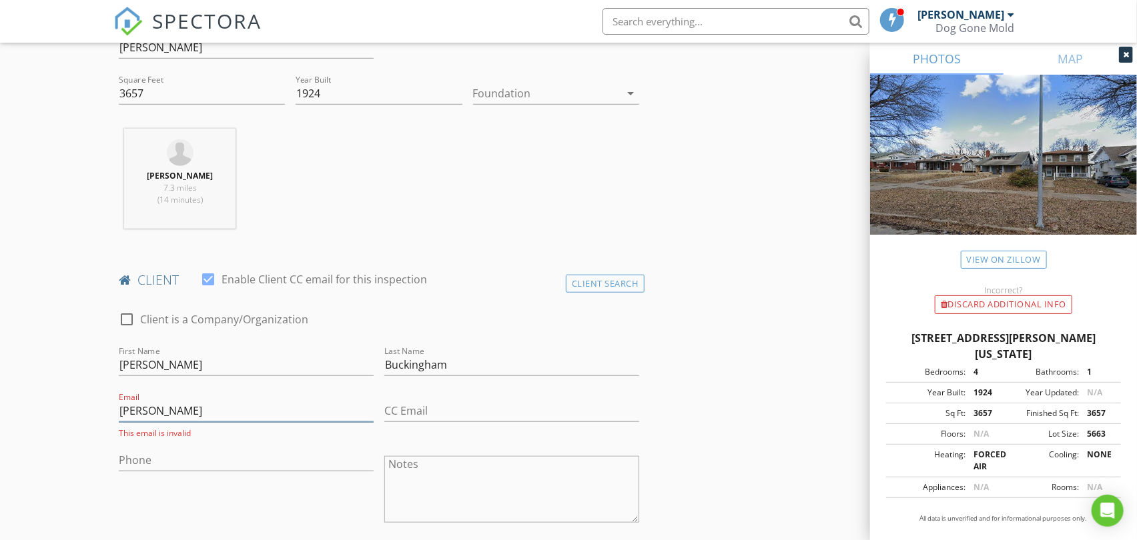
type input "J"
drag, startPoint x: 222, startPoint y: 414, endPoint x: 389, endPoint y: 386, distance: 169.2
click at [389, 386] on div "check_box_outline_blank Client is a Company/Organization First Name [PERSON_NAM…" at bounding box center [378, 471] width 530 height 346
type input "[EMAIL_ADDRESS][DOMAIN_NAME]"
click at [236, 442] on div "Phone" at bounding box center [246, 459] width 255 height 43
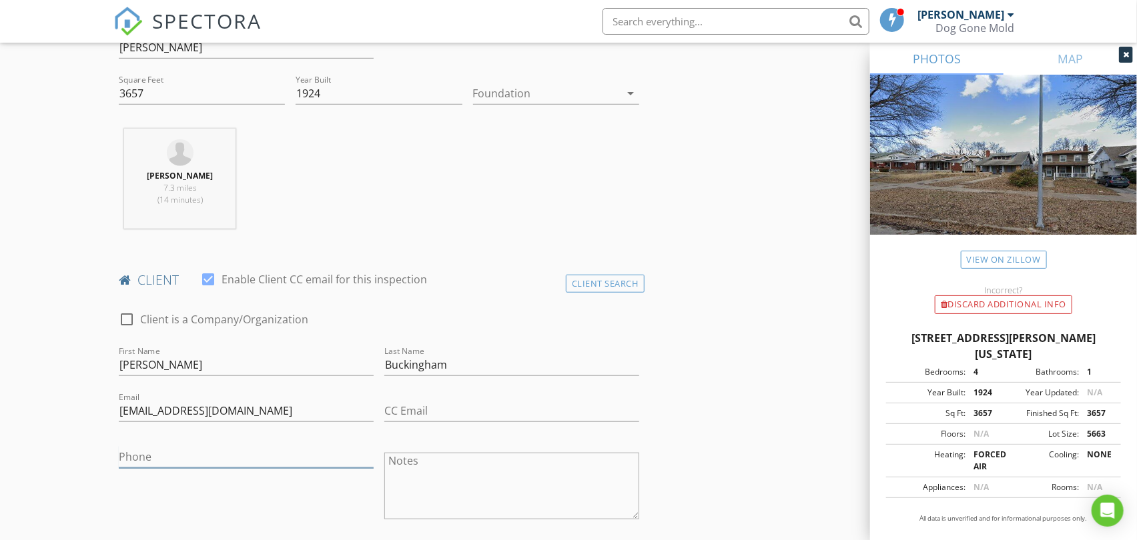
click at [221, 458] on input "Phone" at bounding box center [246, 457] width 255 height 22
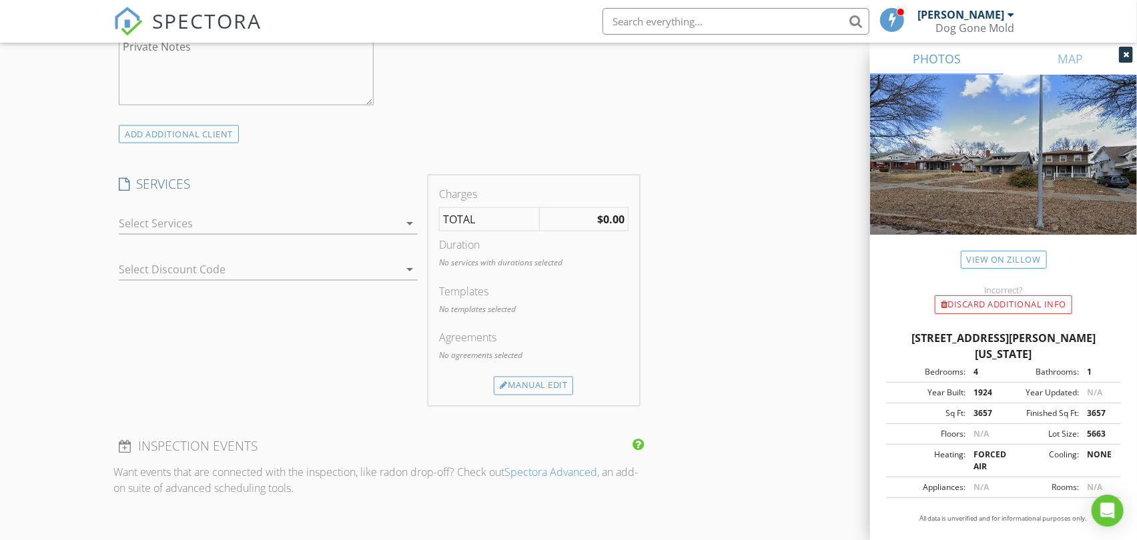
scroll to position [963, 0]
click at [271, 213] on div at bounding box center [259, 222] width 280 height 21
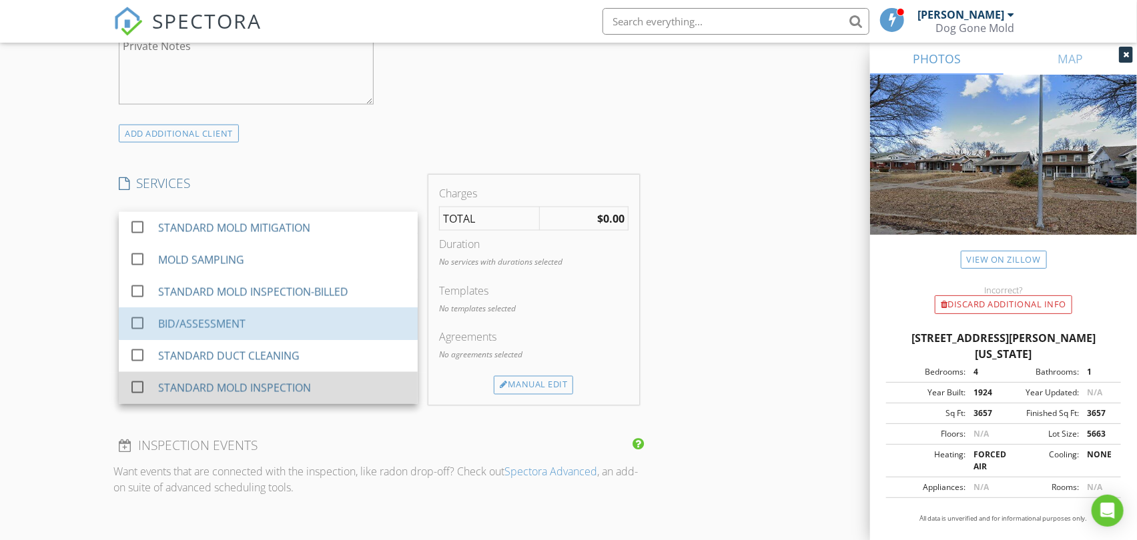
drag, startPoint x: 212, startPoint y: 331, endPoint x: 221, endPoint y: 376, distance: 46.2
click at [212, 330] on div "BID/ASSESSMENT" at bounding box center [201, 324] width 87 height 16
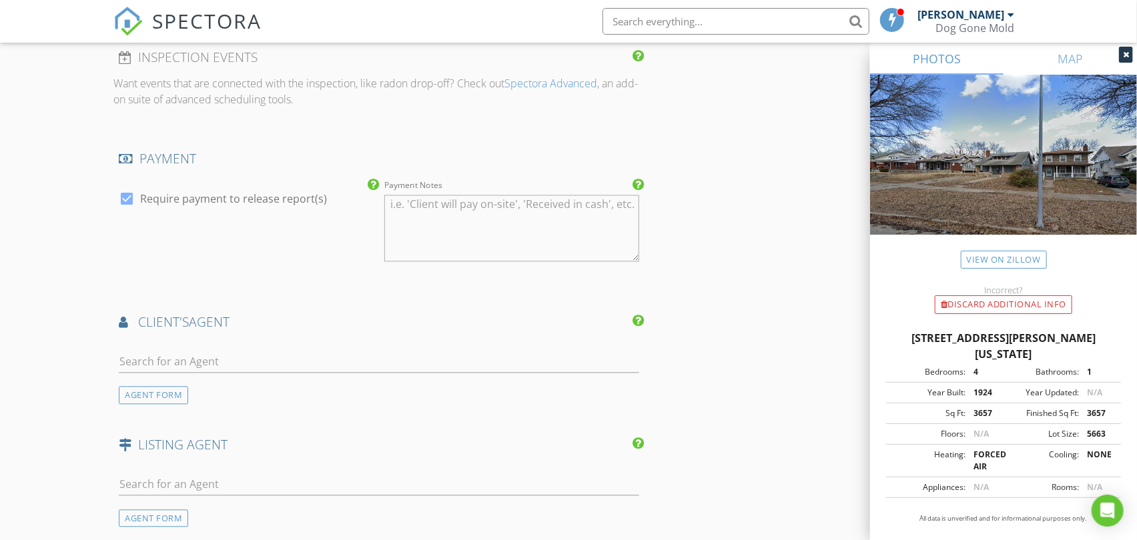
scroll to position [1408, 0]
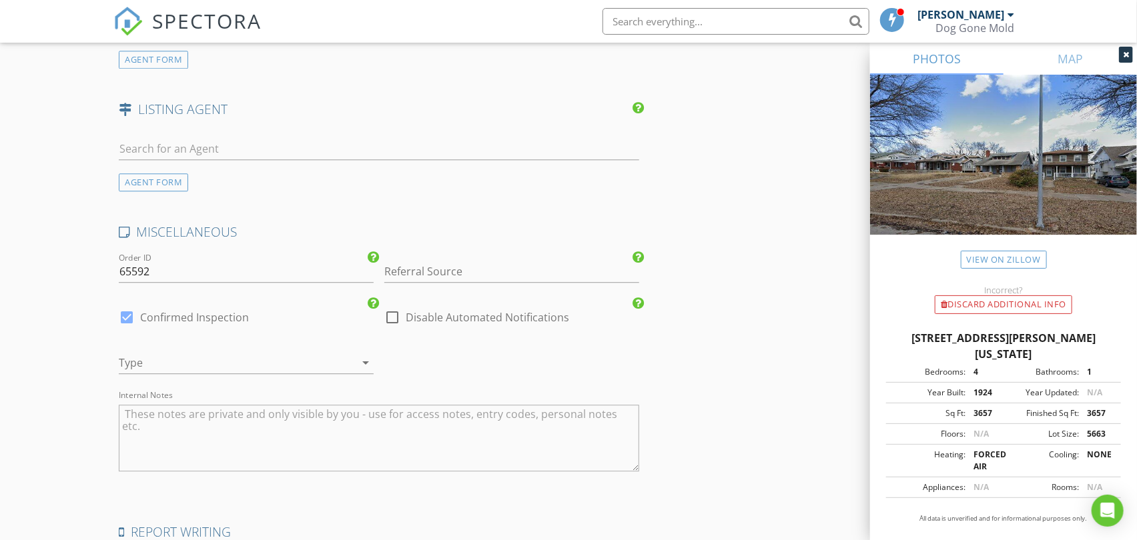
scroll to position [1705, 0]
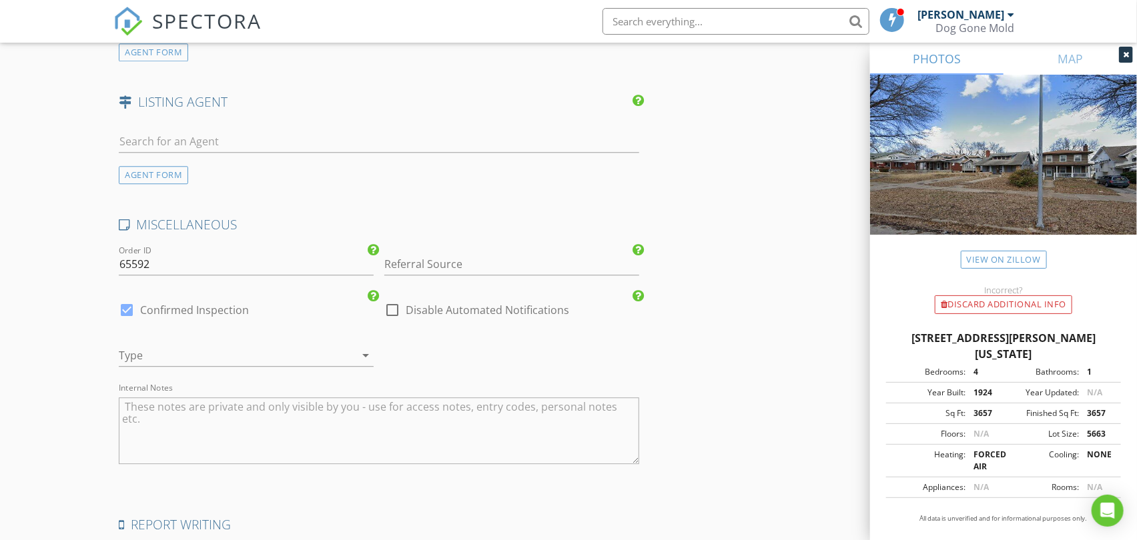
click at [255, 356] on div at bounding box center [227, 355] width 217 height 21
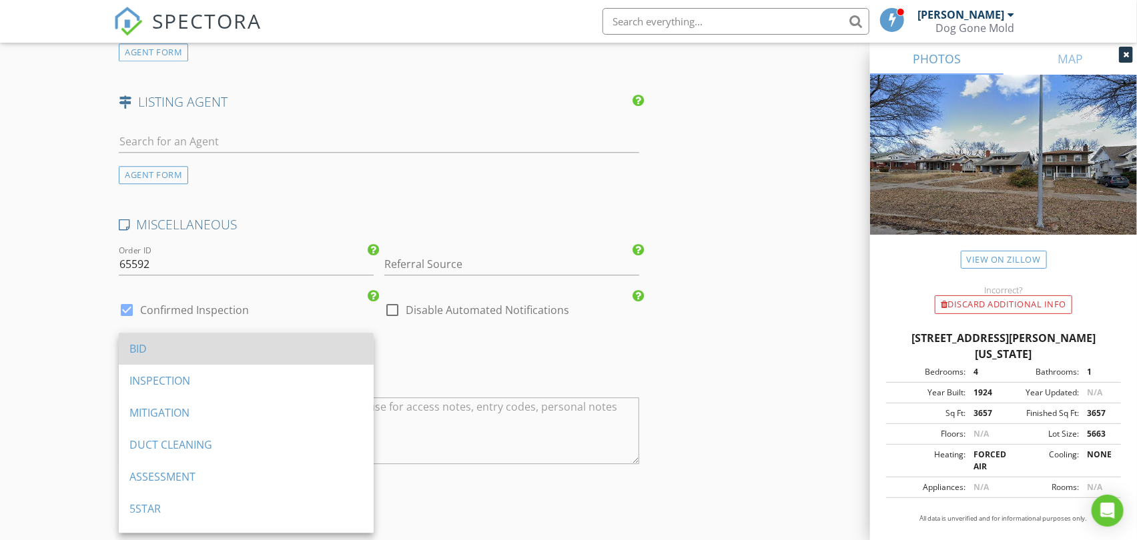
click at [163, 345] on div "BID" at bounding box center [246, 349] width 234 height 16
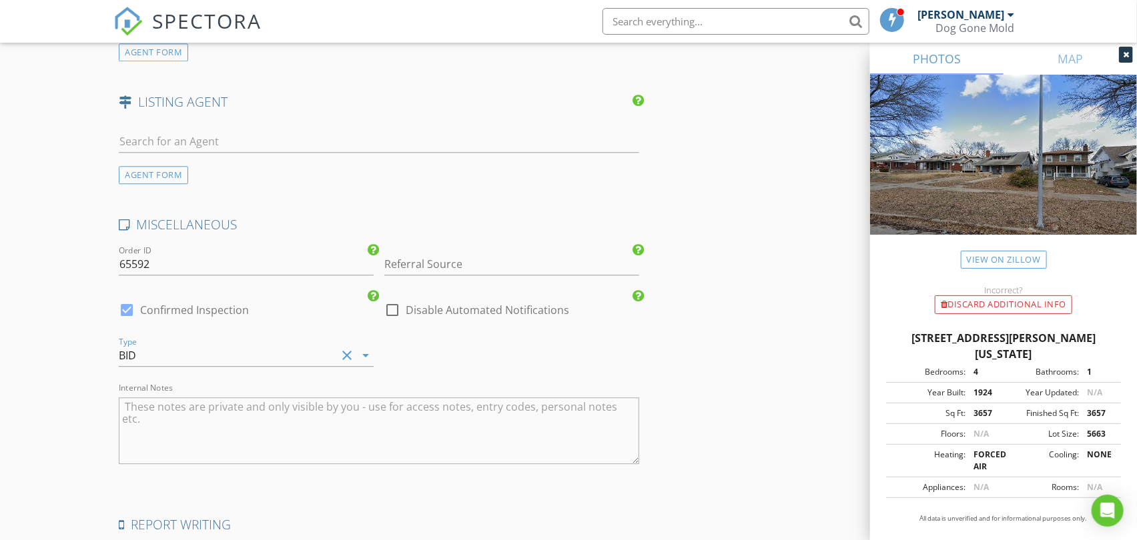
click at [256, 421] on textarea "Internal Notes" at bounding box center [379, 431] width 520 height 67
click at [232, 406] on textarea "Lockbox code" at bounding box center [379, 431] width 520 height 67
click at [254, 458] on textarea "Lockbox code 5689" at bounding box center [379, 431] width 520 height 67
type textarea "Lockbox code 5689 vacant"
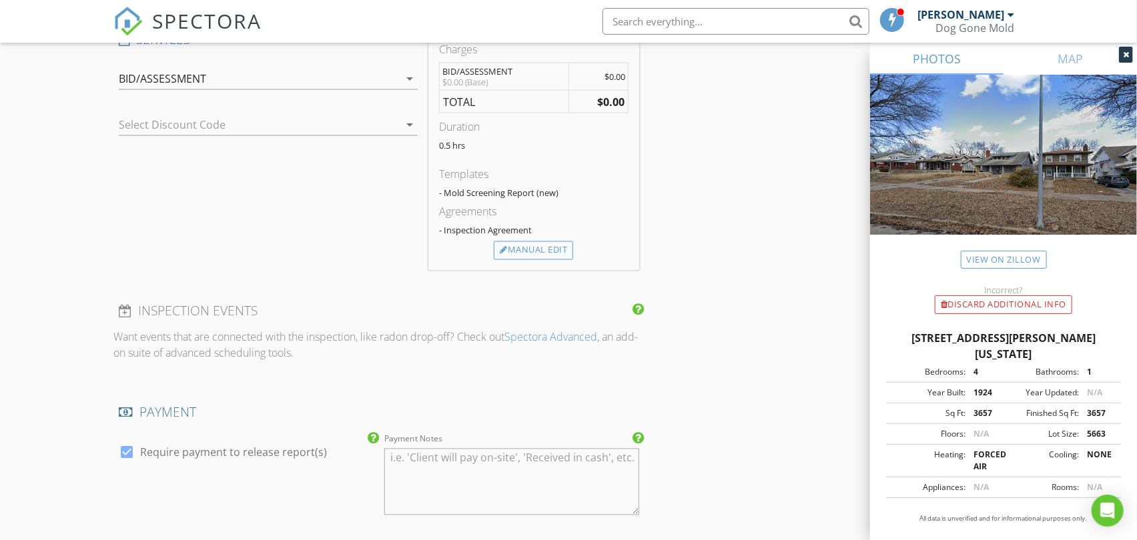
scroll to position [1111, 0]
click at [80, 260] on div "New Inspection Click here to use the New Order Form INSPECTOR(S) check_box_outl…" at bounding box center [568, 143] width 1137 height 2352
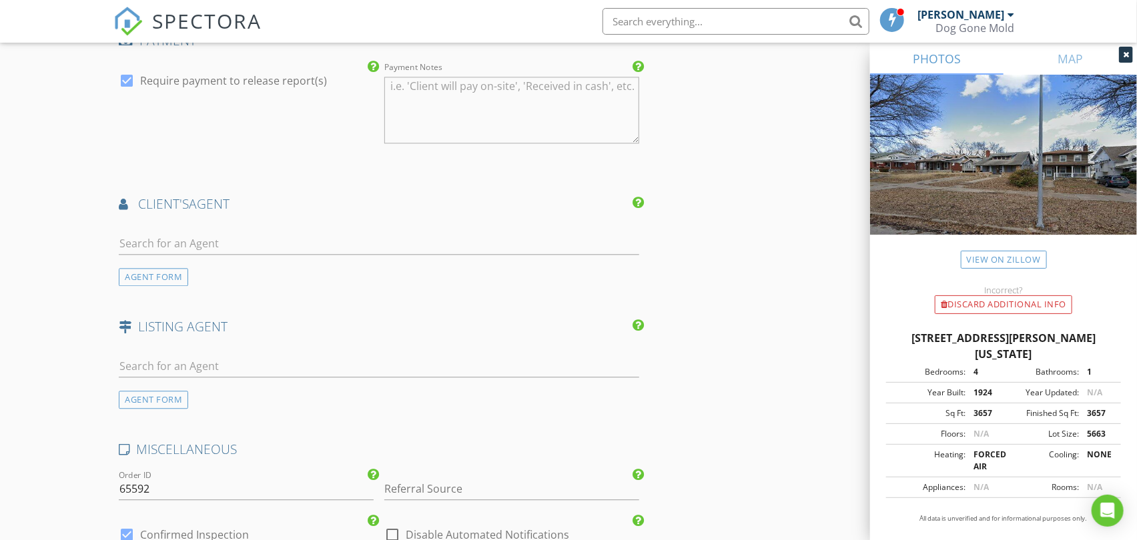
scroll to position [1705, 0]
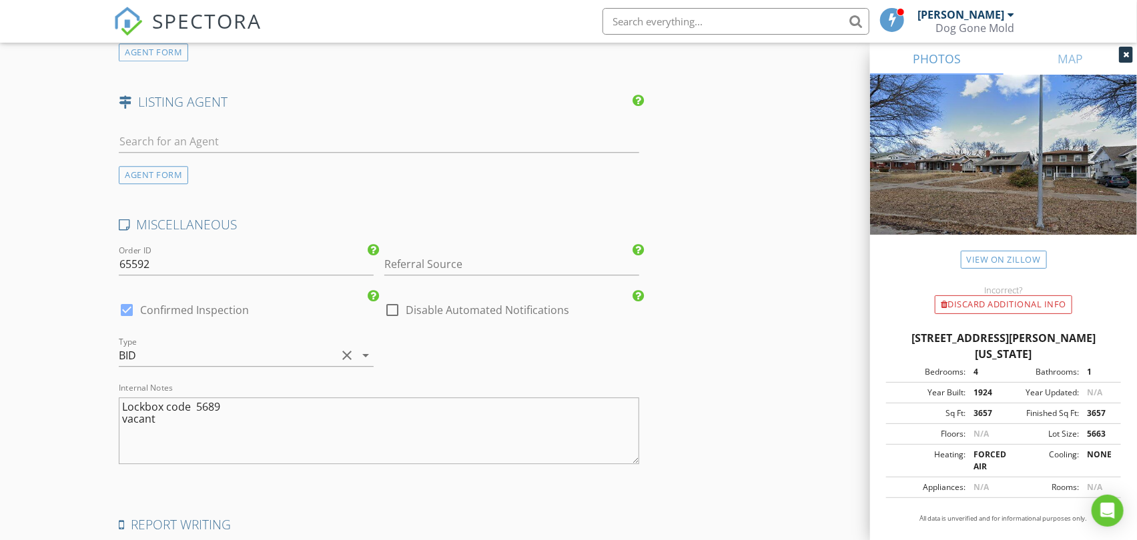
click at [172, 426] on textarea "Lockbox code 5689 vacant" at bounding box center [379, 431] width 520 height 67
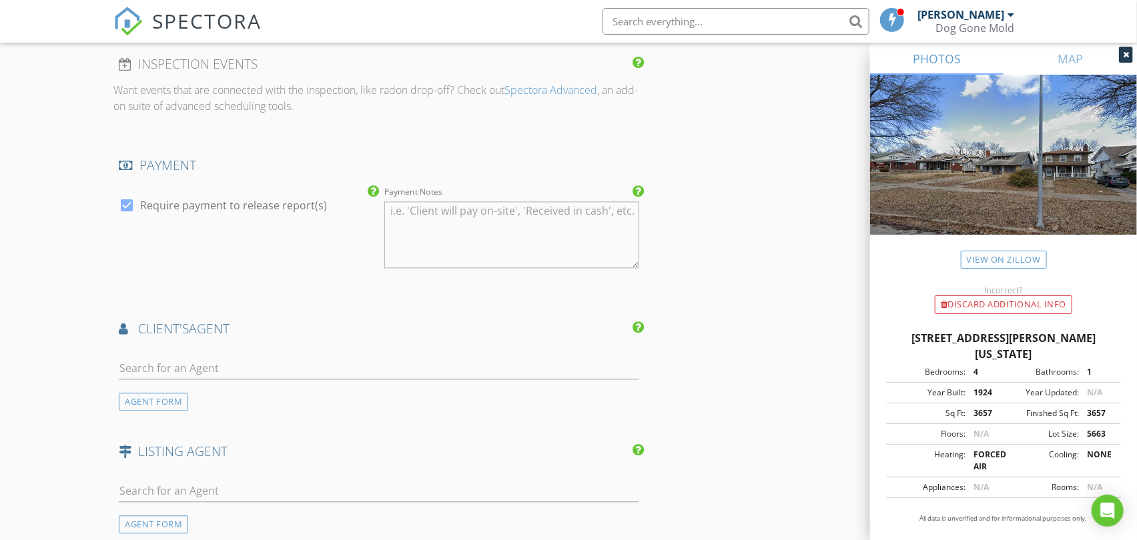
scroll to position [1482, 0]
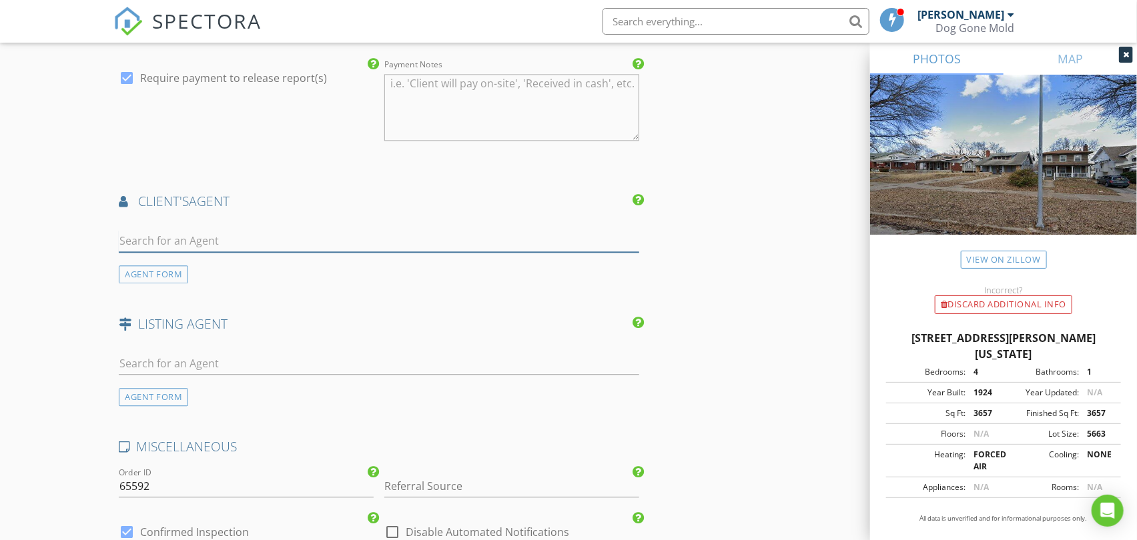
click at [214, 240] on input "text" at bounding box center [379, 241] width 520 height 22
click at [242, 243] on input "text" at bounding box center [379, 241] width 520 height 22
paste input "[PERSON_NAME]"
type input "[PERSON_NAME]"
click at [236, 270] on div "No results found. Click to add a new Agent" at bounding box center [225, 270] width 201 height 16
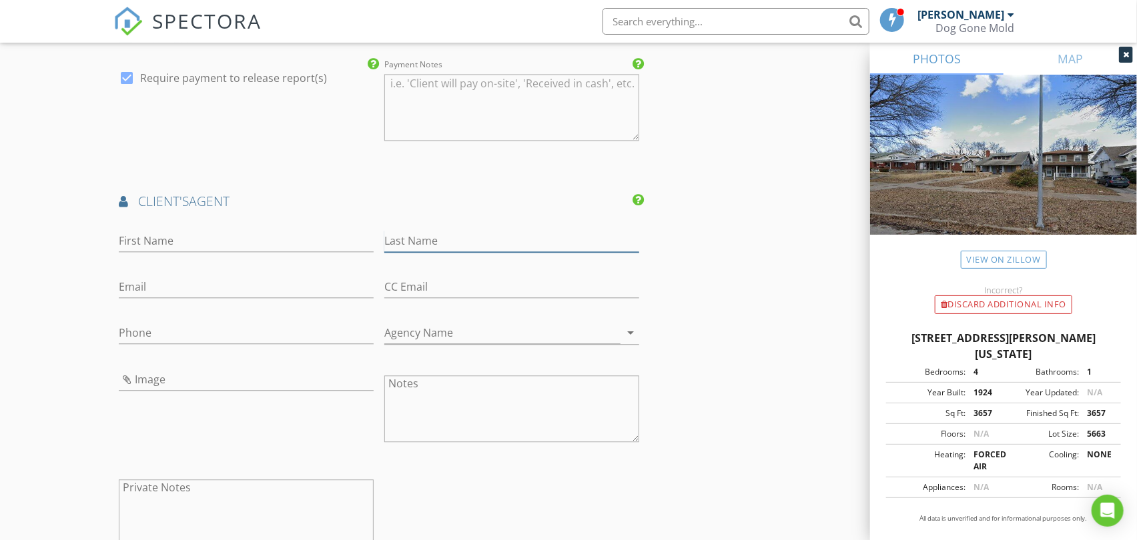
click at [448, 230] on input "Last Name" at bounding box center [511, 241] width 255 height 22
paste input "[PERSON_NAME]"
type input "[PERSON_NAME]"
click at [202, 238] on input "First Name" at bounding box center [246, 241] width 255 height 22
paste input "Lichelle"
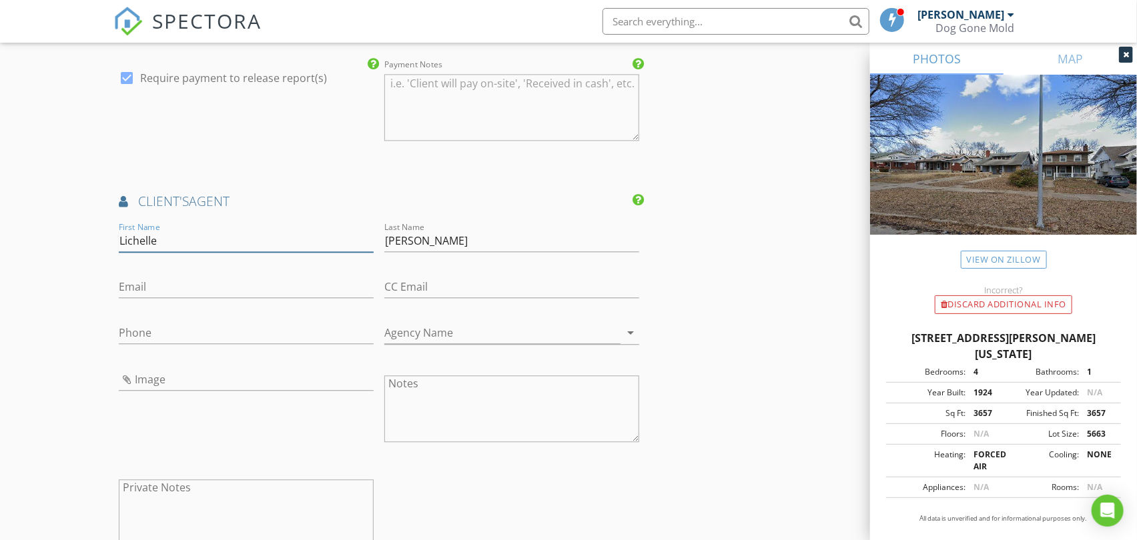
type input "Lichelle"
click at [158, 284] on input "Email" at bounding box center [246, 287] width 255 height 22
paste input "shellheartelites@gmail.com"
type input "shellheartelites@gmail.com"
click at [227, 334] on input "Phone" at bounding box center [246, 333] width 255 height 22
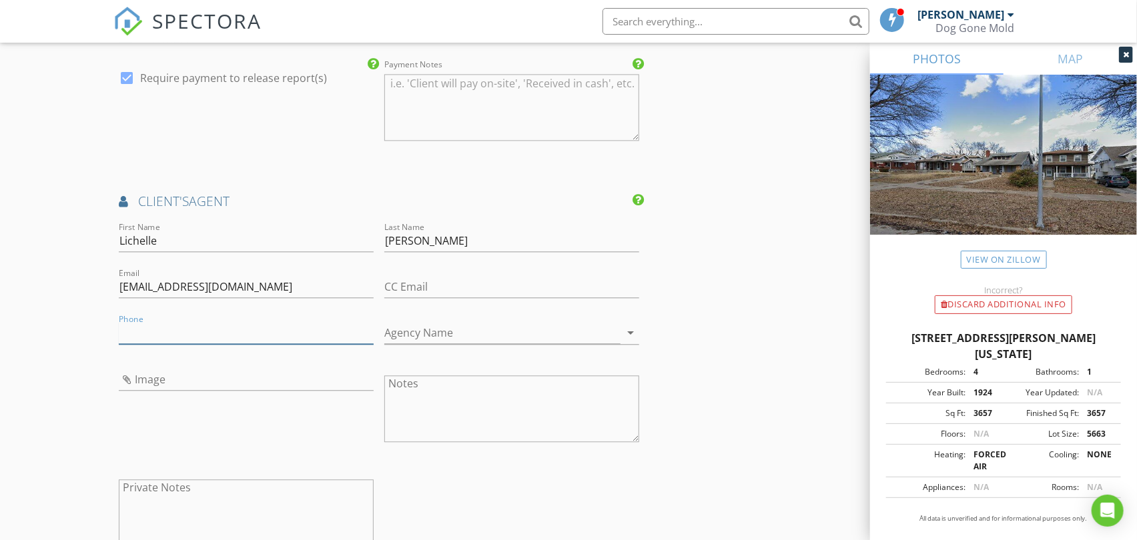
paste input "816-721-0396"
type input "816-721-0396"
click at [201, 402] on div at bounding box center [246, 400] width 255 height 8
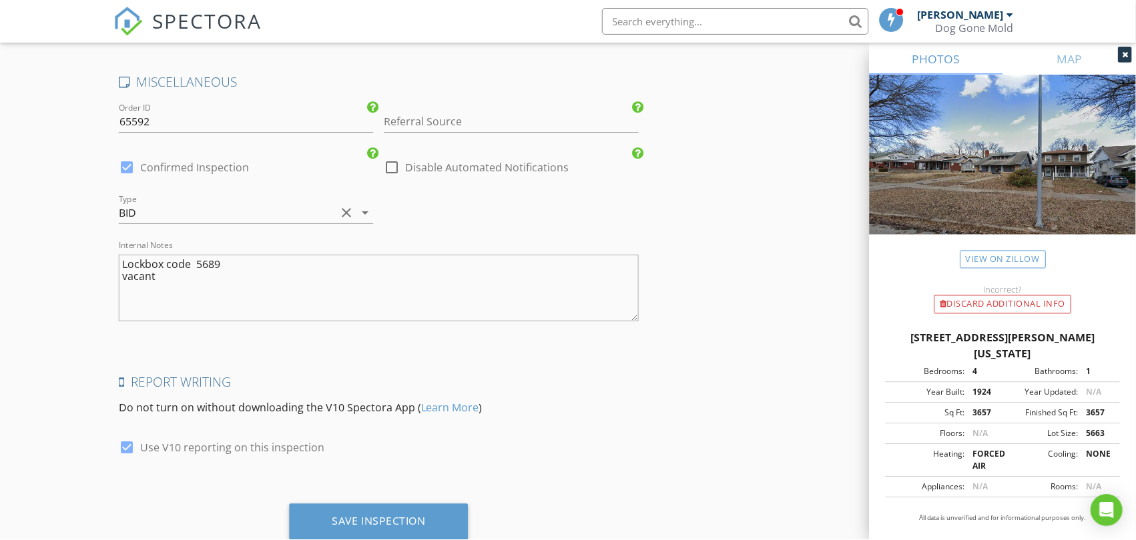
scroll to position [2150, 0]
click at [197, 289] on textarea "Lockbox code 5689 vacant" at bounding box center [379, 287] width 520 height 67
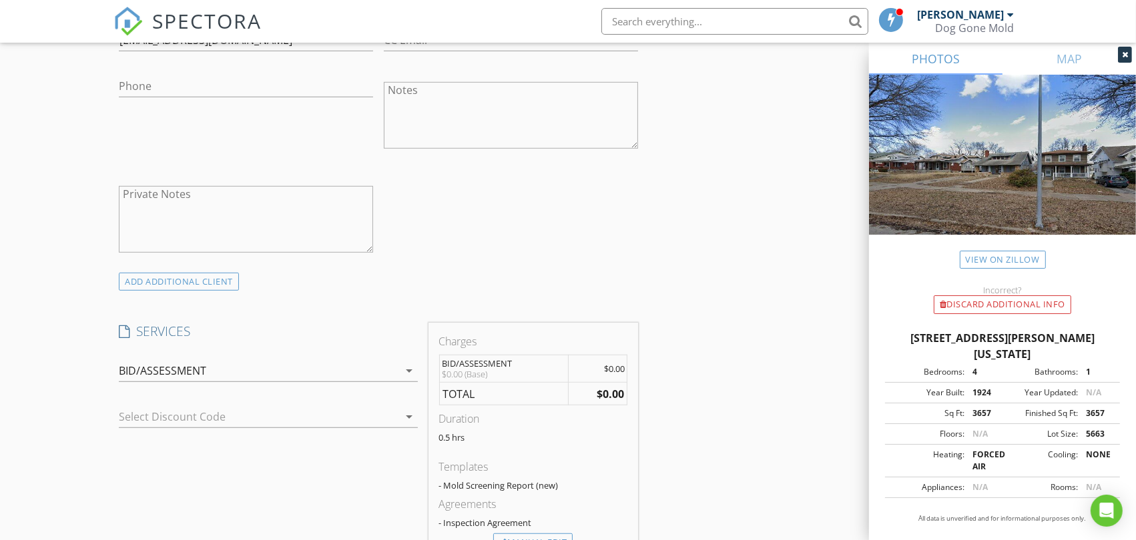
scroll to position [889, 0]
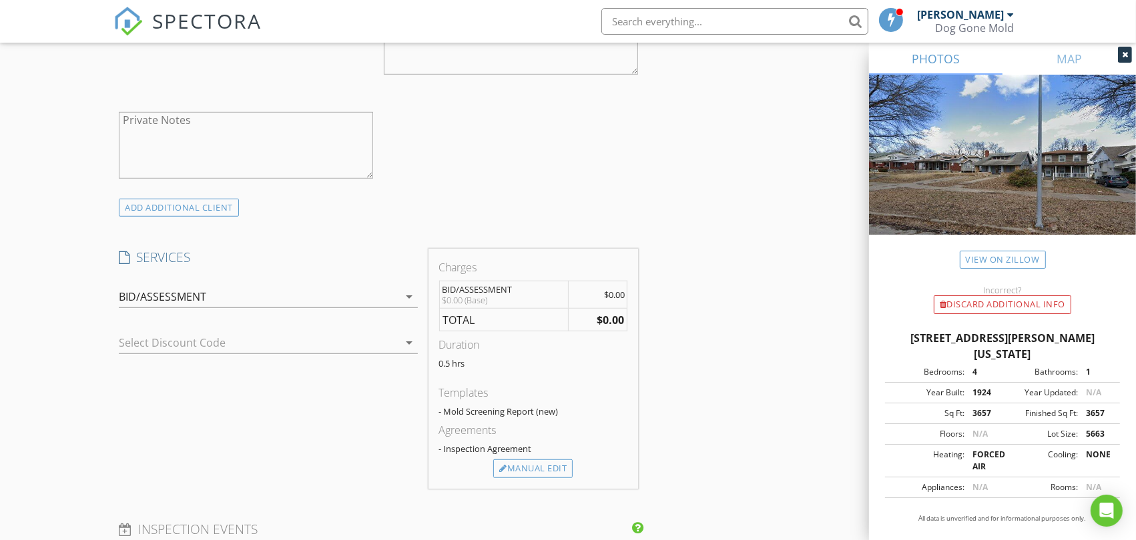
click at [95, 284] on div "New Inspection Click here to use the New Order Form INSPECTOR(S) check_box_outl…" at bounding box center [568, 515] width 1136 height 2653
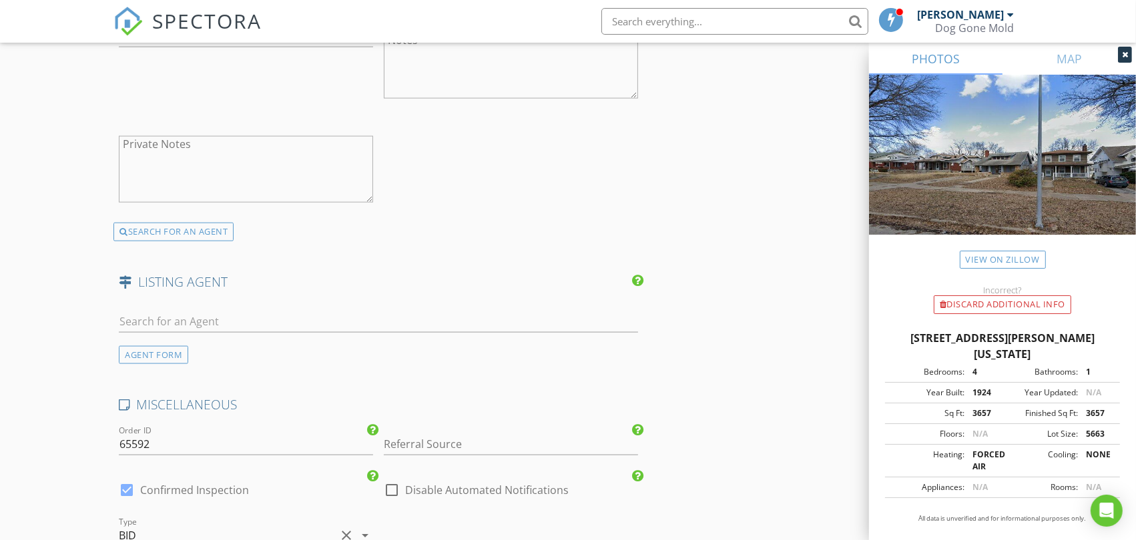
scroll to position [2001, 0]
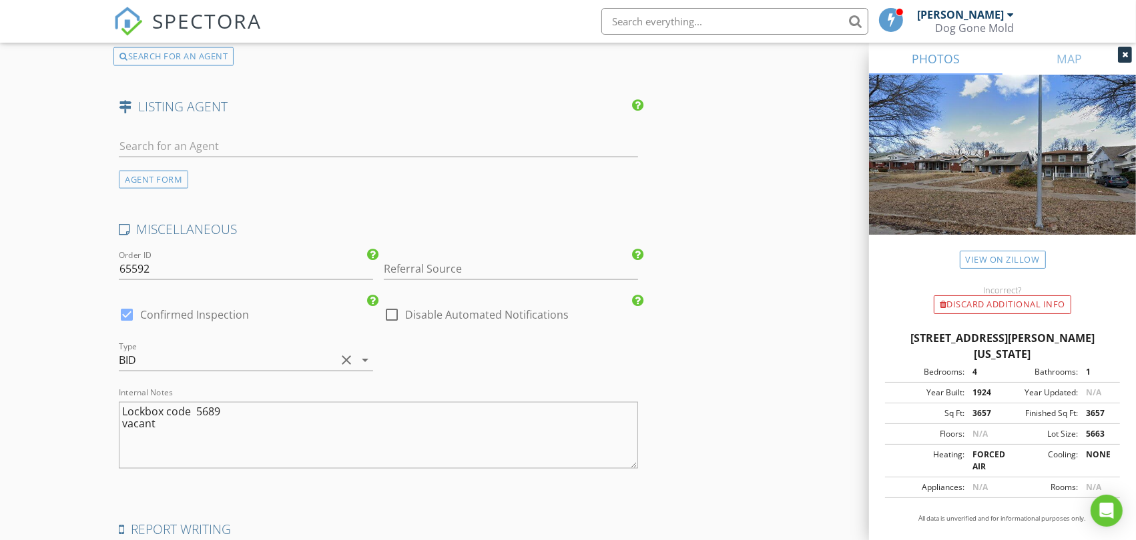
click at [187, 428] on textarea "Lockbox code 5689 vacant" at bounding box center [378, 435] width 519 height 67
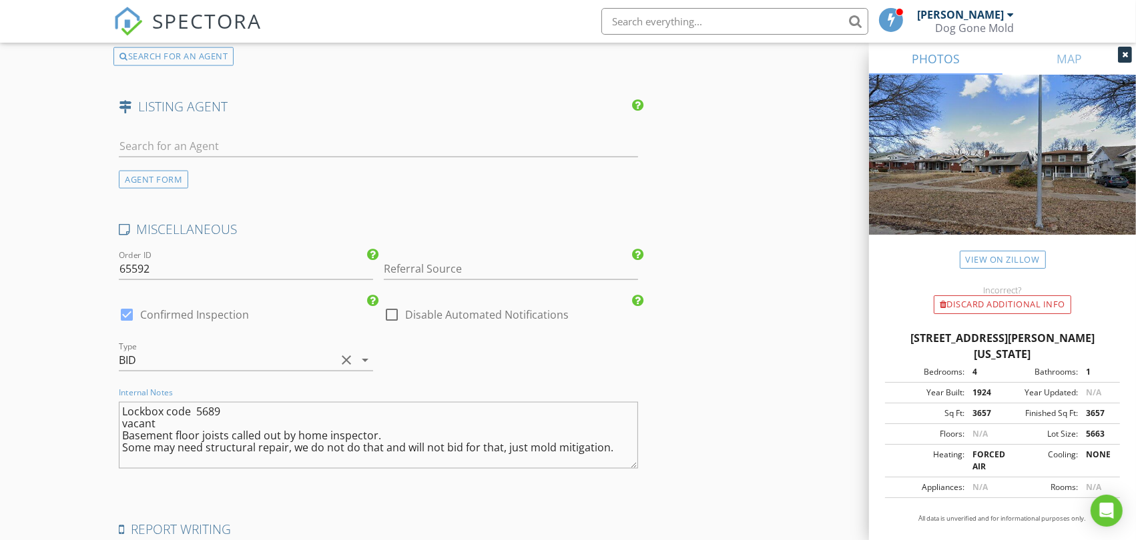
type textarea "Lockbox code 5689 vacant Basement floor joists called out by home inspector. So…"
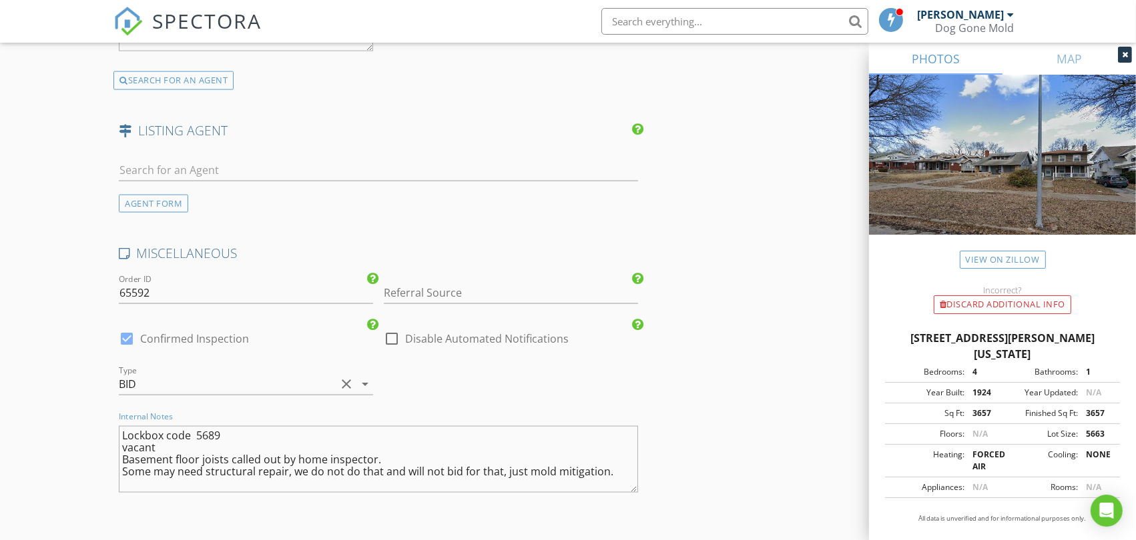
scroll to position [2192, 0]
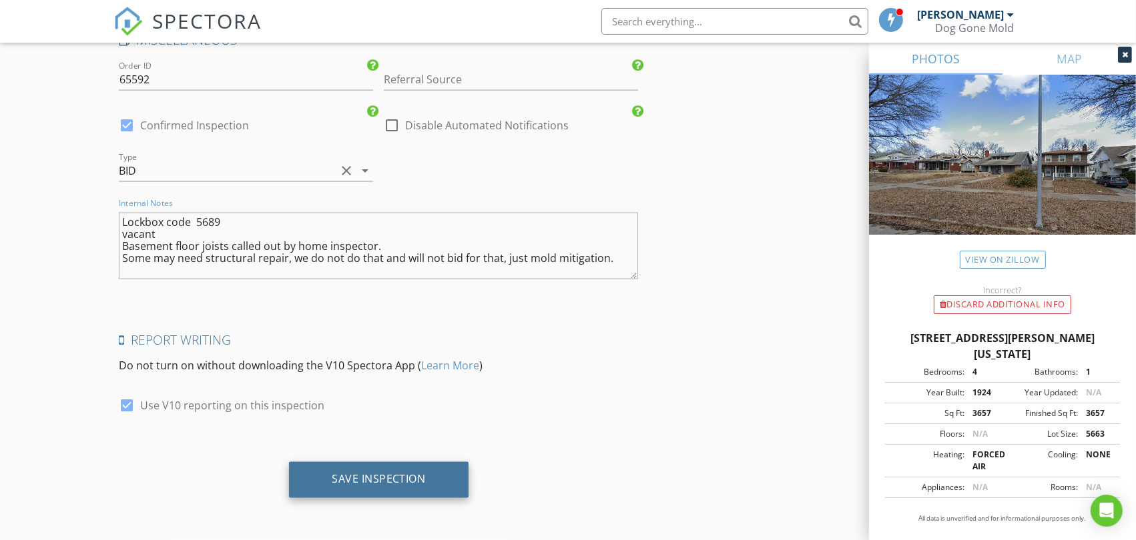
click at [378, 474] on div "Save Inspection" at bounding box center [379, 479] width 94 height 13
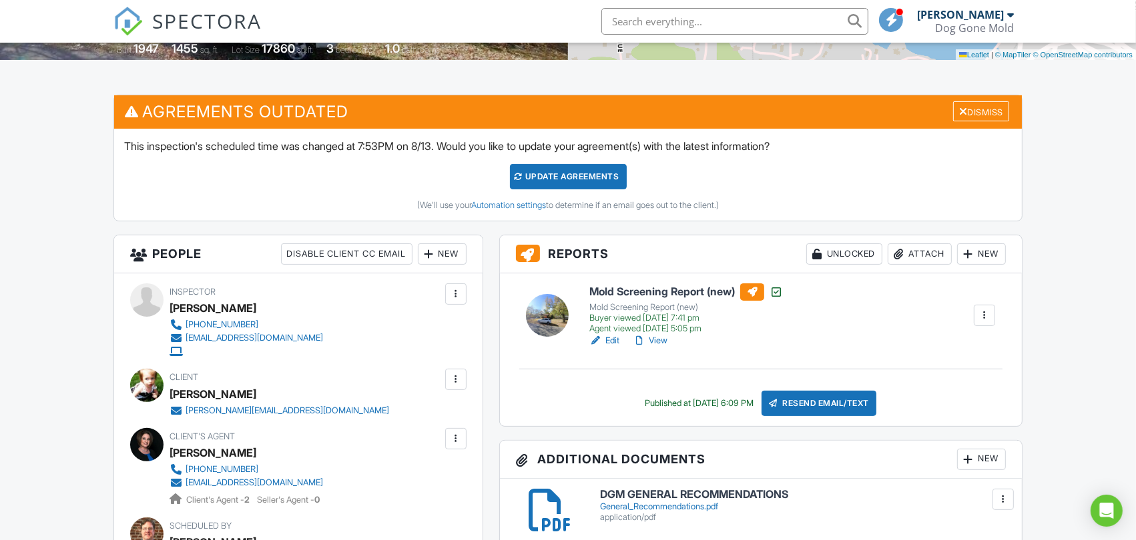
click at [663, 340] on link "View" at bounding box center [649, 340] width 35 height 13
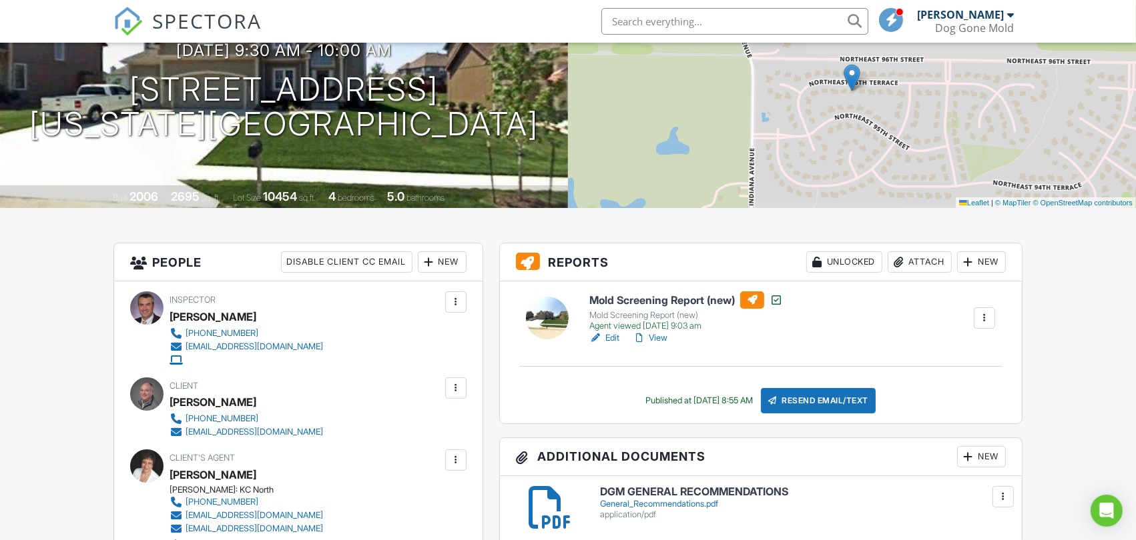
click at [659, 336] on link "View" at bounding box center [649, 338] width 35 height 13
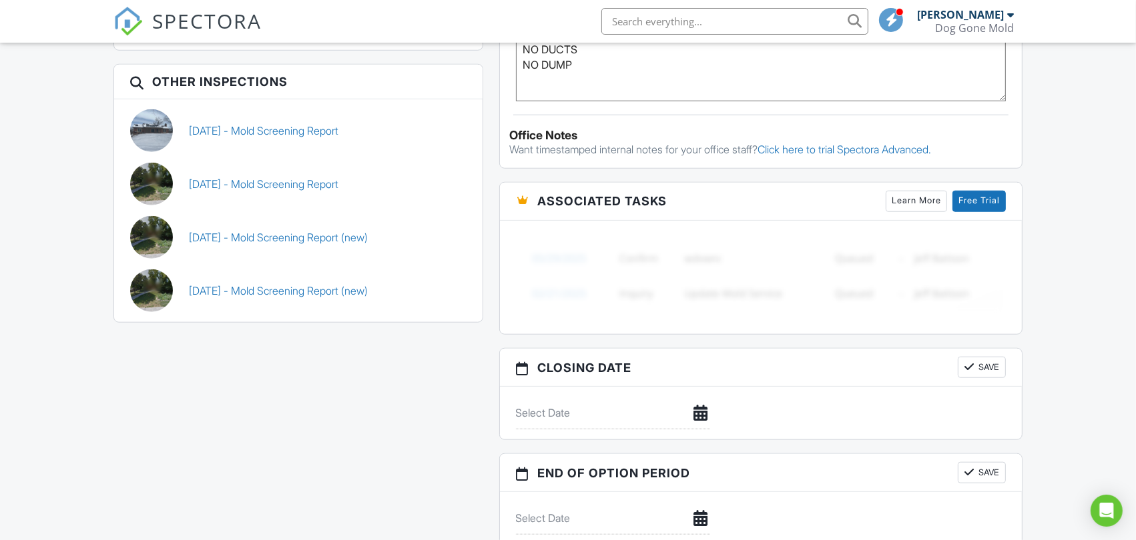
scroll to position [1186, 0]
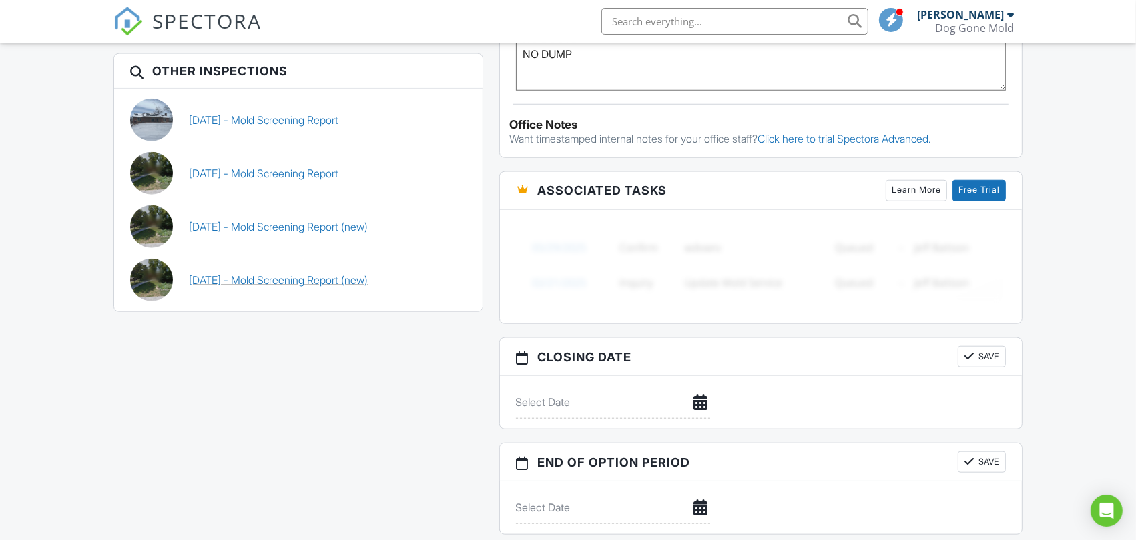
click at [290, 284] on link "[DATE] - Mold Screening Report (new)" at bounding box center [278, 280] width 179 height 15
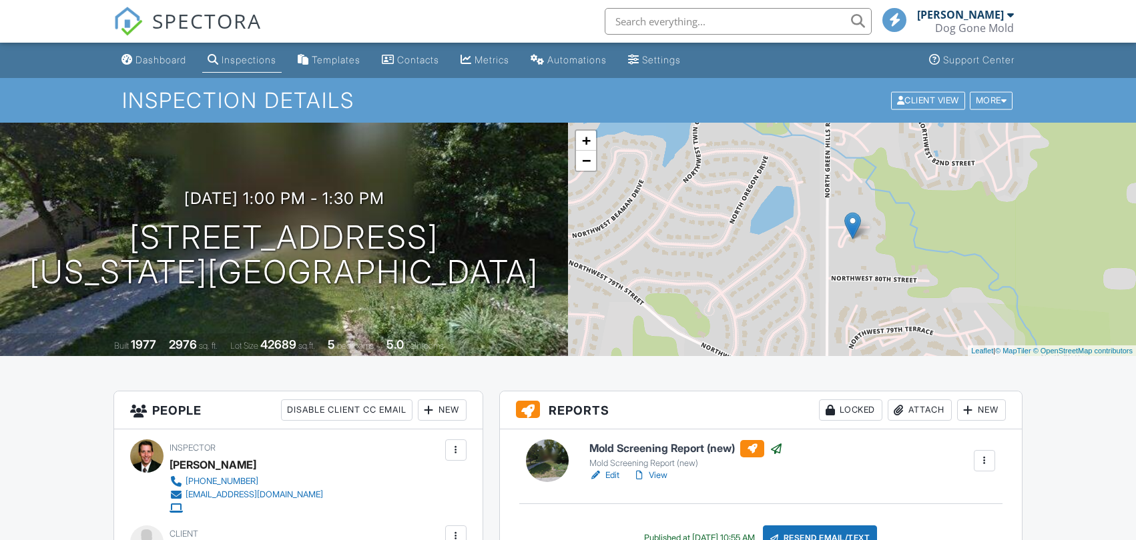
scroll to position [148, 0]
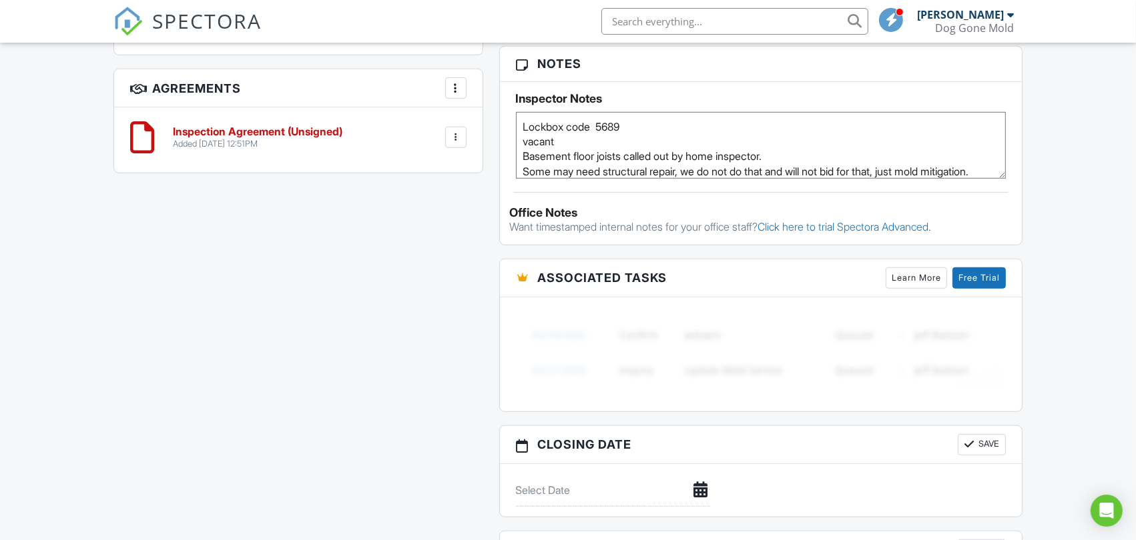
click at [784, 157] on textarea "Lockbox code 5689 vacant Basement floor joists called out by home inspector. So…" at bounding box center [761, 145] width 490 height 67
drag, startPoint x: 835, startPoint y: 156, endPoint x: 450, endPoint y: 107, distance: 388.0
click at [454, 109] on div "All emails and texts are disabled for this inspection! All emails and texts hav…" at bounding box center [567, 34] width 925 height 1203
type textarea "Lockbox code 5689 vacant Basement floor joists called out by home inspector, al…"
click at [398, 263] on div "All emails and texts are disabled for this inspection! All emails and texts hav…" at bounding box center [567, 34] width 925 height 1203
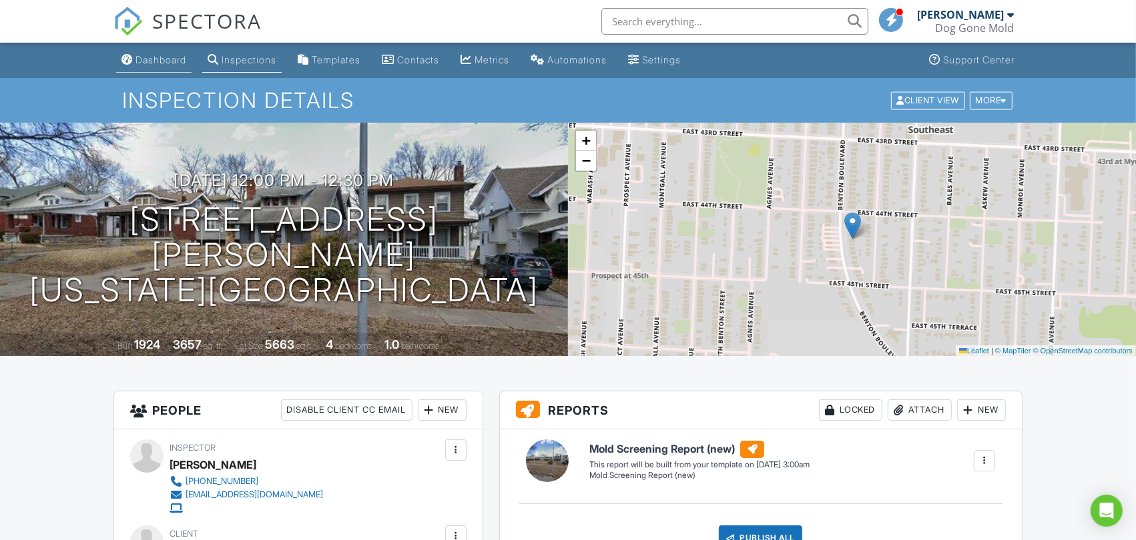
click at [160, 60] on div "Dashboard" at bounding box center [160, 59] width 51 height 11
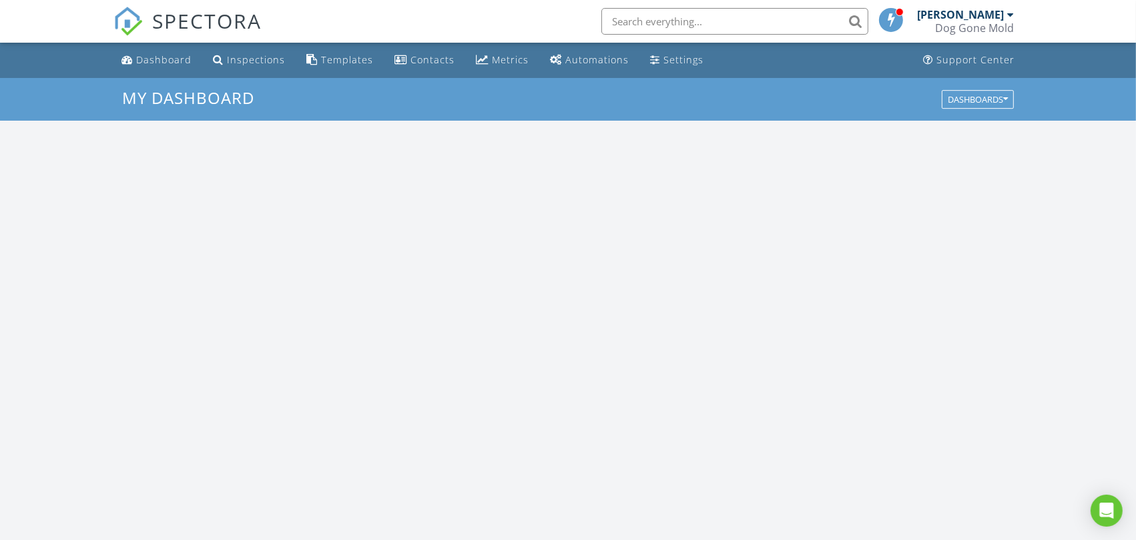
scroll to position [1238, 1159]
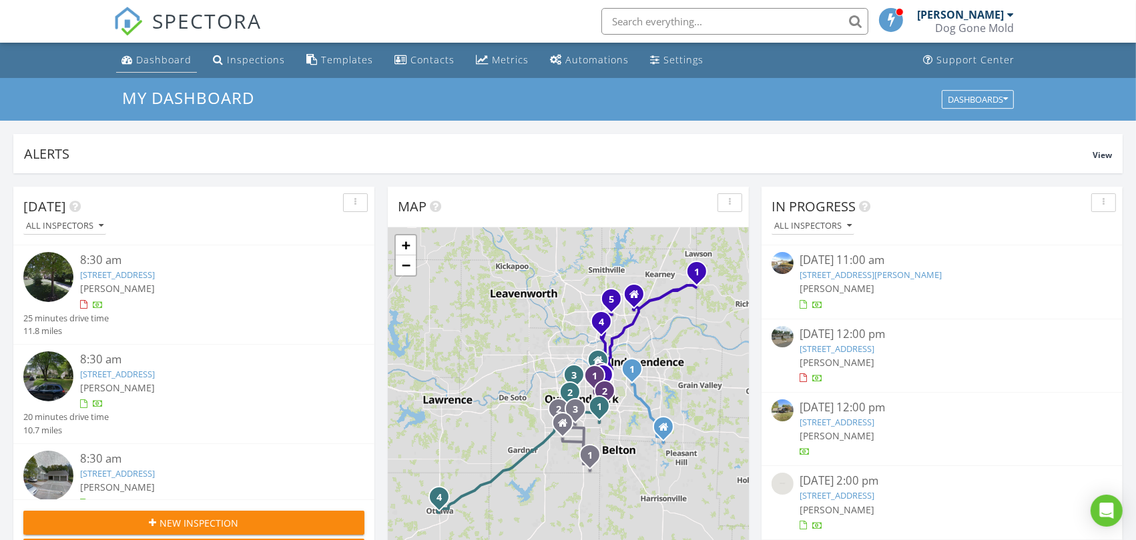
click at [145, 57] on div "Dashboard" at bounding box center [163, 59] width 55 height 13
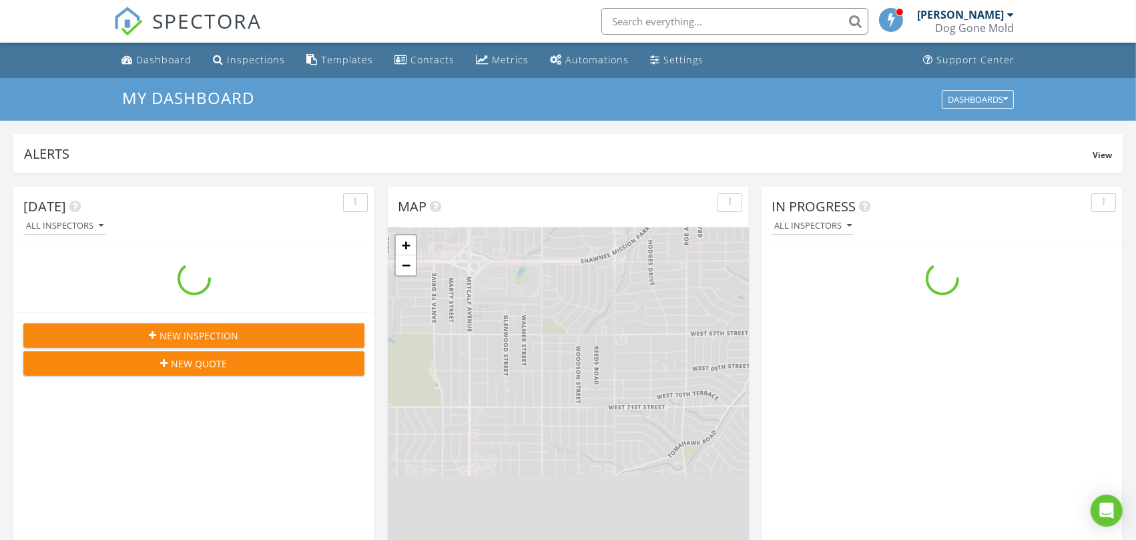
scroll to position [1238, 1159]
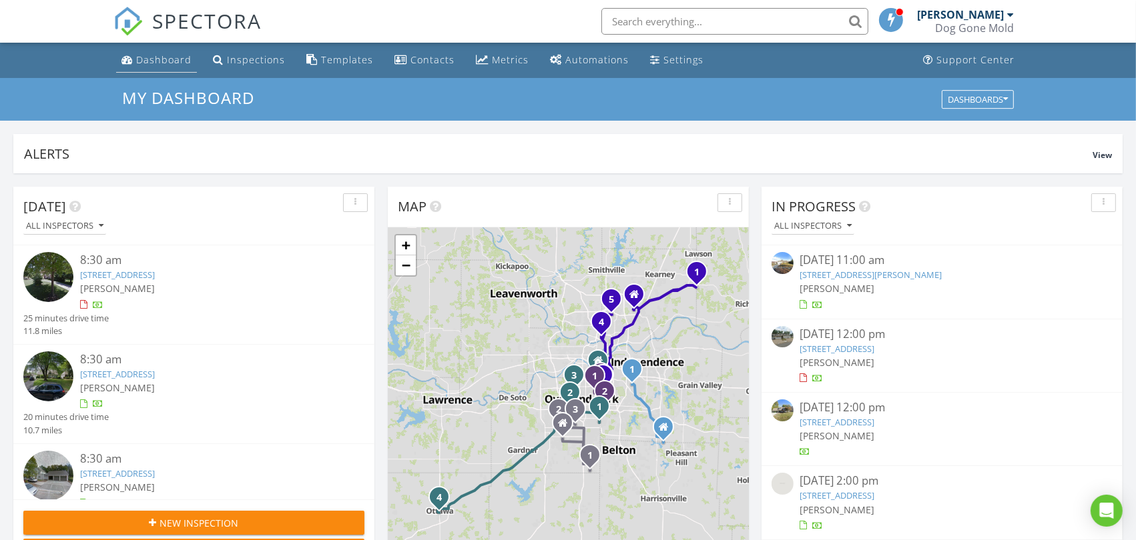
click at [167, 51] on link "Dashboard" at bounding box center [156, 60] width 81 height 25
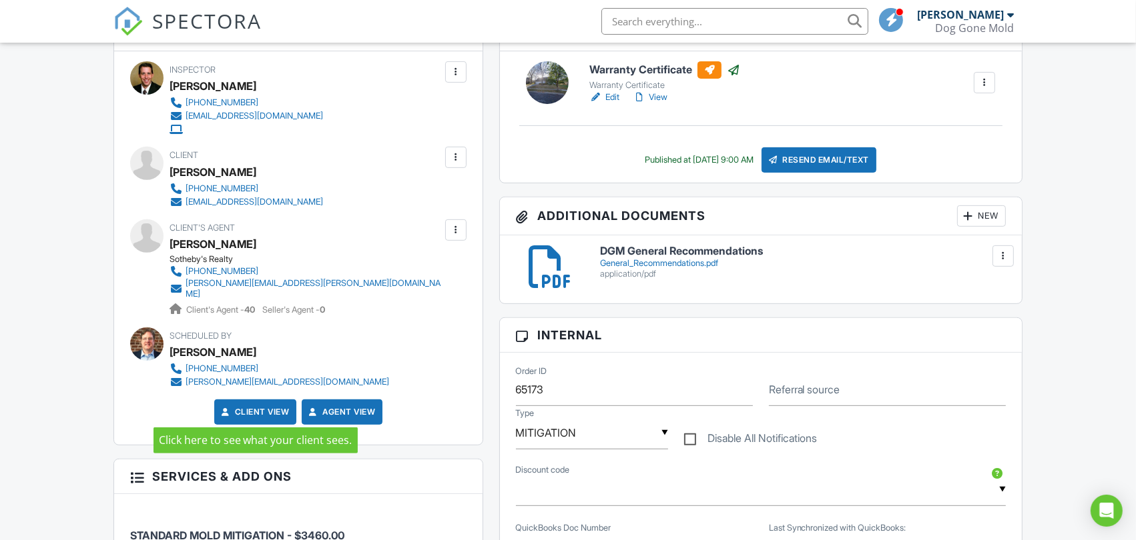
scroll to position [667, 0]
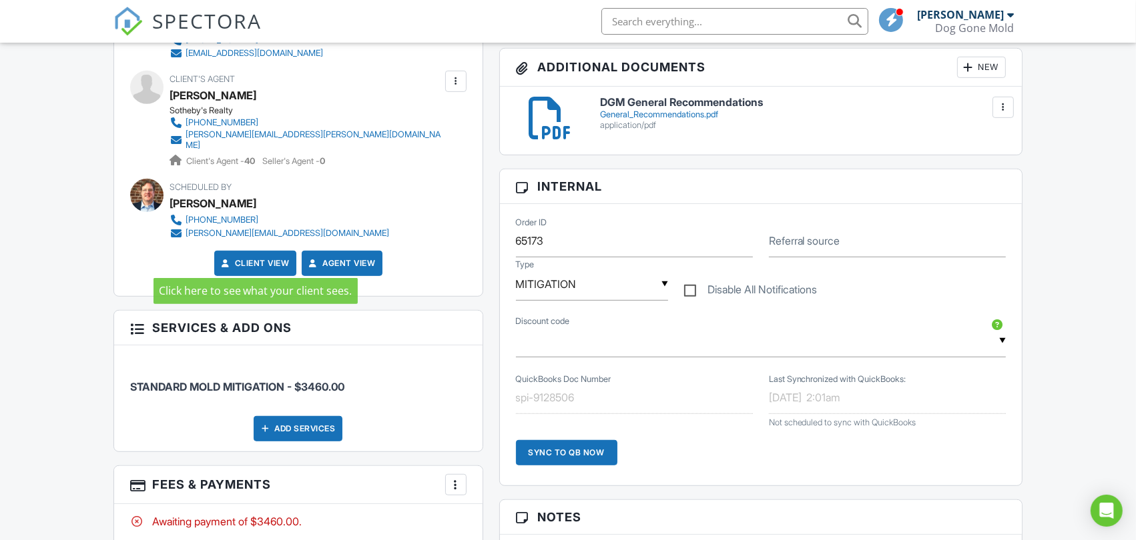
click at [262, 257] on link "Client View" at bounding box center [254, 263] width 71 height 13
